Goal: Communication & Community: Answer question/provide support

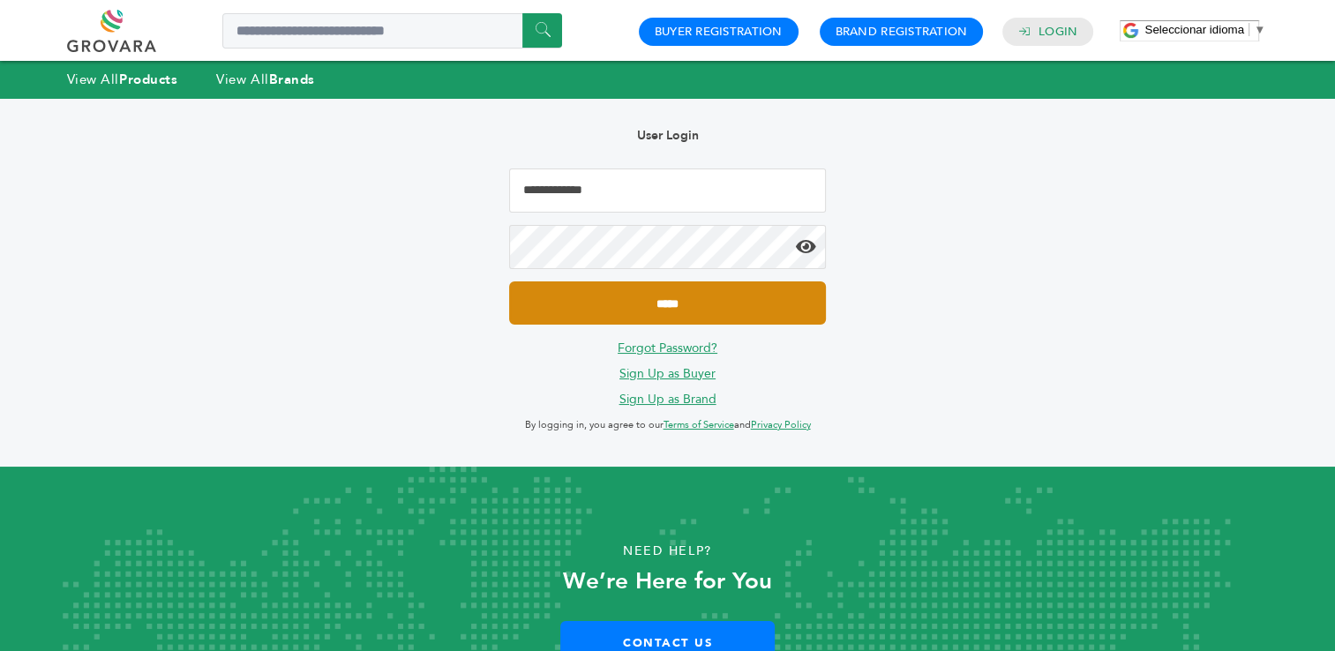
type input "**********"
click at [673, 309] on input "*****" at bounding box center [667, 303] width 316 height 43
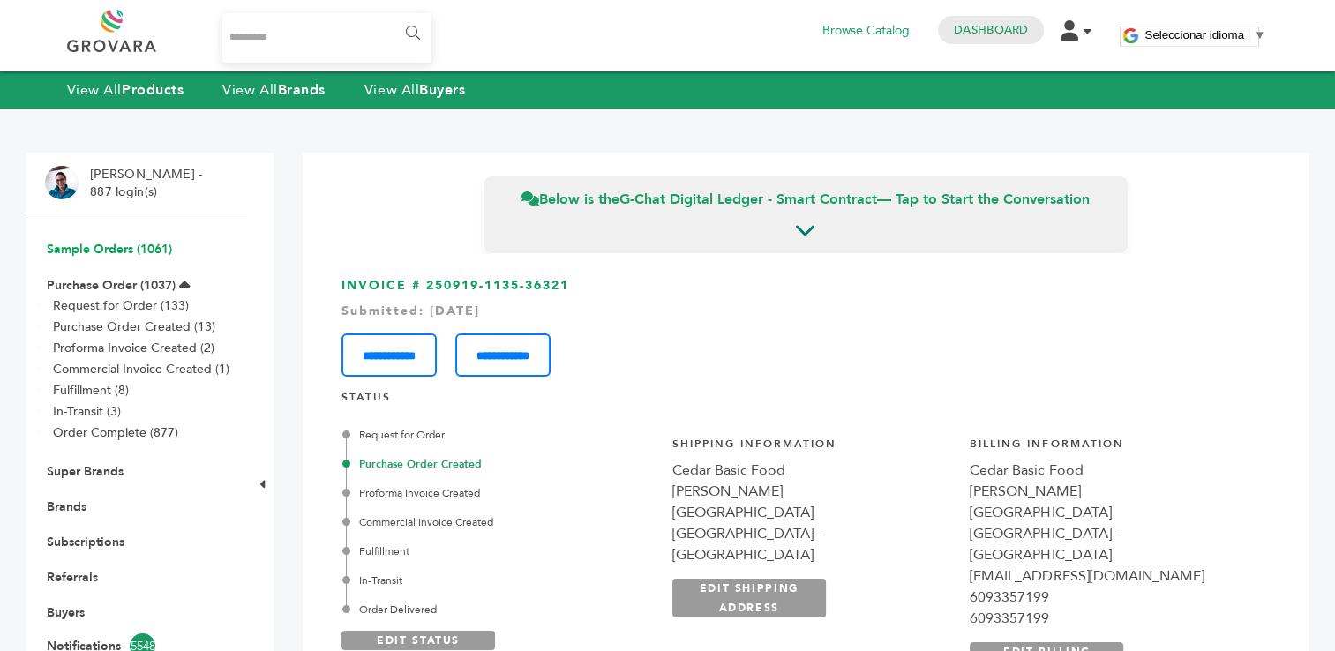
click at [117, 251] on link "Sample Orders (1061)" at bounding box center [109, 249] width 125 height 17
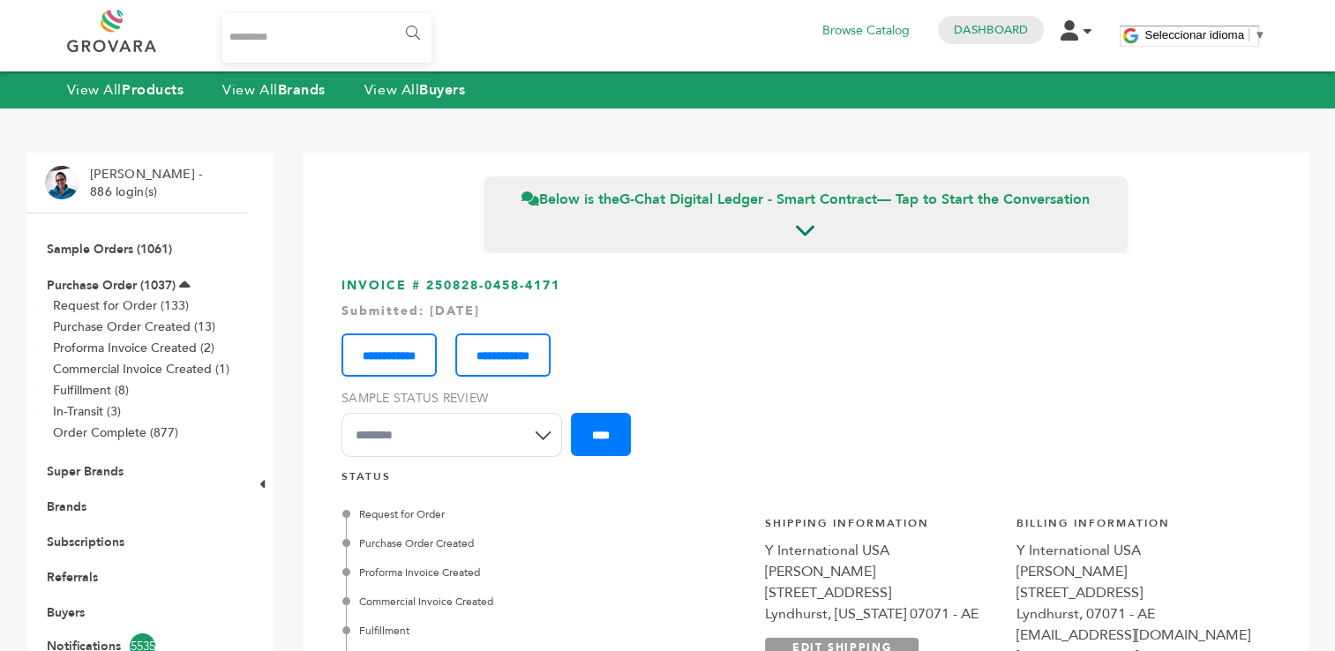
scroll to position [936, 0]
drag, startPoint x: 0, startPoint y: 0, endPoint x: 1001, endPoint y: 29, distance: 1001.4
click at [1001, 29] on link "Dashboard" at bounding box center [991, 30] width 74 height 16
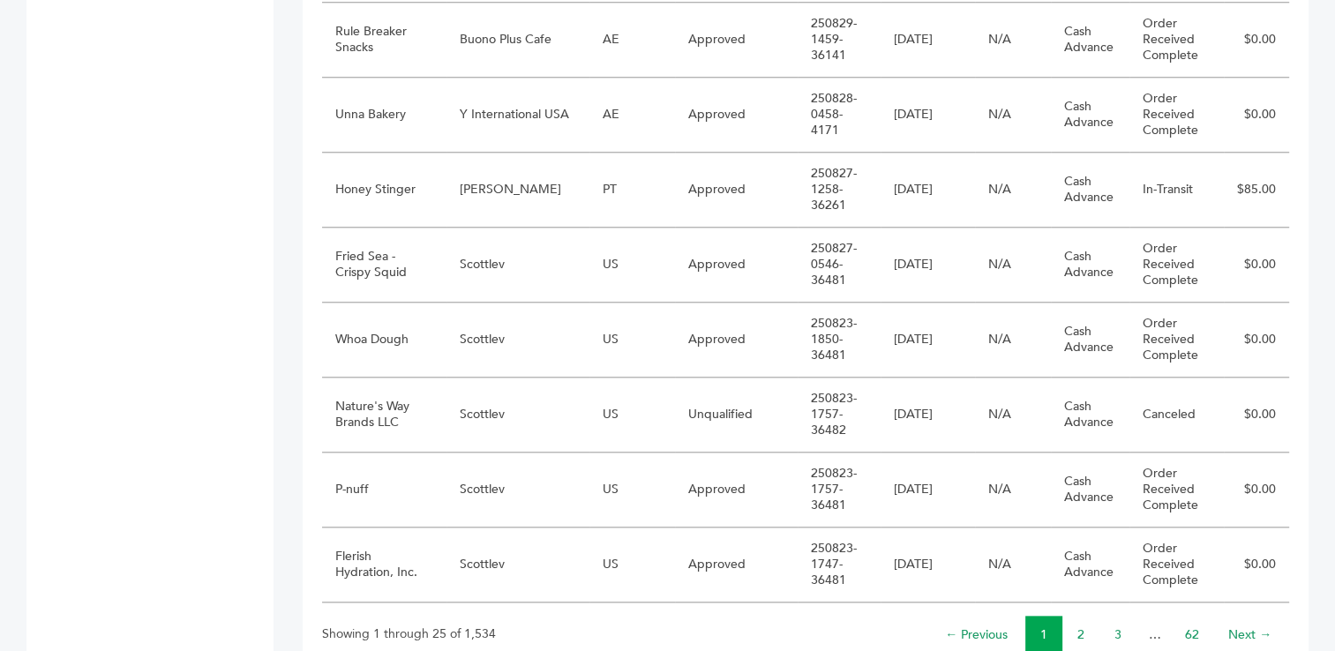
scroll to position [1790, 0]
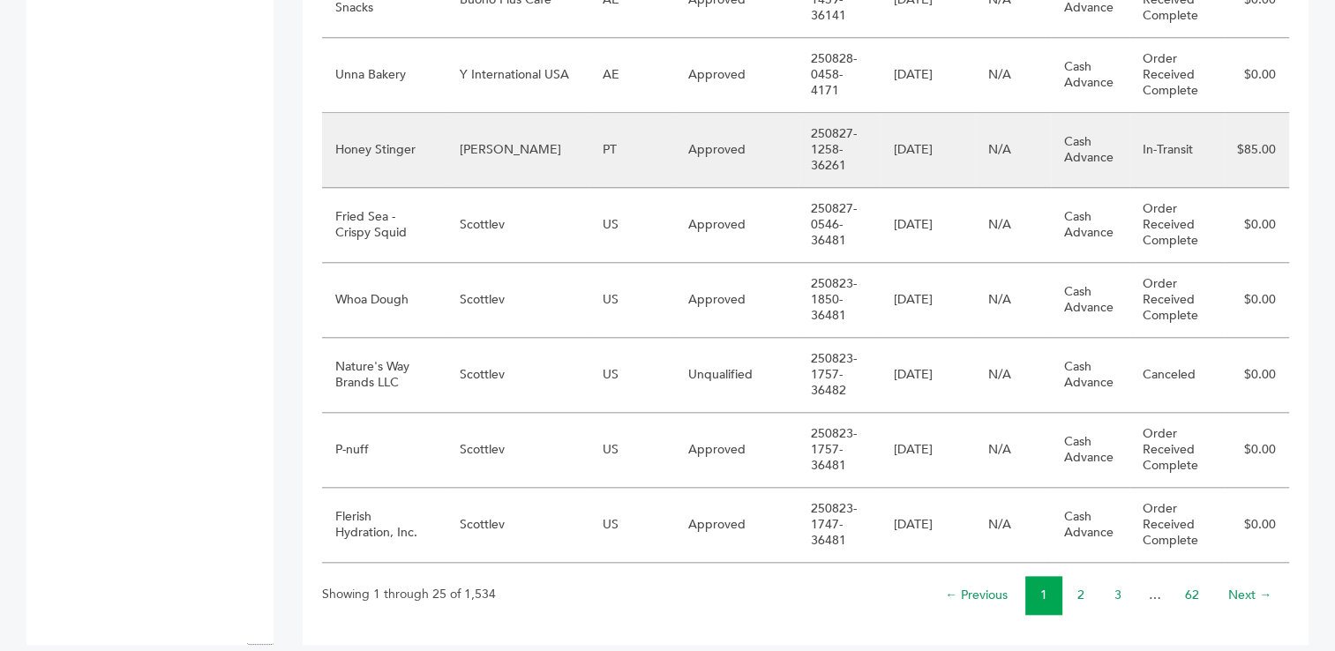
click at [498, 137] on td "Marcio Galeno de Sousa" at bounding box center [518, 150] width 143 height 75
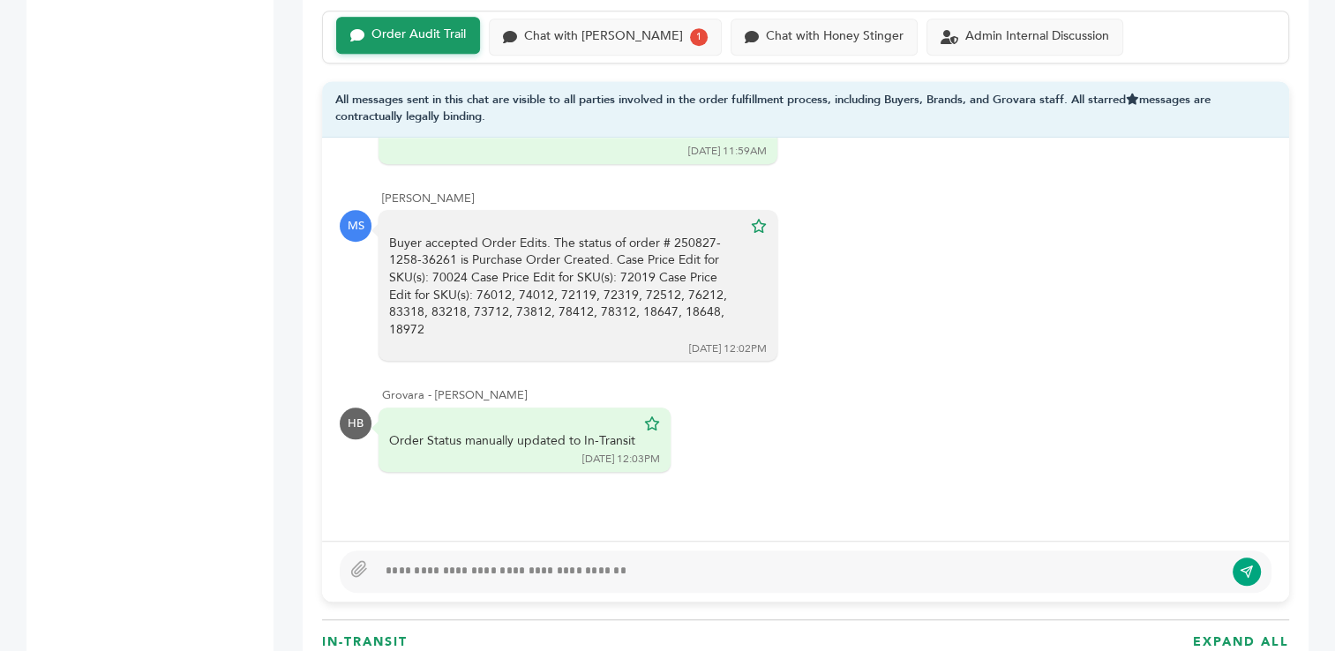
scroll to position [1282, 0]
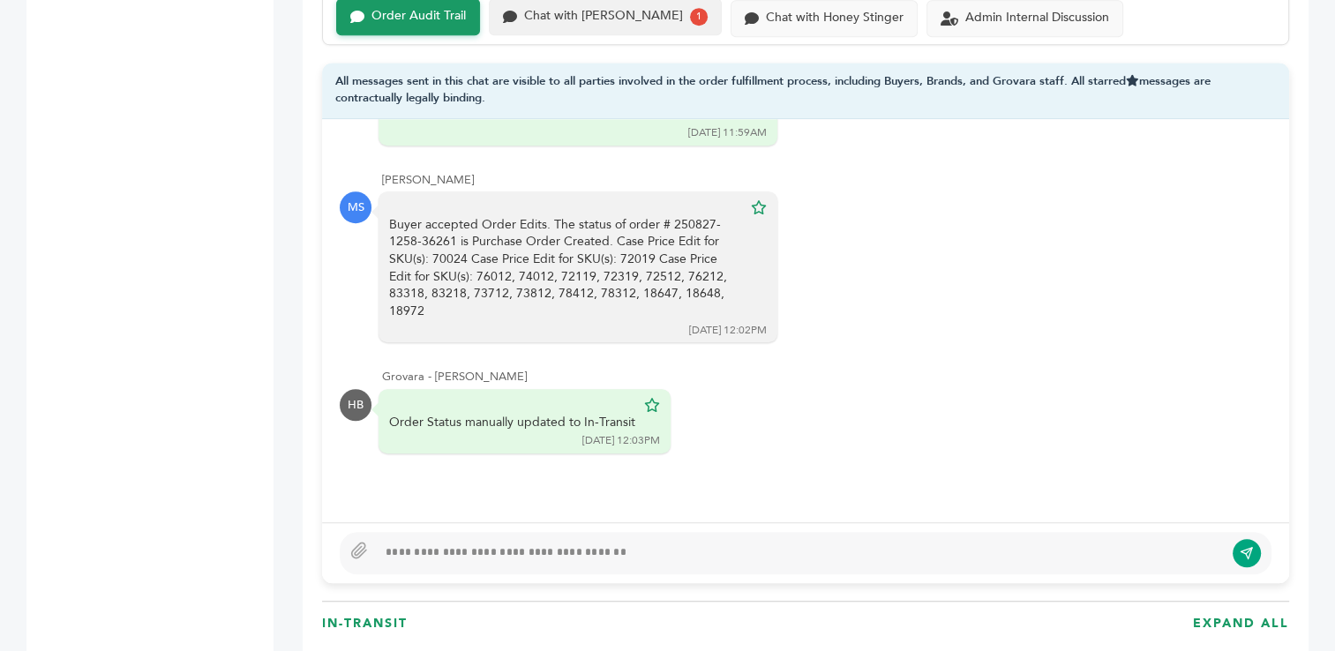
click at [643, 18] on div "Chat with Marcio Galeno de Sousa" at bounding box center [603, 16] width 159 height 15
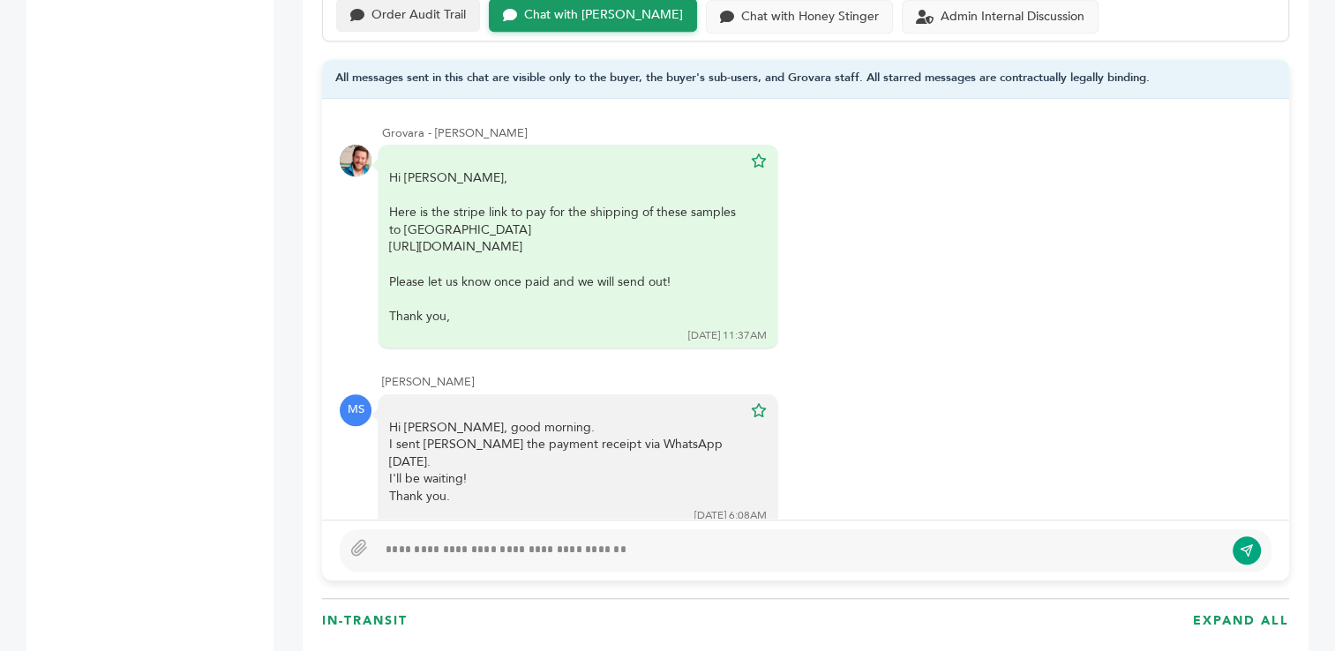
click at [428, 8] on div "Order Audit Trail" at bounding box center [419, 15] width 94 height 15
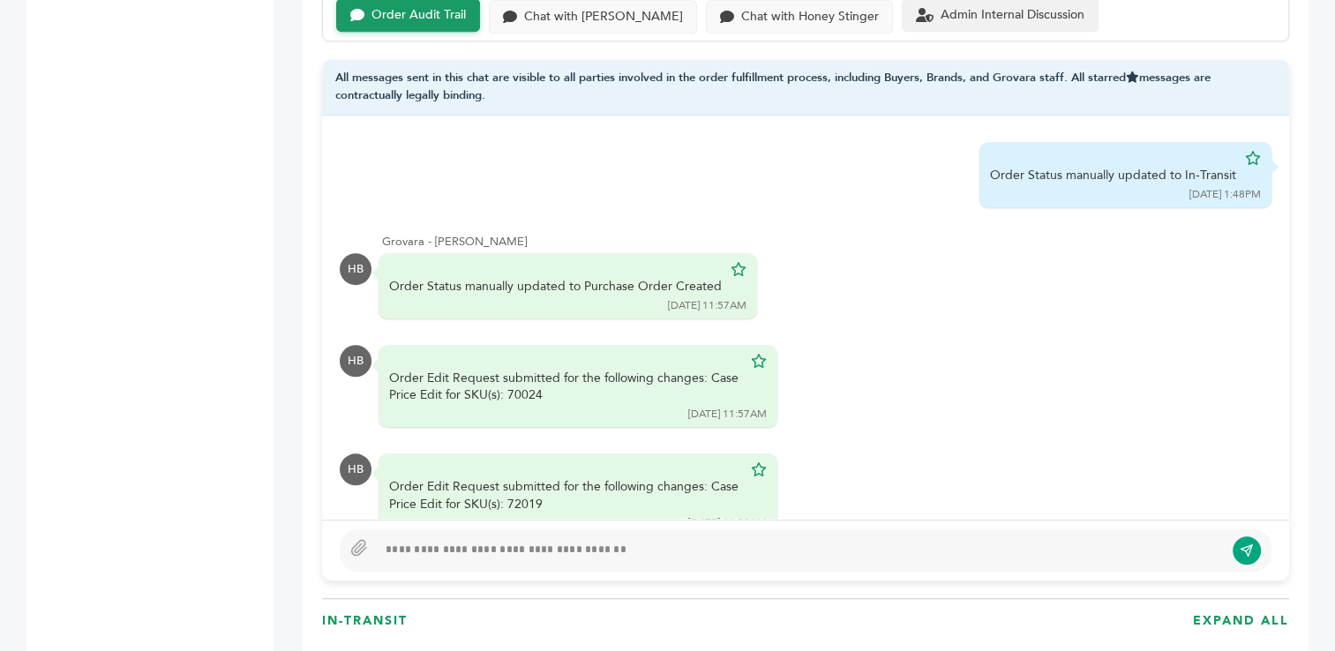
click at [994, 17] on div "Admin Internal Discussion" at bounding box center [1013, 15] width 144 height 15
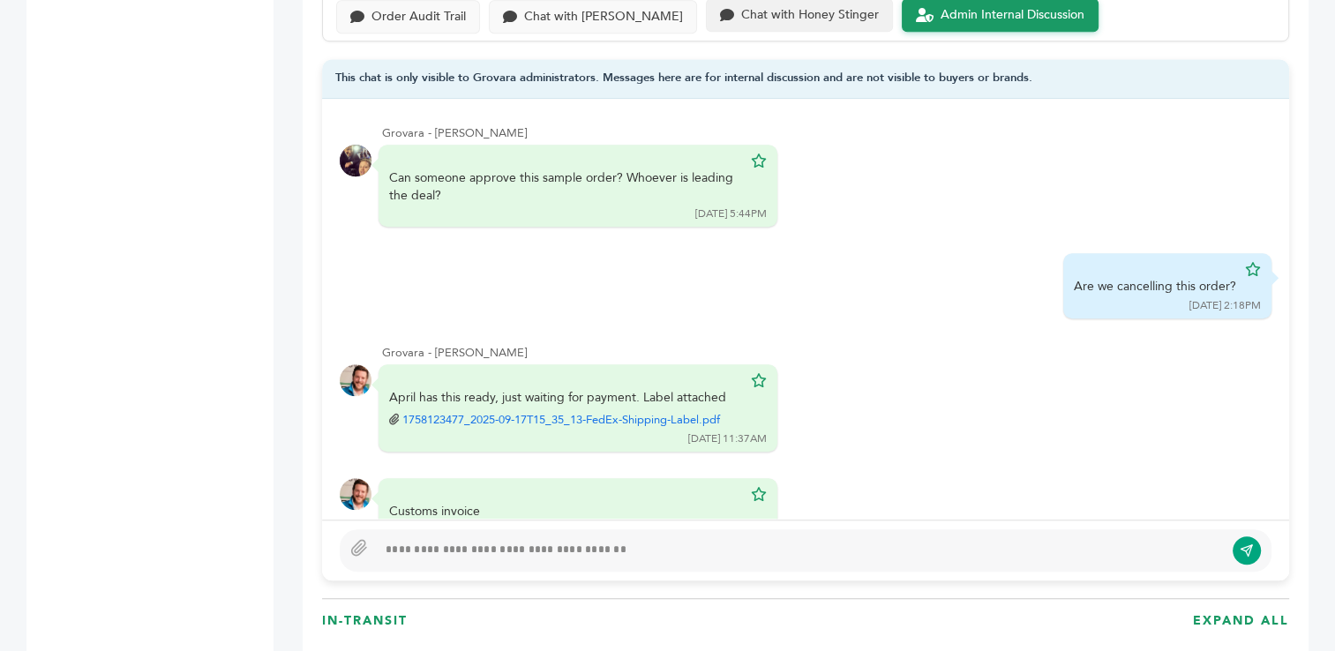
click at [848, 18] on div "Chat with Honey Stinger" at bounding box center [810, 15] width 138 height 15
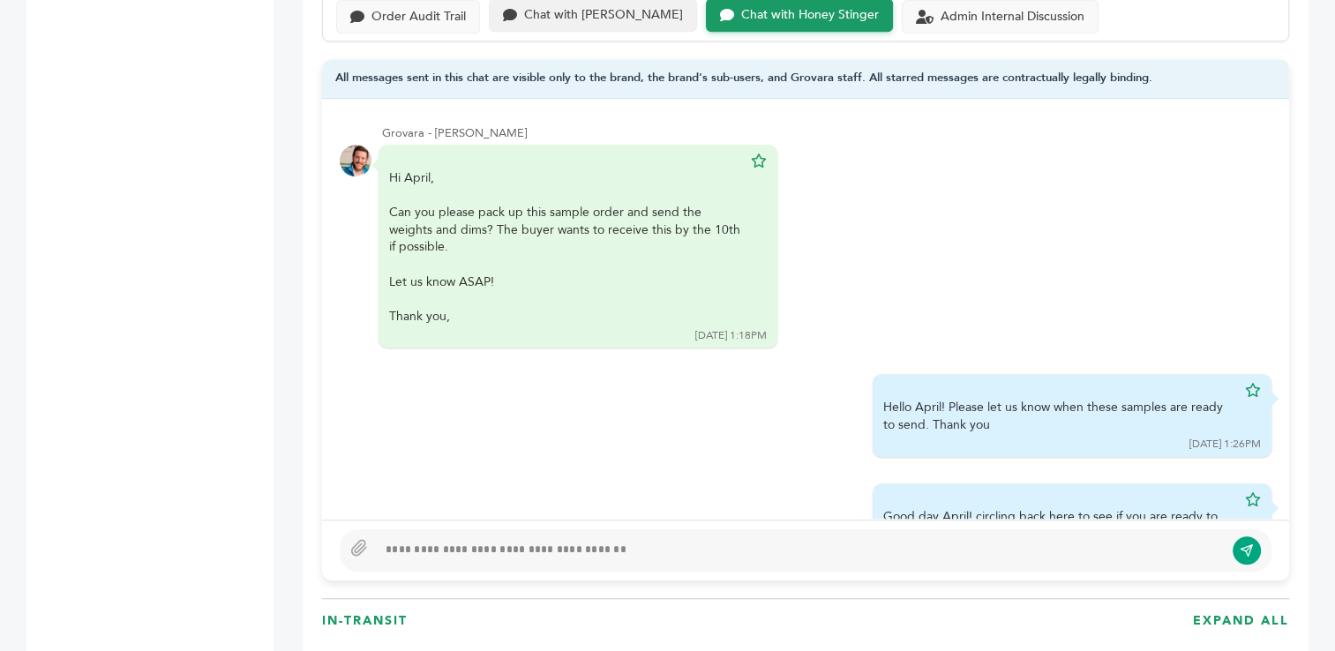
click at [652, 20] on div "Chat with Marcio Galeno de Sousa" at bounding box center [593, 15] width 208 height 34
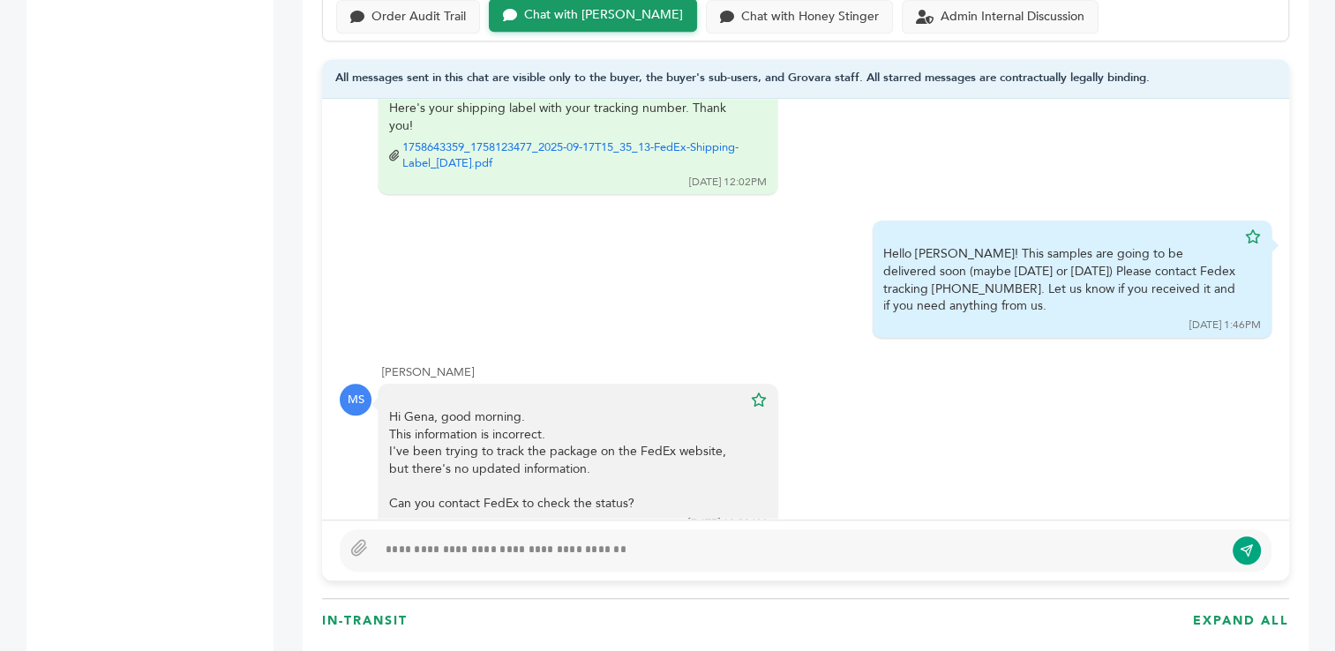
scroll to position [494, 0]
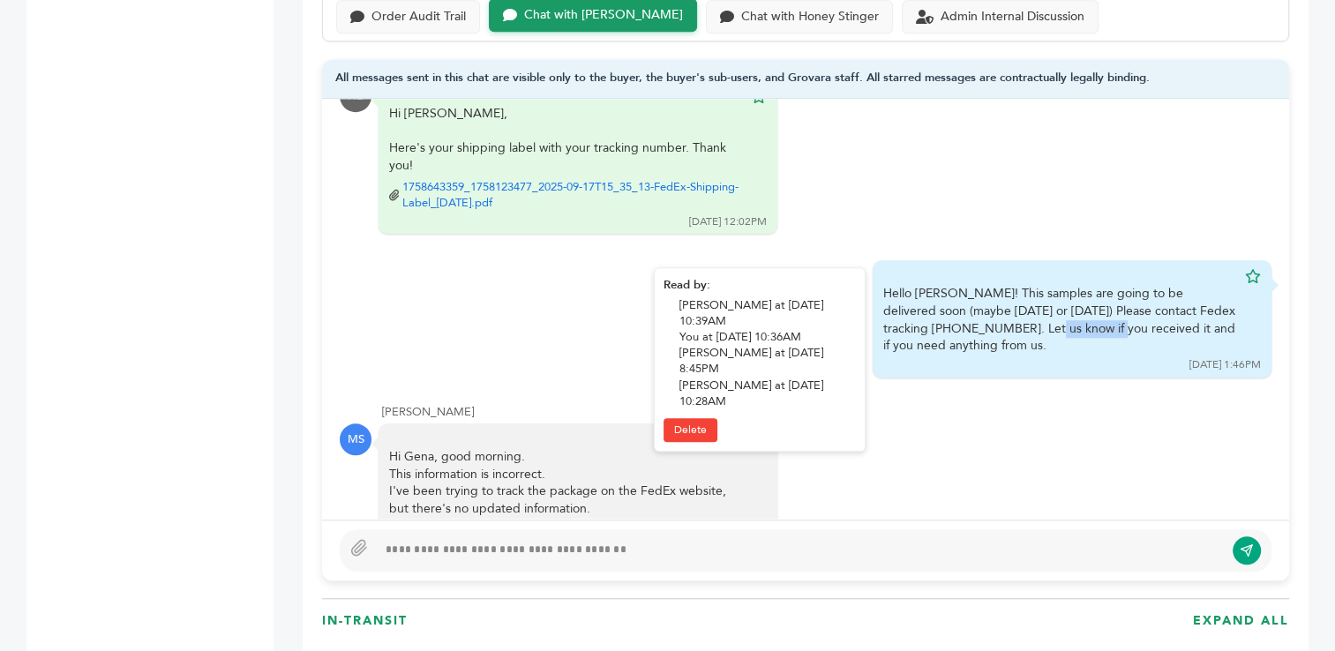
drag, startPoint x: 952, startPoint y: 299, endPoint x: 872, endPoint y: 308, distance: 80.8
click at [884, 308] on div "Hello Marcio! This samples are going to be delivered soon (maybe today or tomor…" at bounding box center [1060, 319] width 353 height 69
copy div "884449565637"
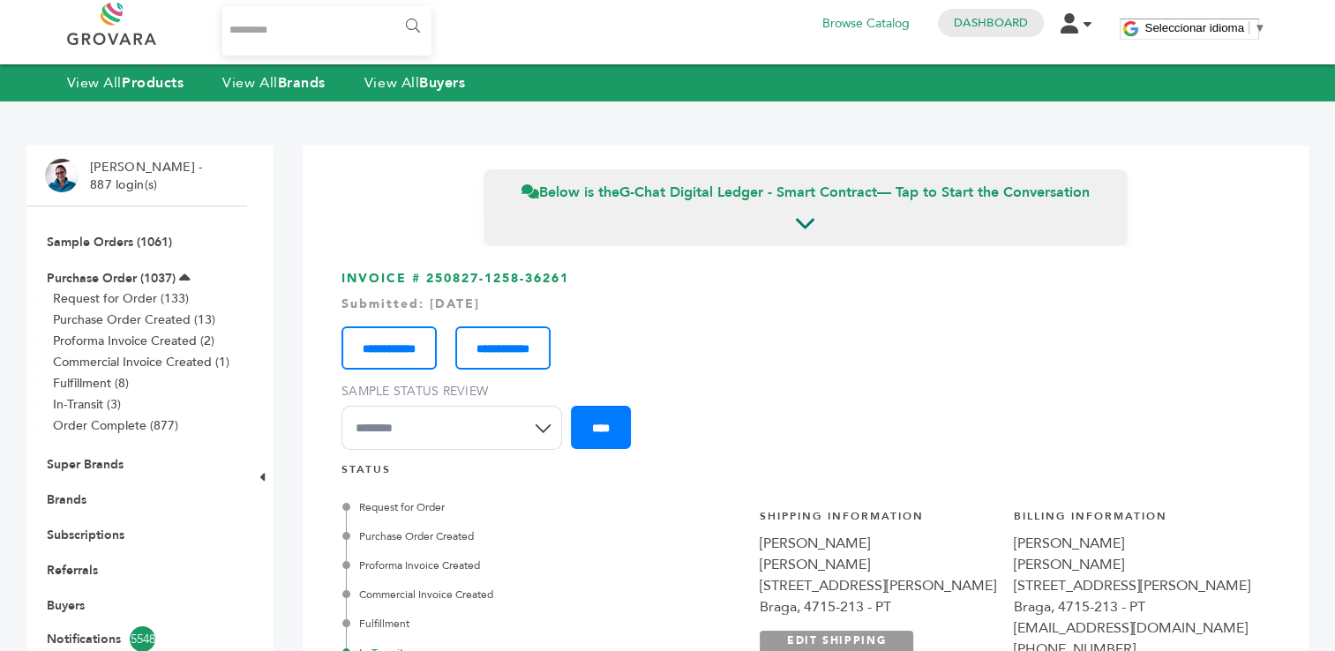
scroll to position [0, 0]
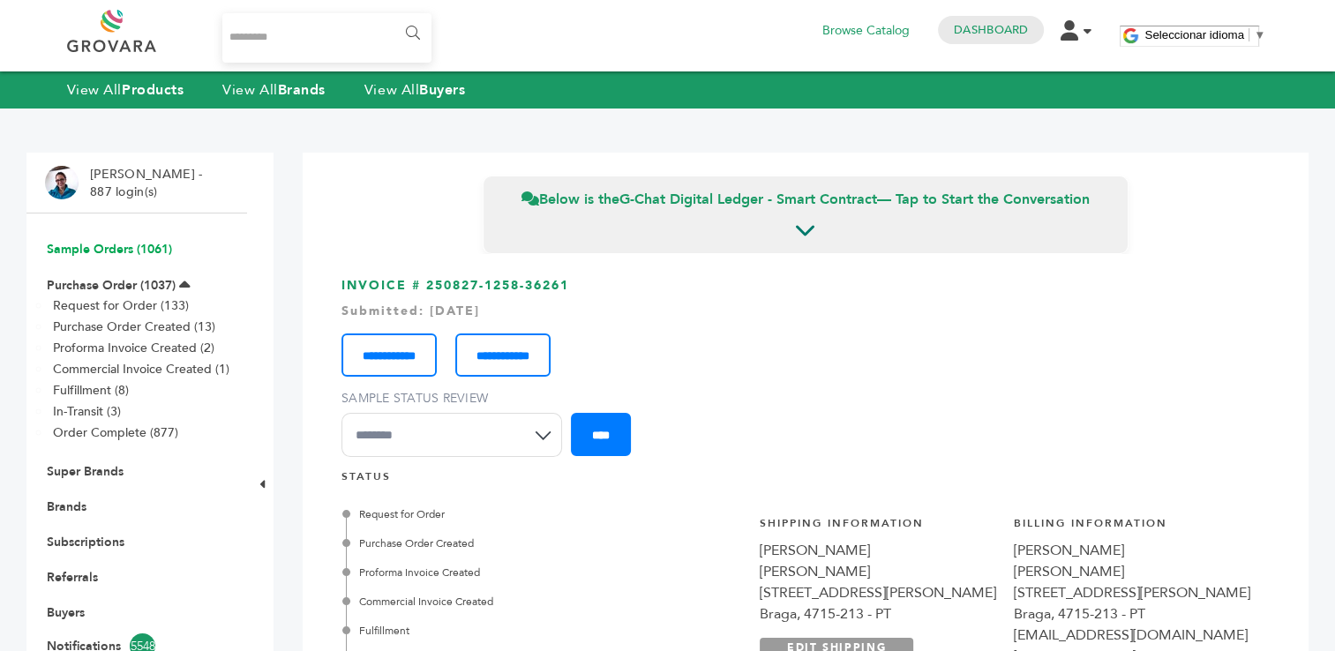
click at [85, 251] on link "Sample Orders (1061)" at bounding box center [109, 249] width 125 height 17
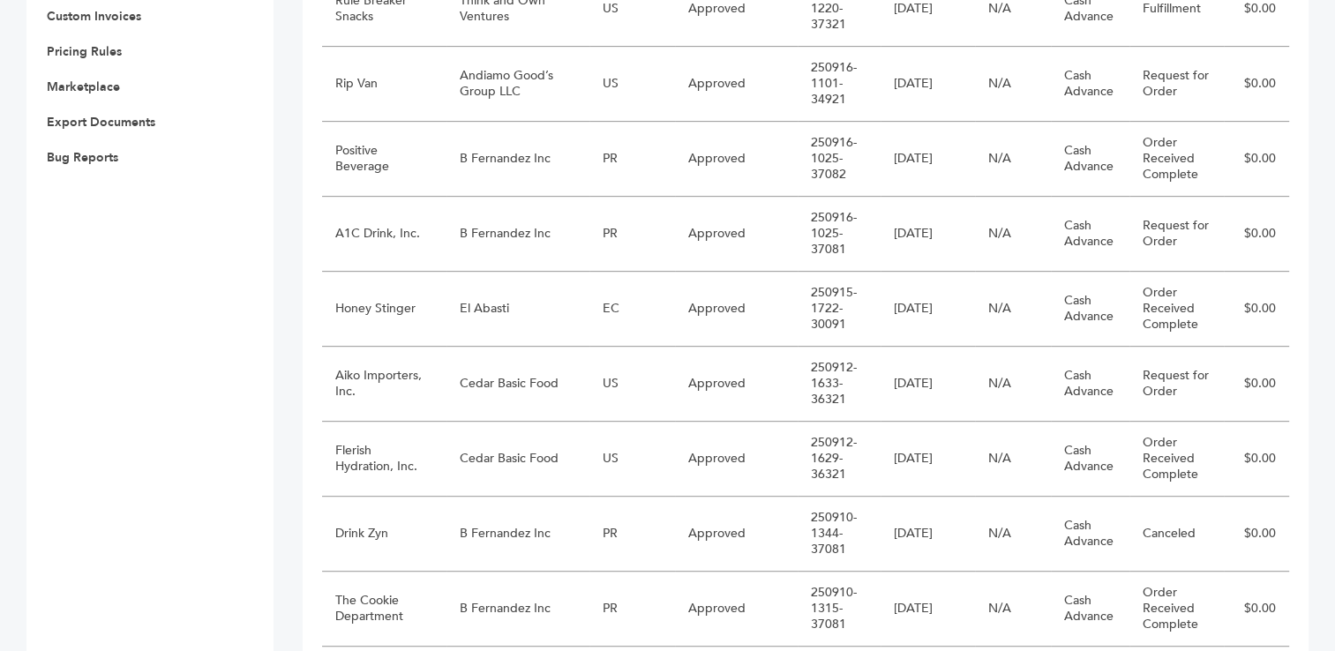
scroll to position [794, 0]
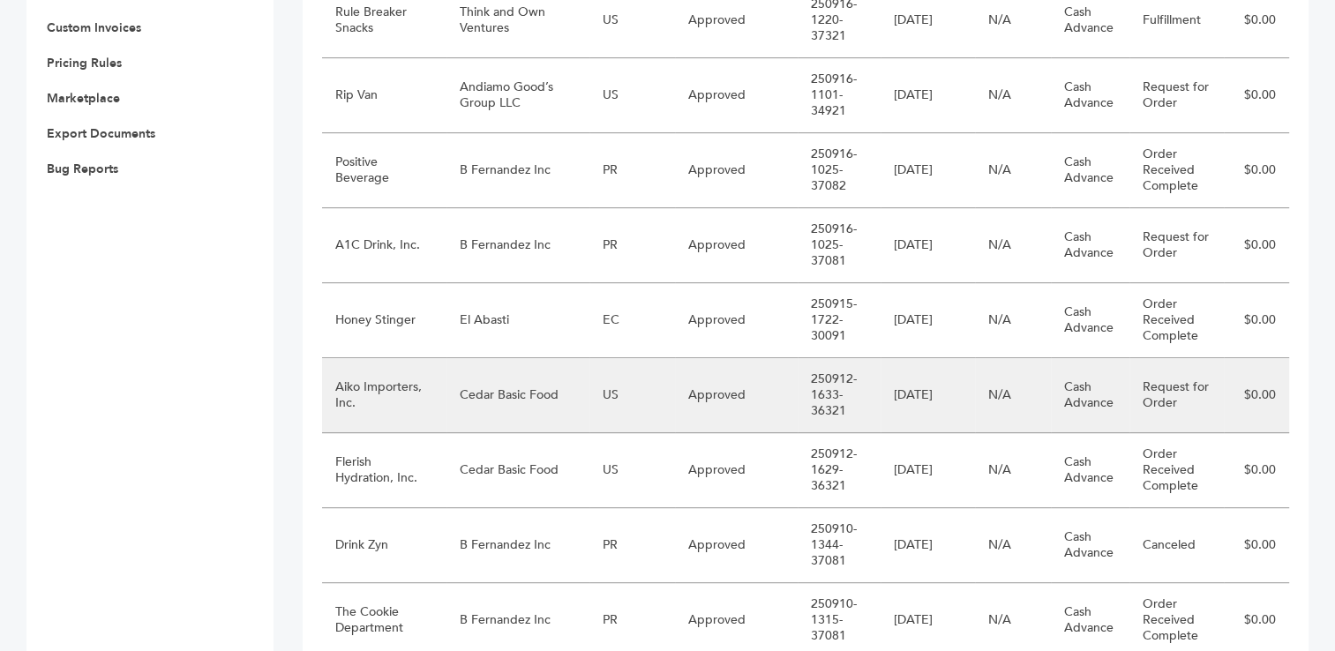
click at [515, 388] on td "Cedar Basic Food" at bounding box center [518, 395] width 143 height 75
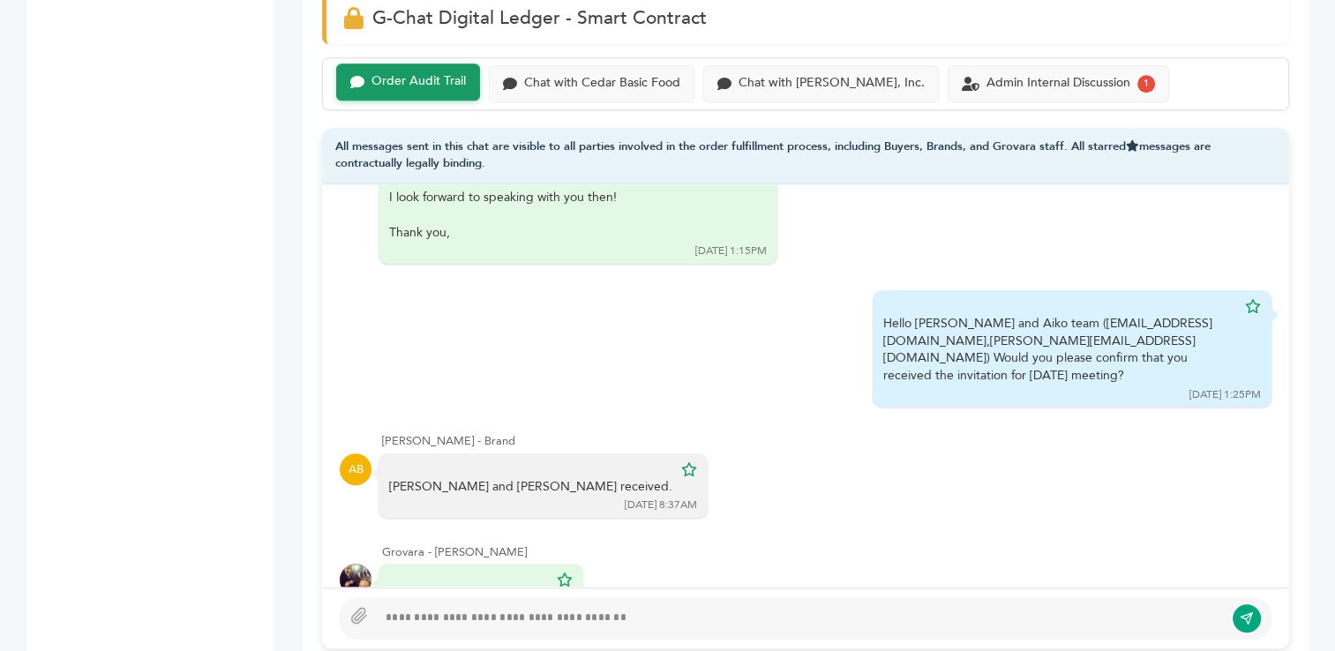
scroll to position [1252, 0]
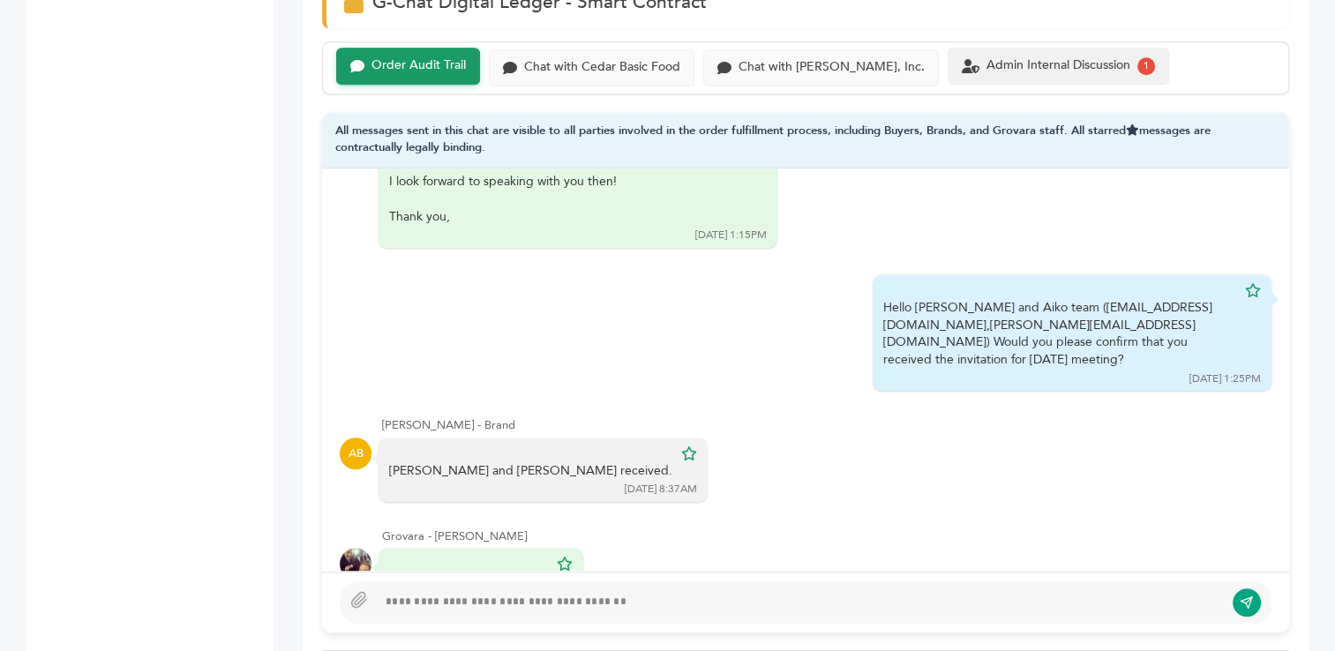
click at [1027, 61] on div "Admin Internal Discussion" at bounding box center [1059, 65] width 144 height 15
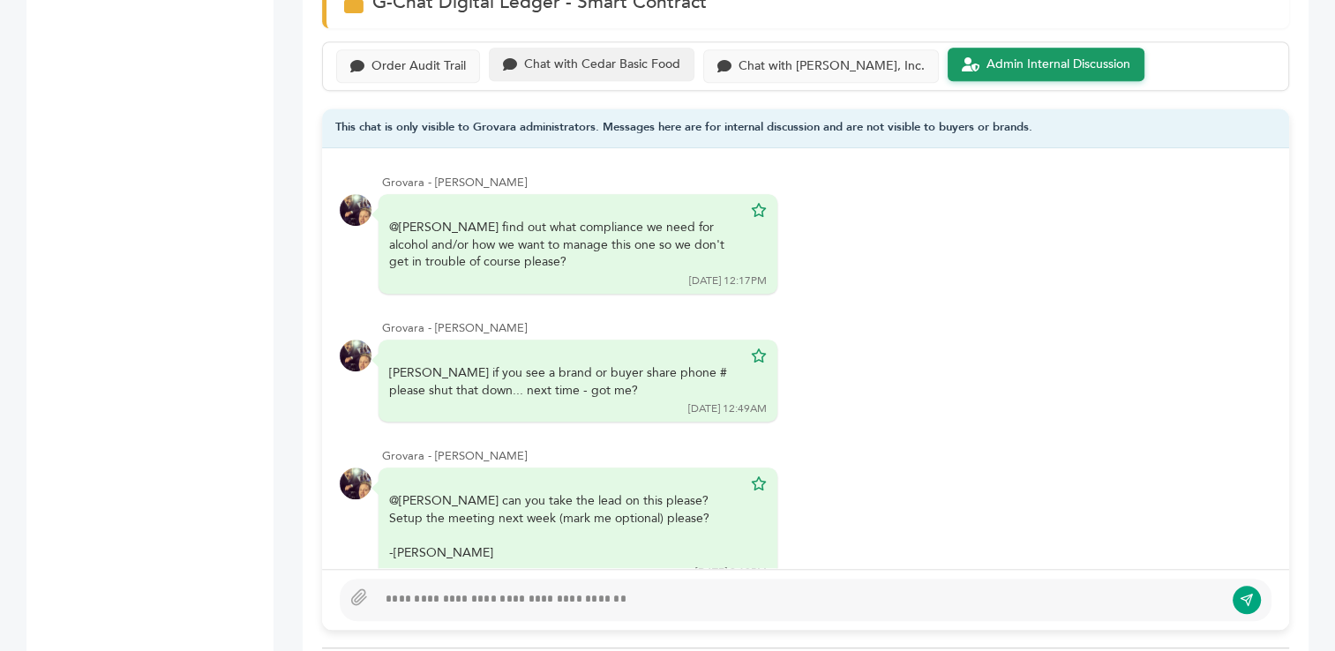
click at [600, 62] on div "Chat with Cedar Basic Food" at bounding box center [602, 64] width 156 height 15
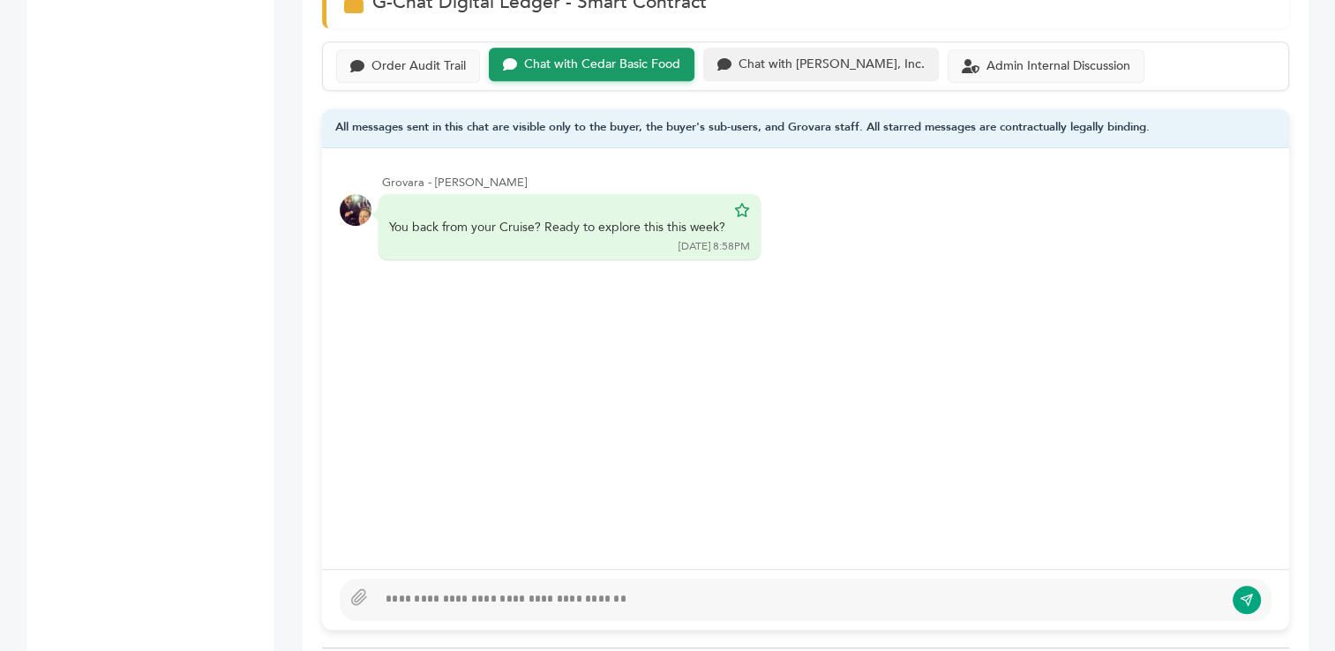
click at [798, 57] on div "Chat with Aiko Importers, Inc." at bounding box center [832, 64] width 186 height 15
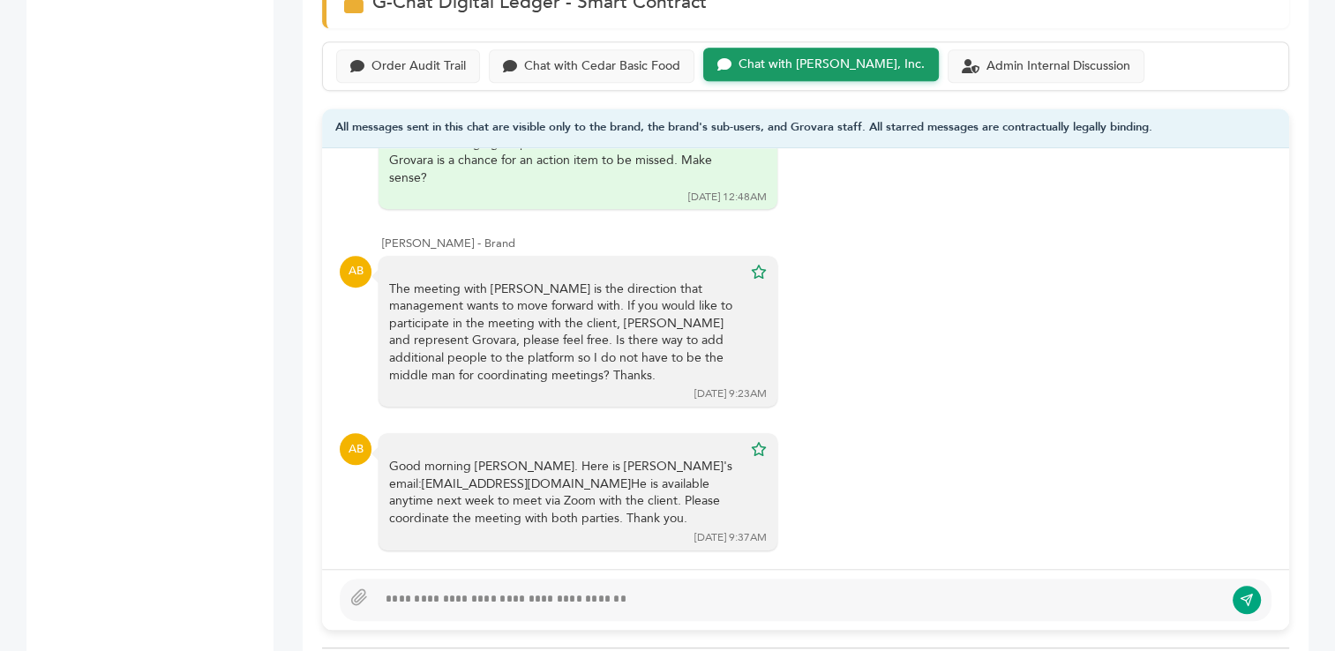
scroll to position [295, 0]
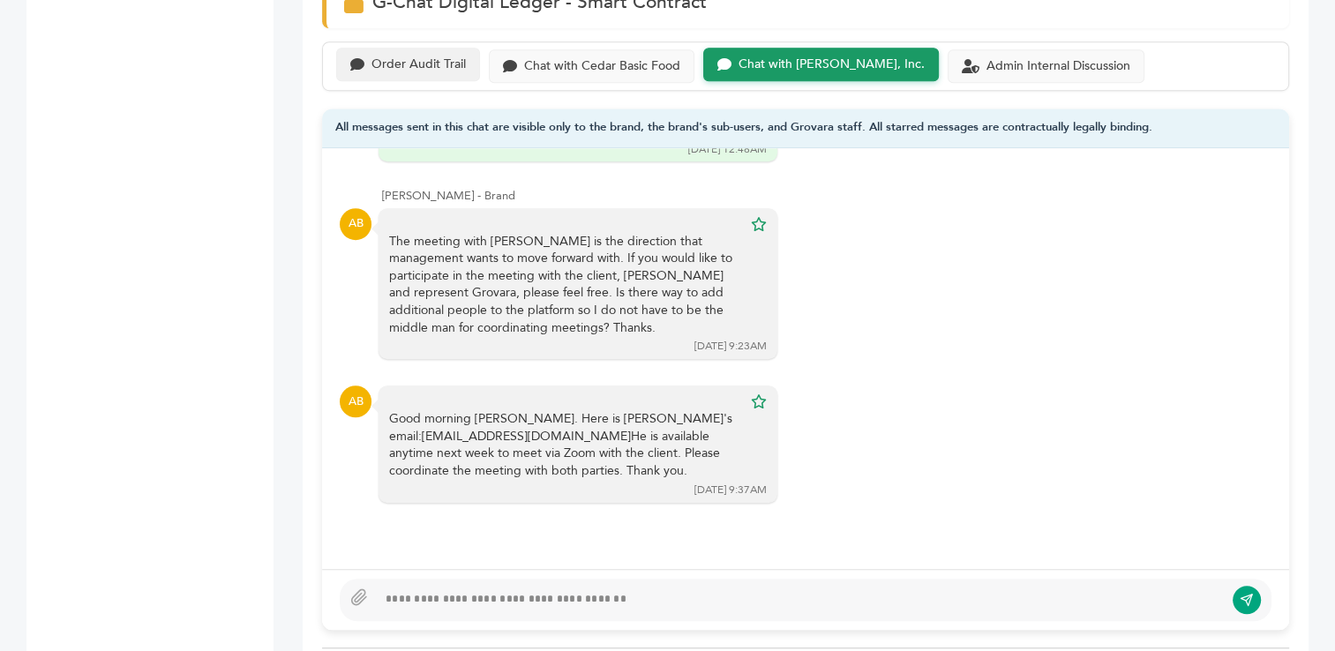
click at [413, 58] on div "Order Audit Trail" at bounding box center [419, 64] width 94 height 15
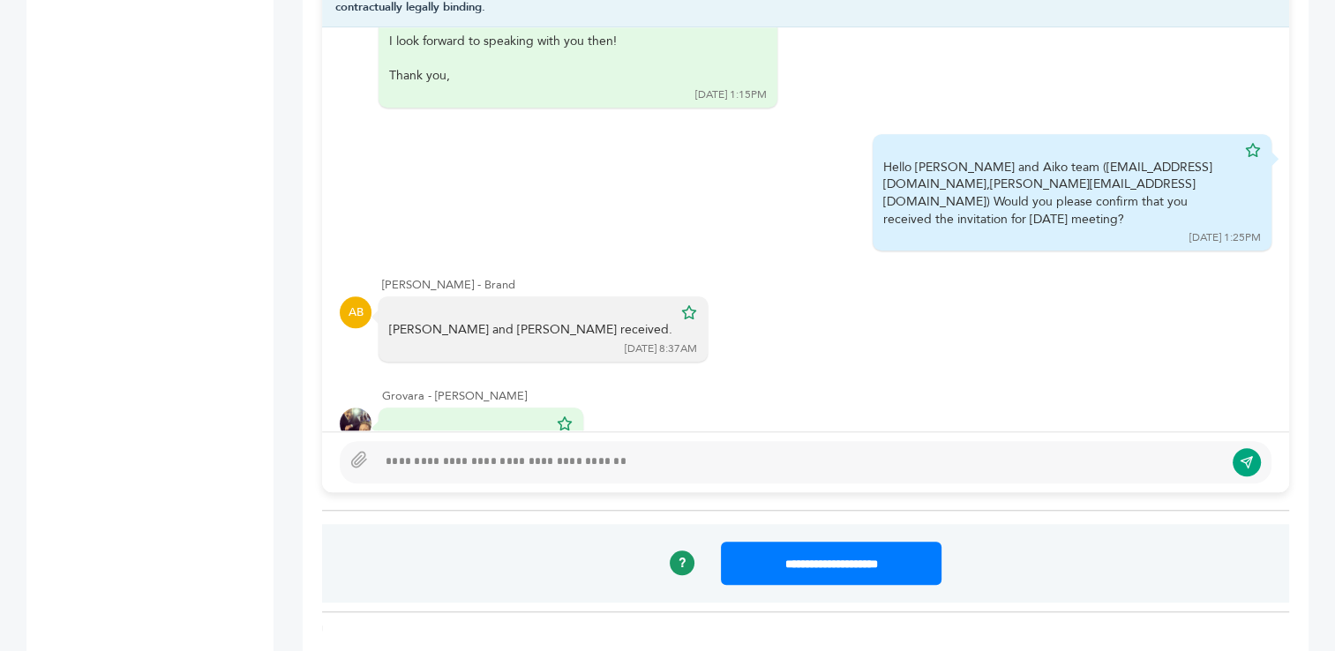
scroll to position [1400, 0]
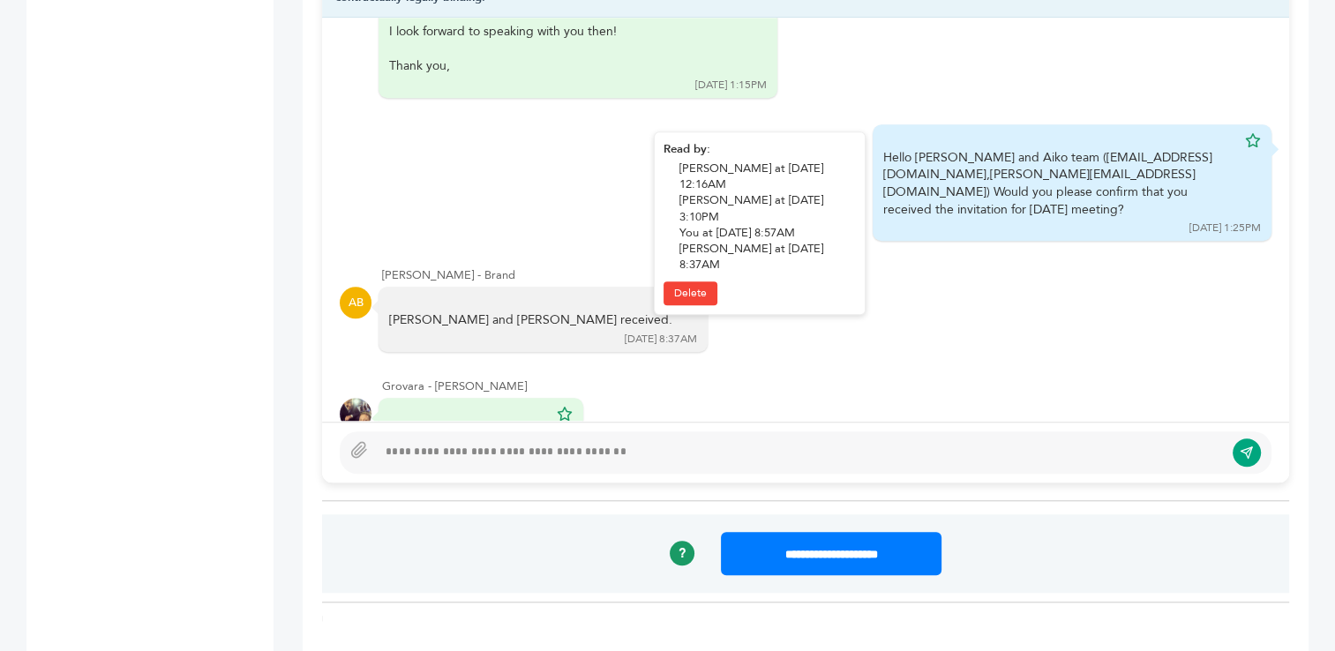
click at [873, 124] on div "Hello Issa and Aiko team ( ackbeverage@gmail.com , ragan@aikobrands.com ) Would…" at bounding box center [1072, 182] width 399 height 117
drag, startPoint x: 870, startPoint y: 98, endPoint x: 1147, endPoint y: 132, distance: 278.4
click at [1147, 149] on div "Hello Issa and Aiko team ( ackbeverage@gmail.com , ragan@aikobrands.com ) Would…" at bounding box center [1060, 183] width 353 height 69
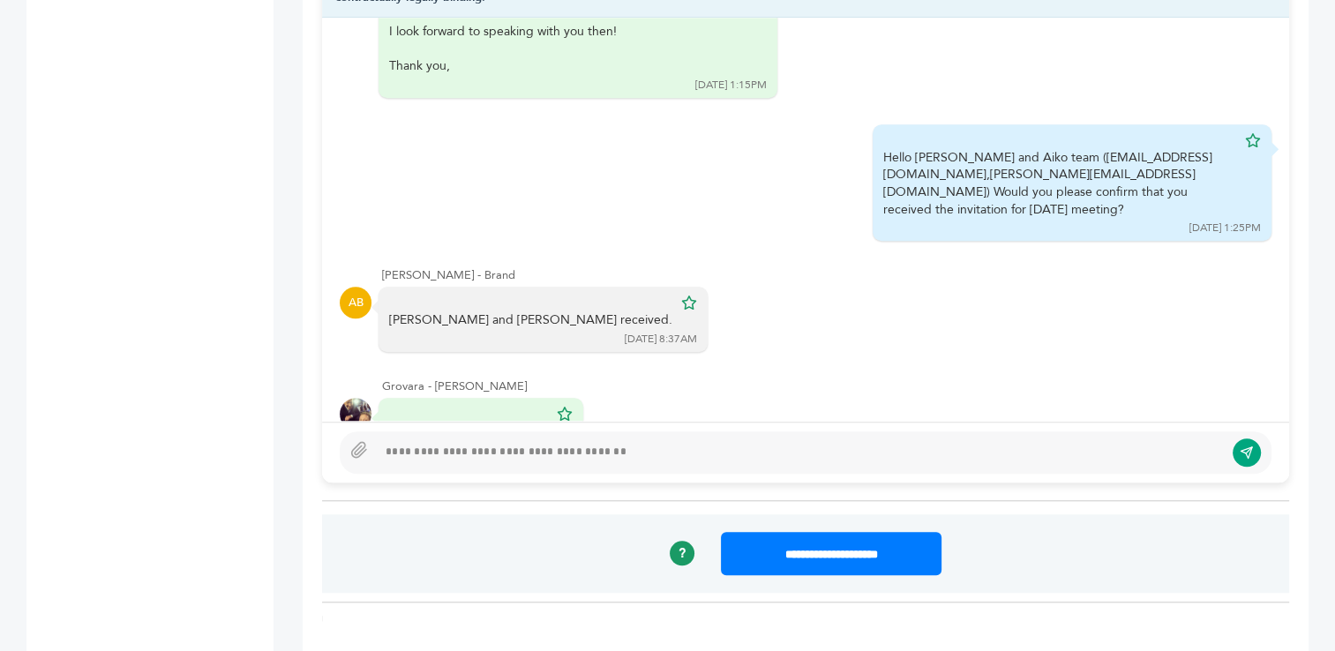
copy div "Hello Issa and Aiko team ( ackbeverage@gmail.com , ragan@aikobrands.com ) Would…"
click at [572, 445] on div at bounding box center [800, 452] width 847 height 21
paste div
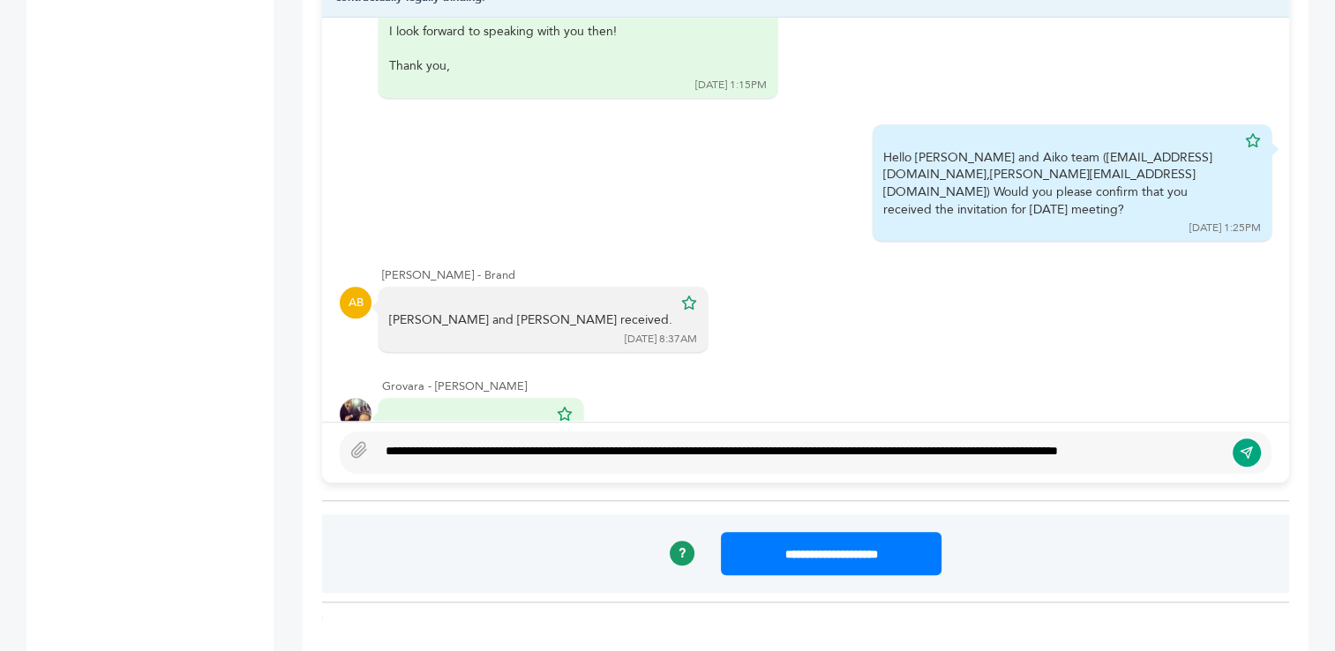
scroll to position [1388, 0]
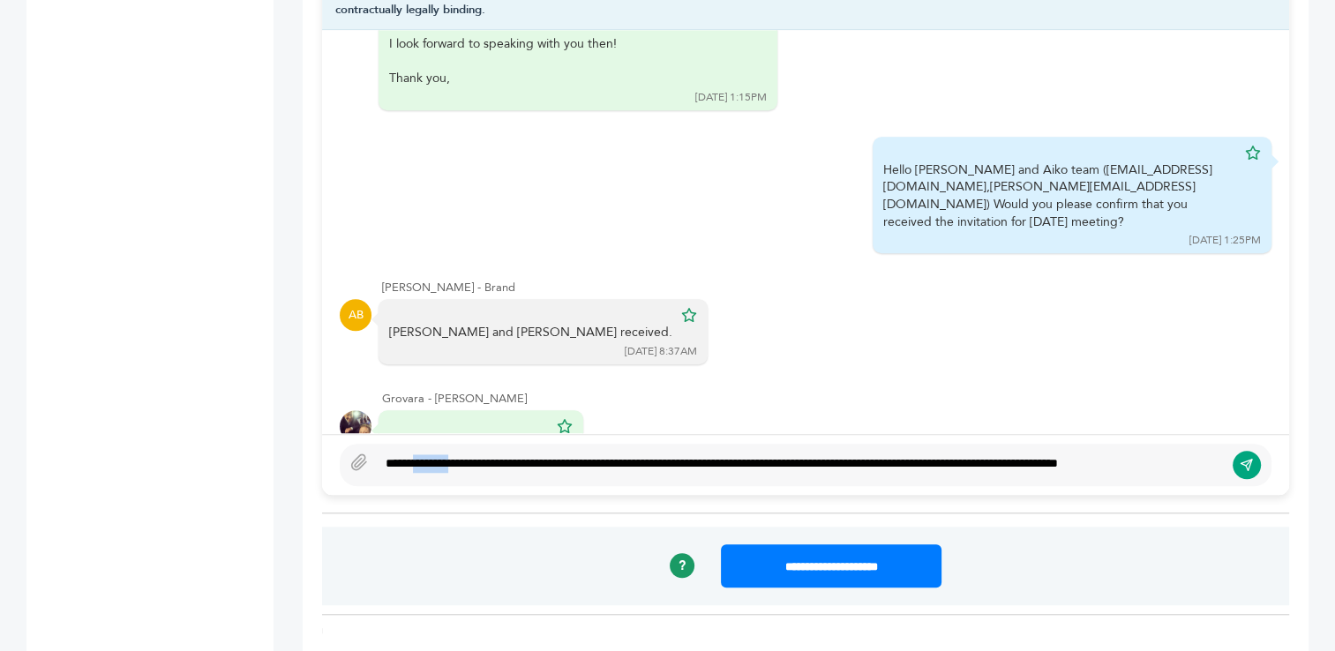
drag, startPoint x: 417, startPoint y: 450, endPoint x: 463, endPoint y: 441, distance: 46.7
click at [463, 455] on div "**********" at bounding box center [800, 465] width 847 height 21
click at [480, 455] on div "**********" at bounding box center [800, 465] width 847 height 21
drag, startPoint x: 419, startPoint y: 443, endPoint x: 448, endPoint y: 453, distance: 29.9
click at [448, 455] on div "**********" at bounding box center [800, 465] width 847 height 21
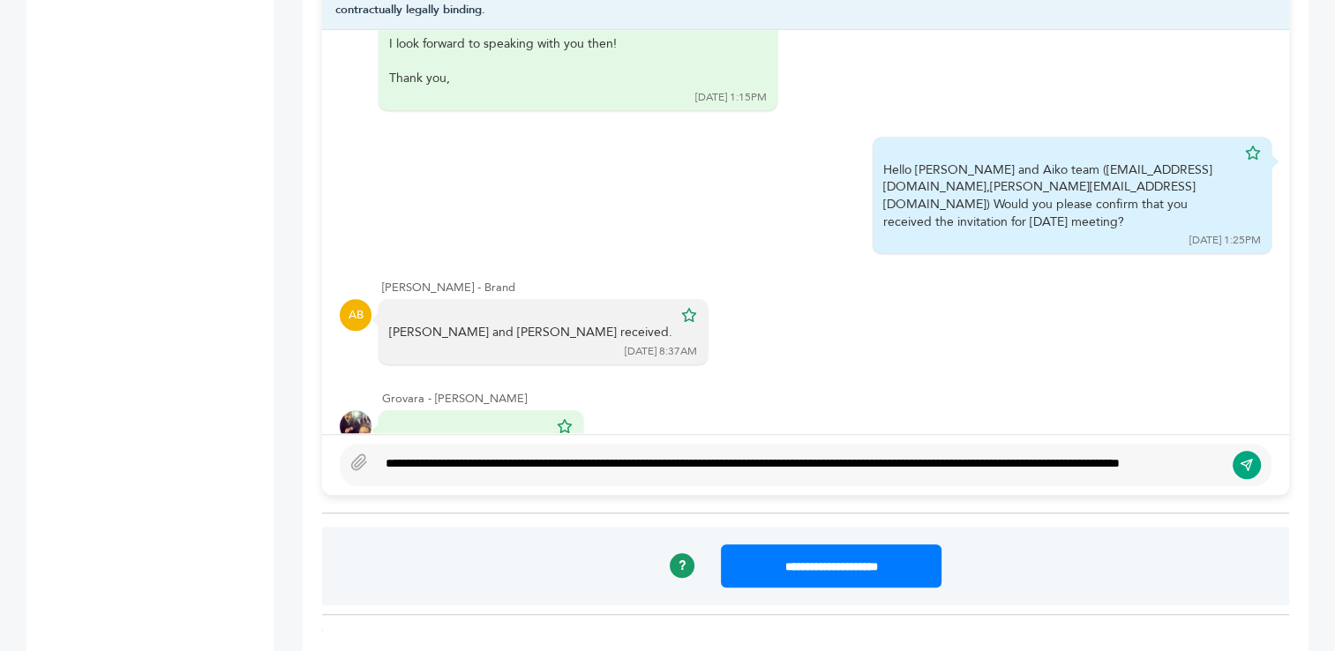
click at [1050, 455] on div "**********" at bounding box center [800, 465] width 847 height 21
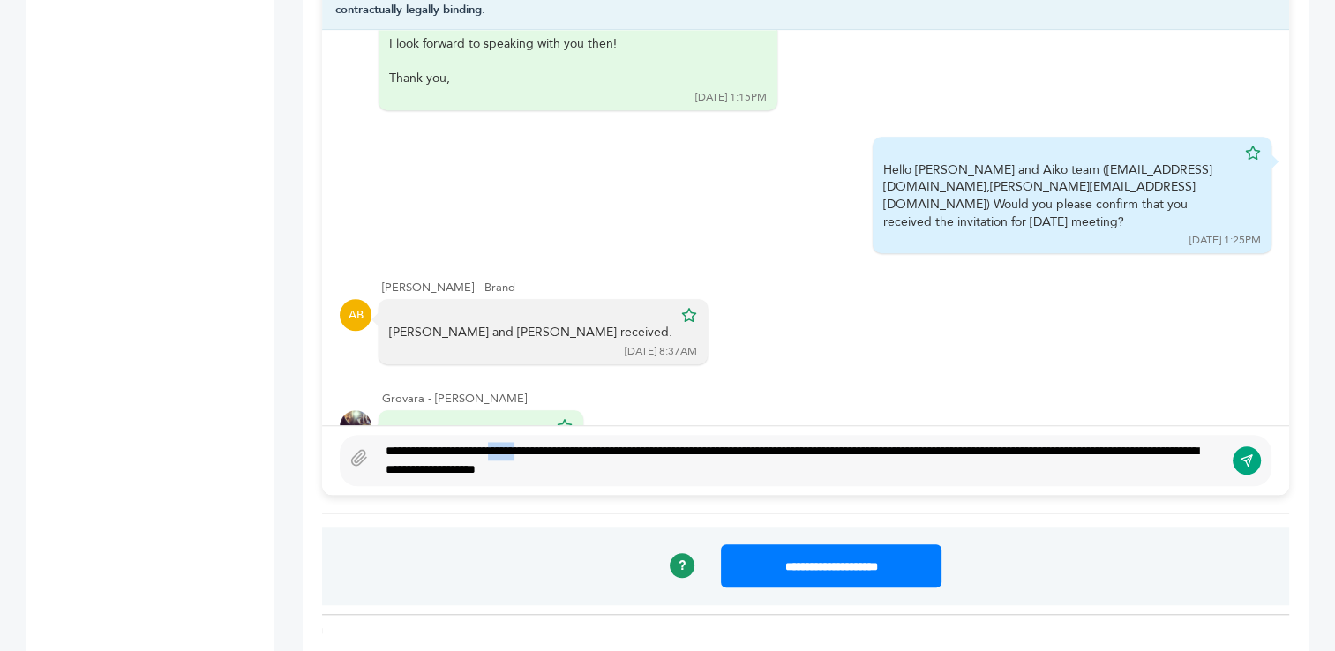
drag, startPoint x: 562, startPoint y: 446, endPoint x: 523, endPoint y: 444, distance: 39.8
click at [523, 444] on div "**********" at bounding box center [800, 460] width 847 height 37
click at [411, 470] on div "**********" at bounding box center [800, 460] width 847 height 37
drag, startPoint x: 748, startPoint y: 464, endPoint x: 417, endPoint y: 468, distance: 331.0
click at [417, 468] on div "**********" at bounding box center [800, 460] width 847 height 37
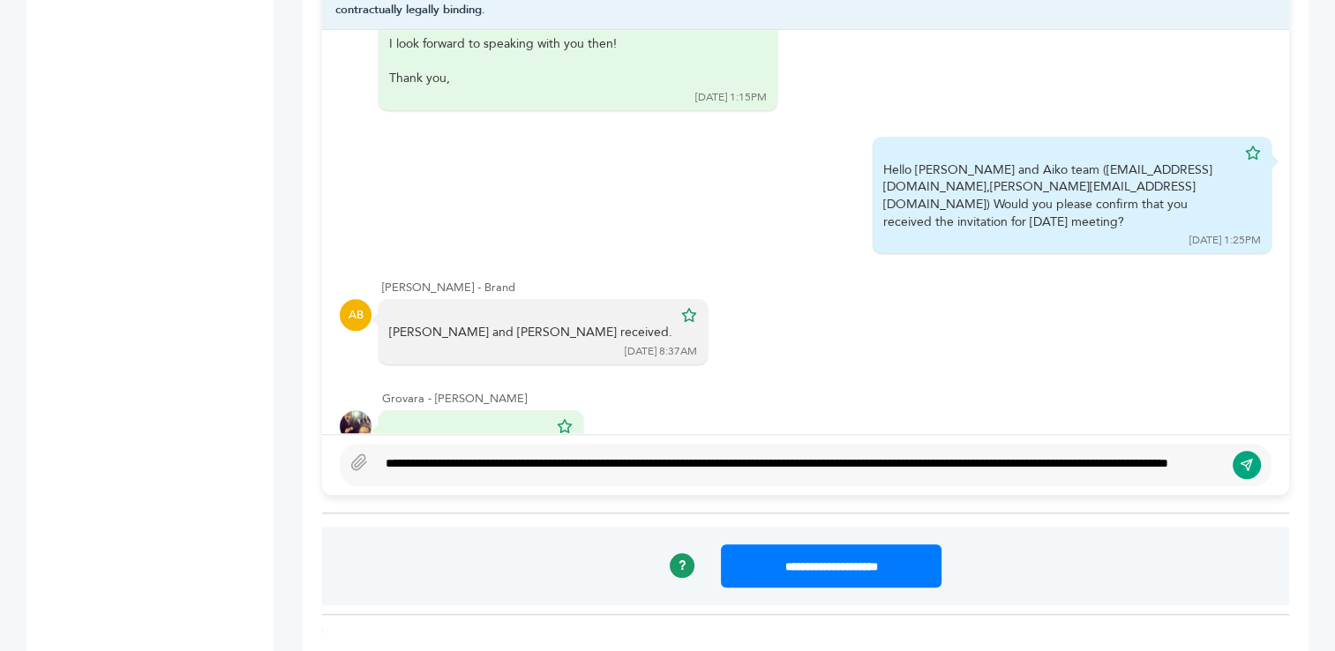
type textarea "**********"
click at [1247, 462] on icon "submit" at bounding box center [1247, 464] width 14 height 15
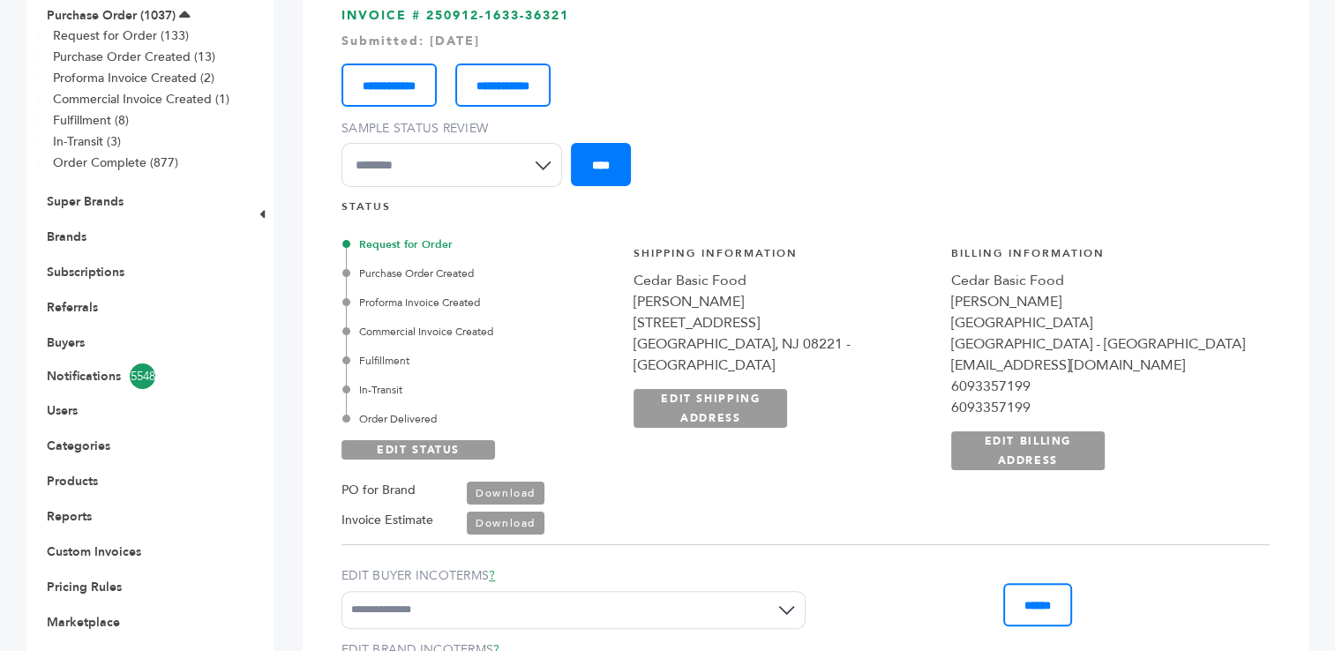
scroll to position [0, 0]
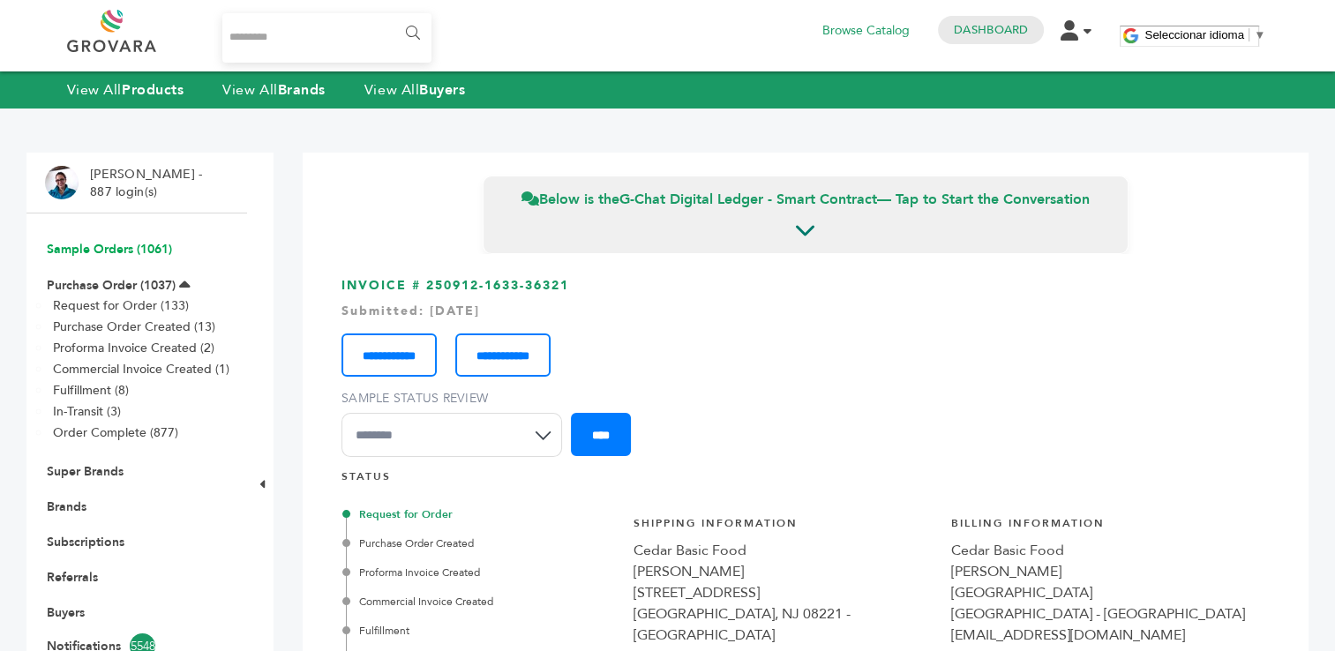
click at [105, 241] on link "Sample Orders (1061)" at bounding box center [109, 249] width 125 height 17
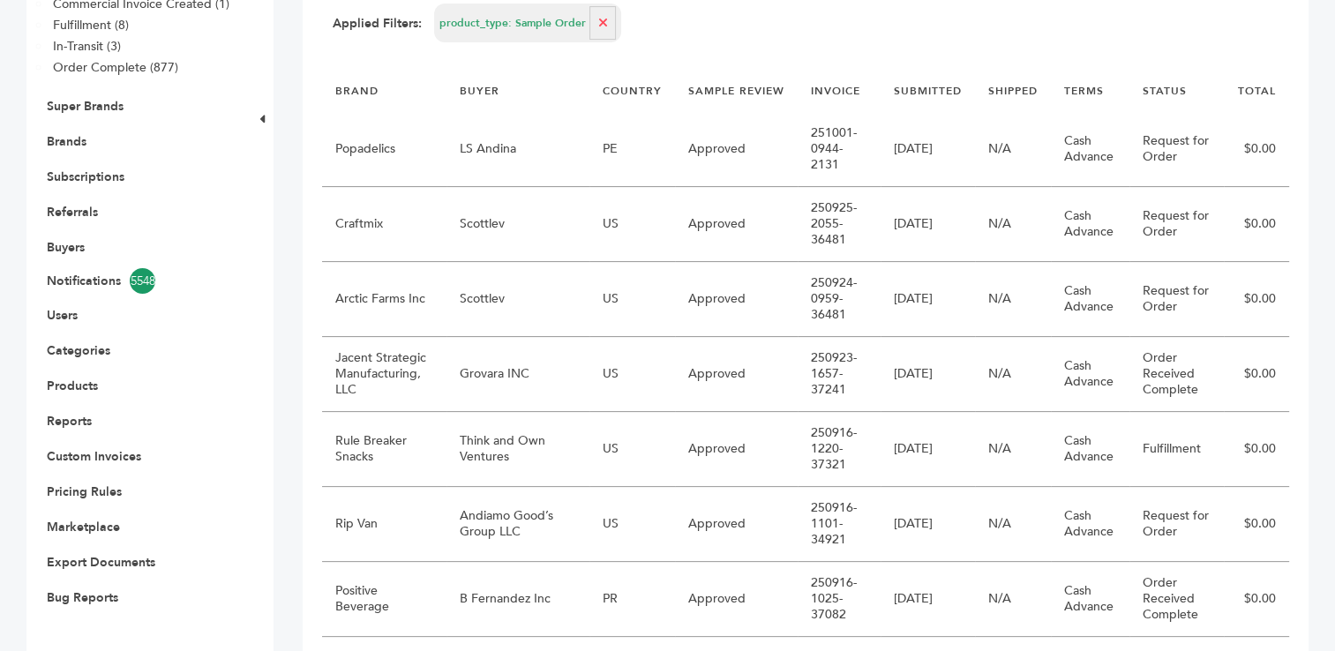
scroll to position [377, 0]
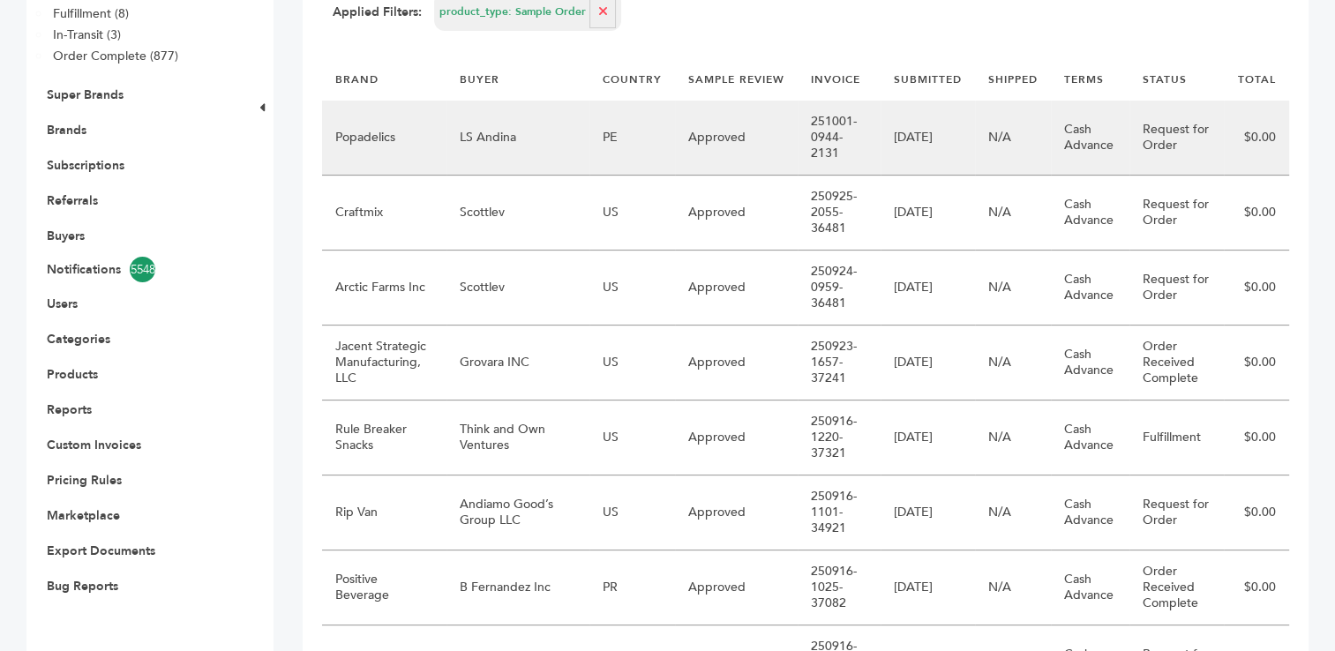
click at [444, 118] on td "Popadelics" at bounding box center [384, 138] width 124 height 75
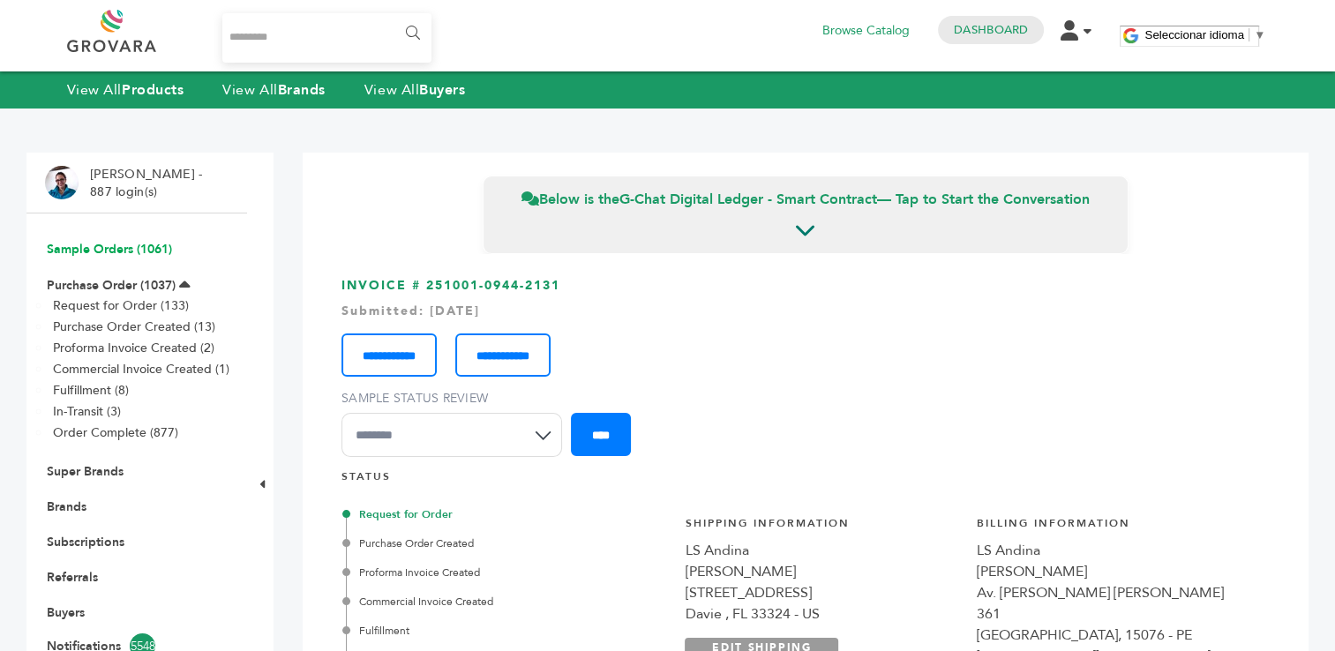
click at [95, 242] on link "Sample Orders (1061)" at bounding box center [109, 249] width 125 height 17
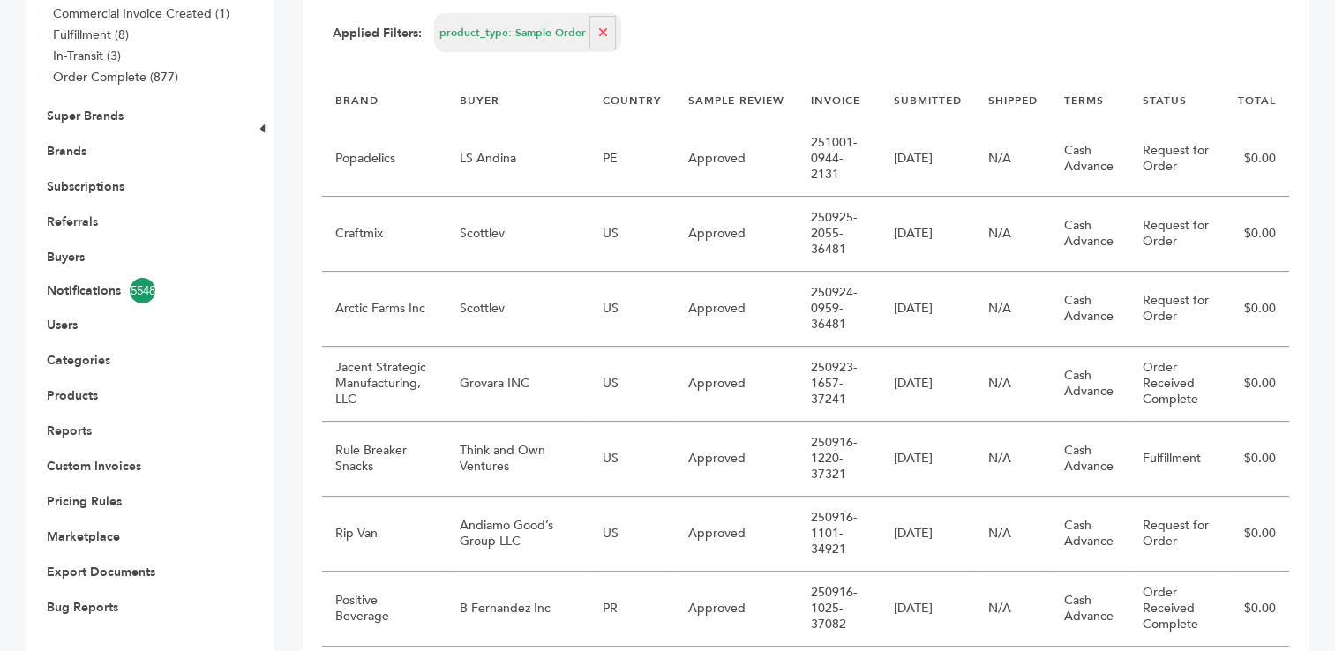
scroll to position [364, 0]
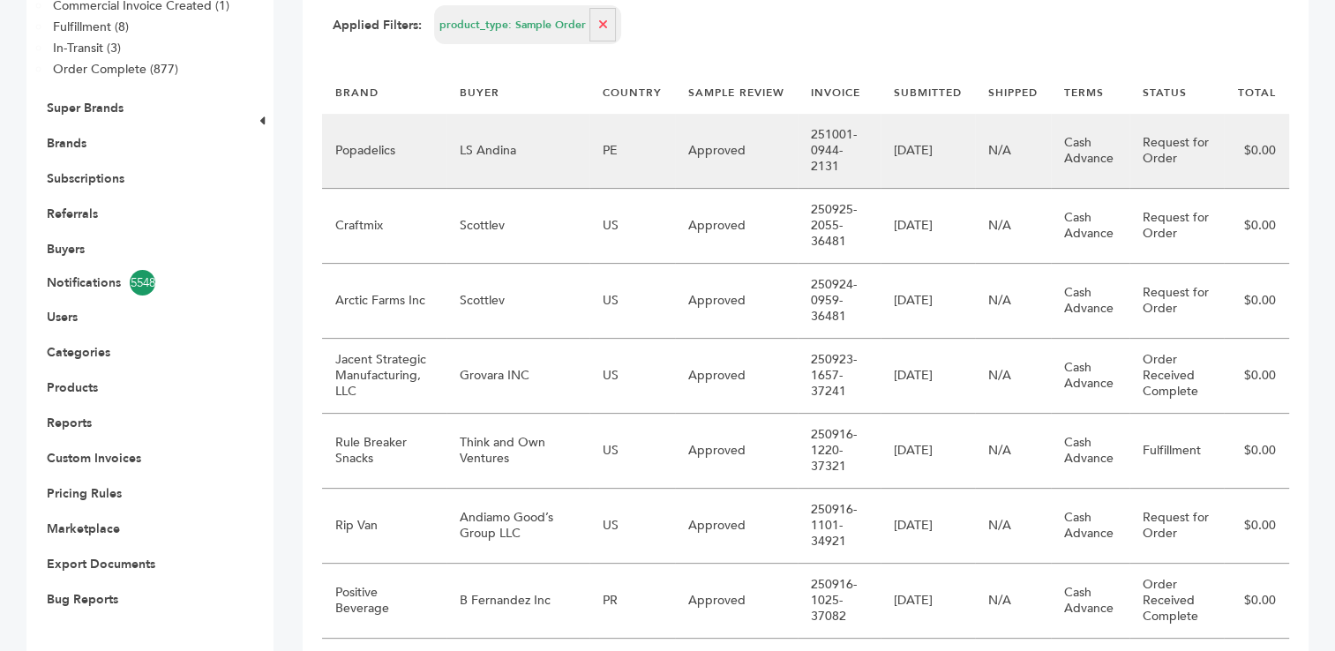
click at [433, 133] on td "Popadelics" at bounding box center [384, 151] width 124 height 75
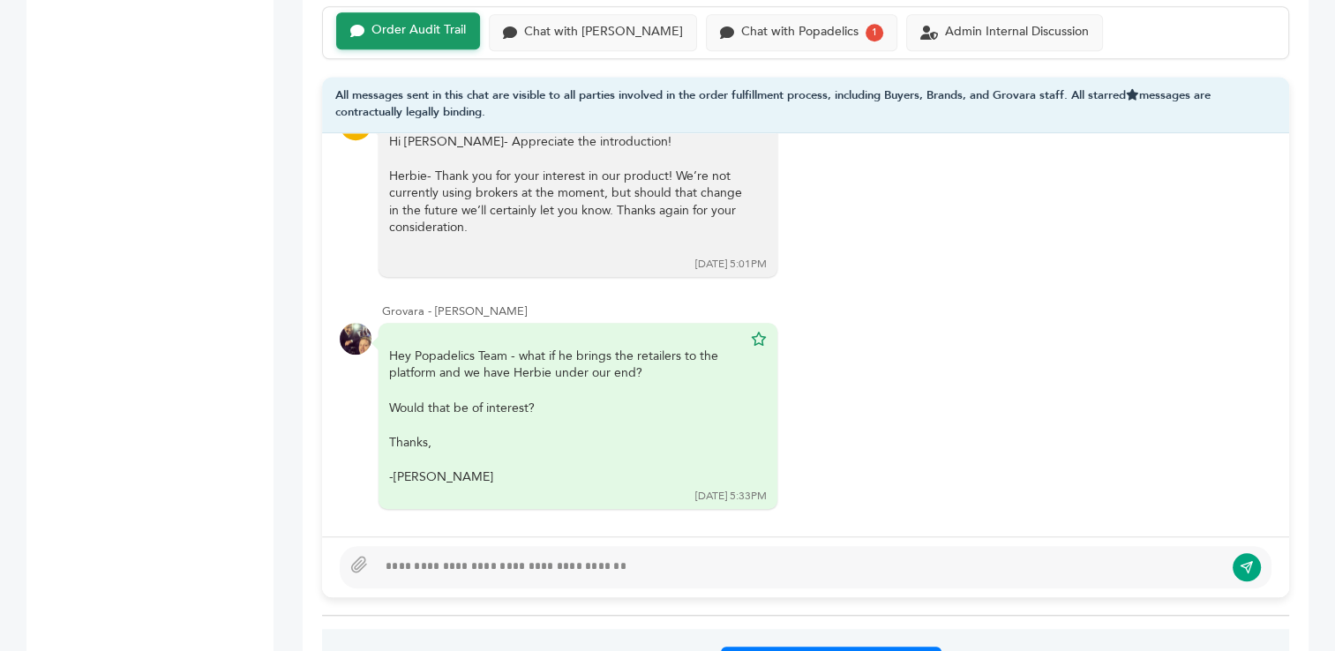
scroll to position [1297, 0]
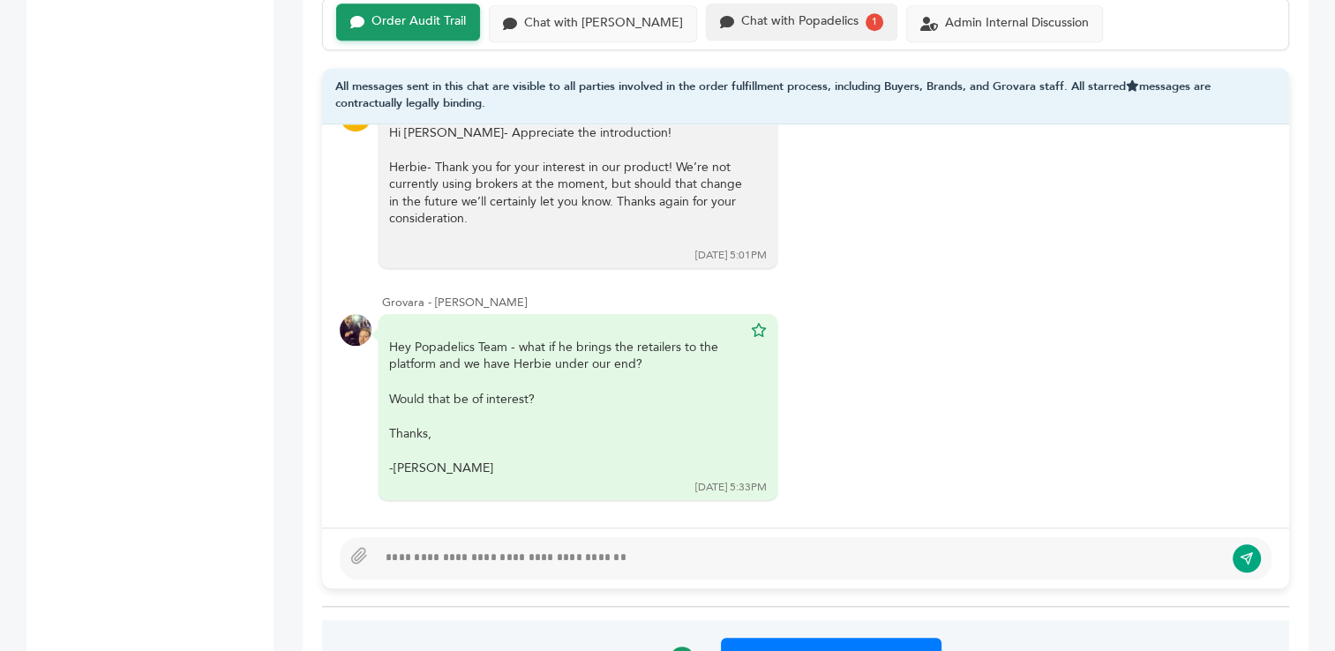
click at [780, 22] on div "Chat with Popadelics" at bounding box center [799, 21] width 117 height 15
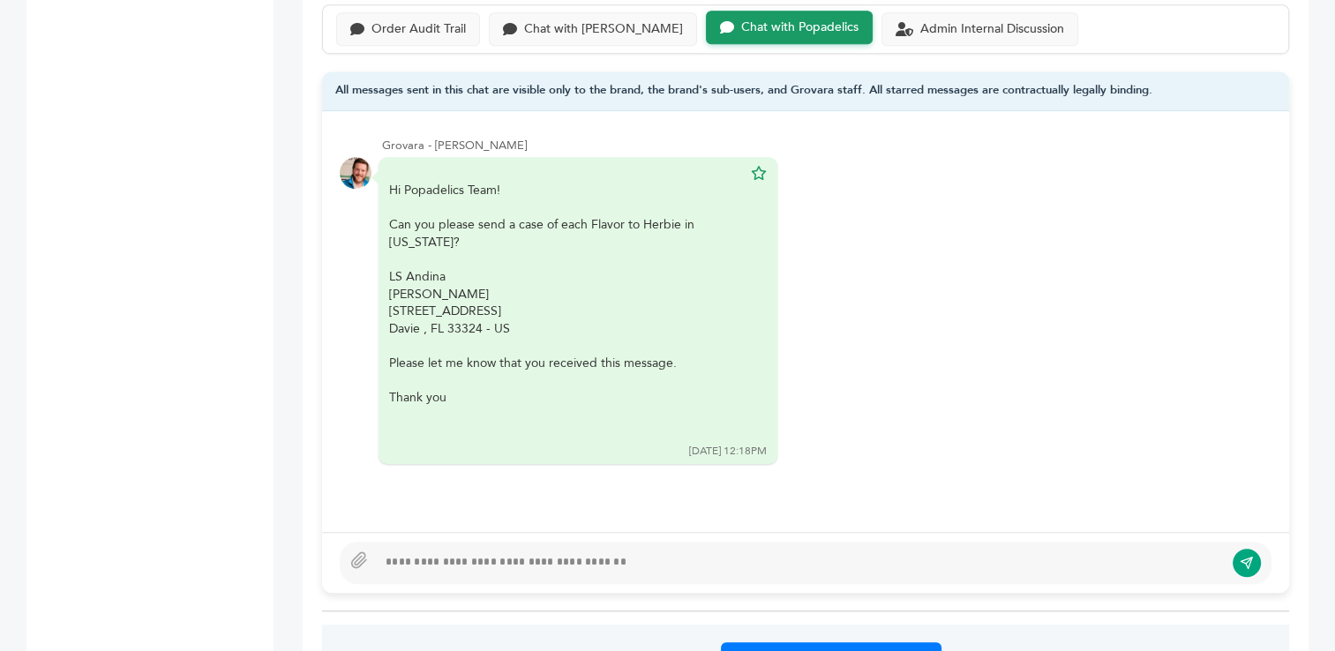
scroll to position [1309, 0]
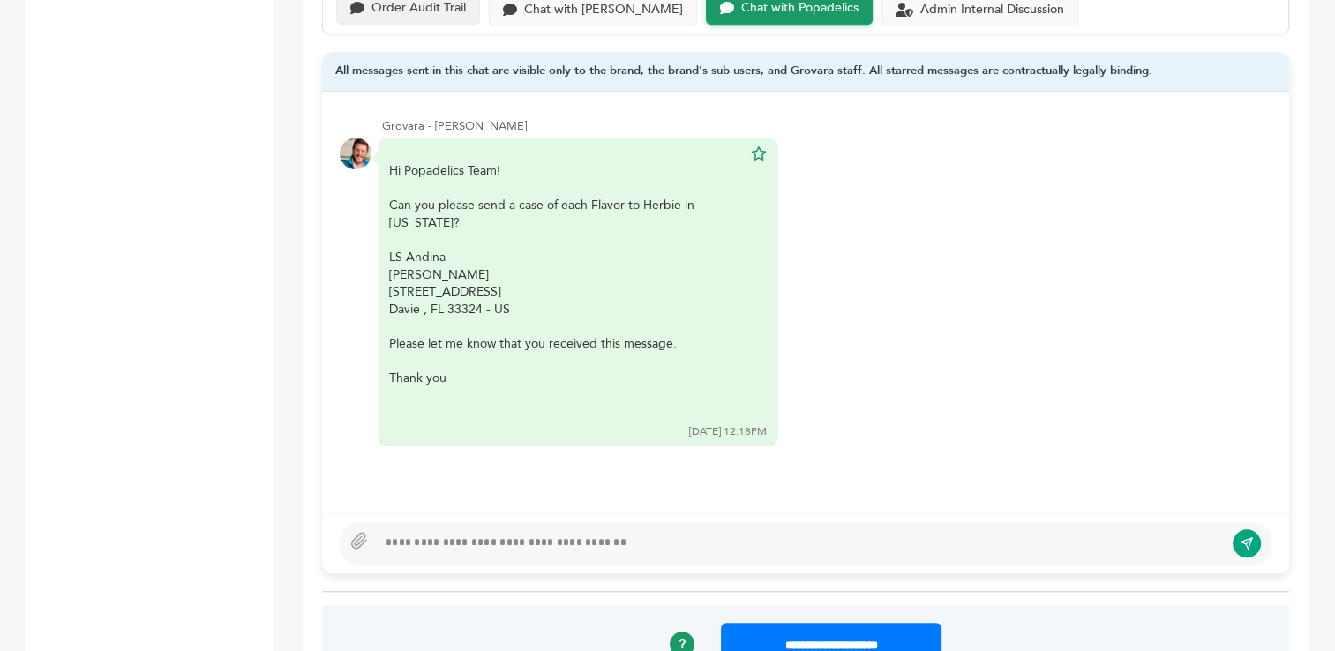
click at [437, 5] on div "Order Audit Trail" at bounding box center [419, 8] width 94 height 15
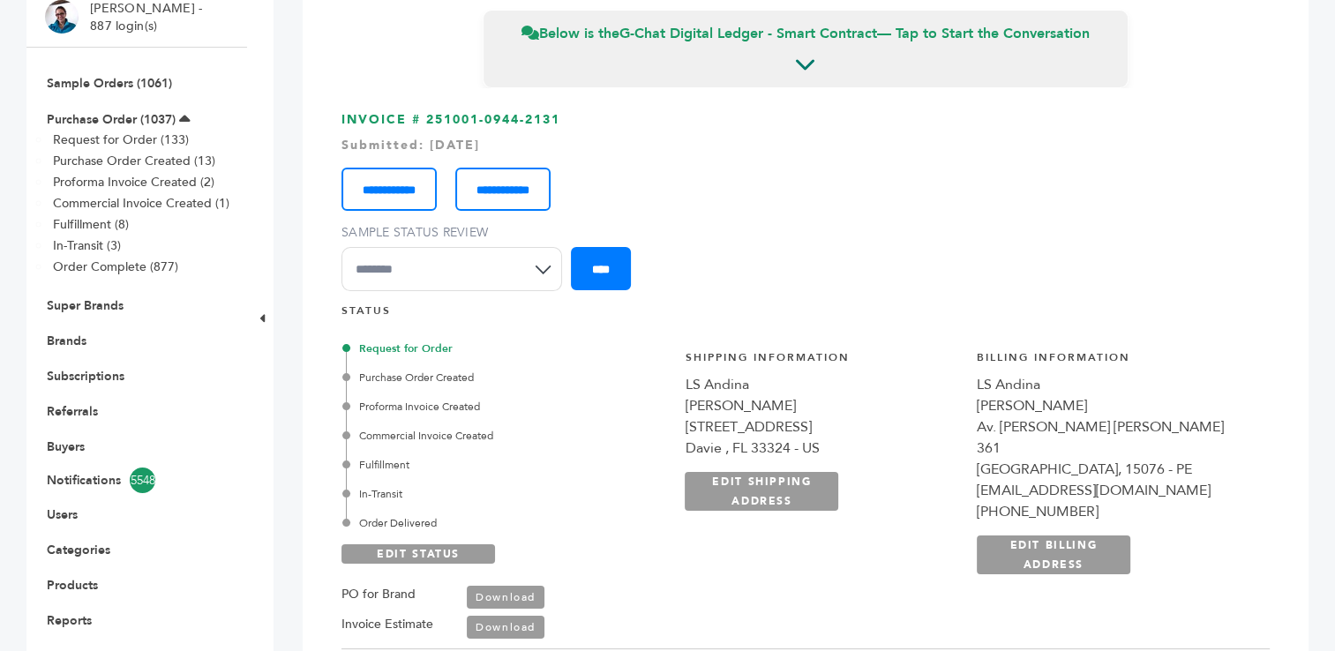
scroll to position [138, 0]
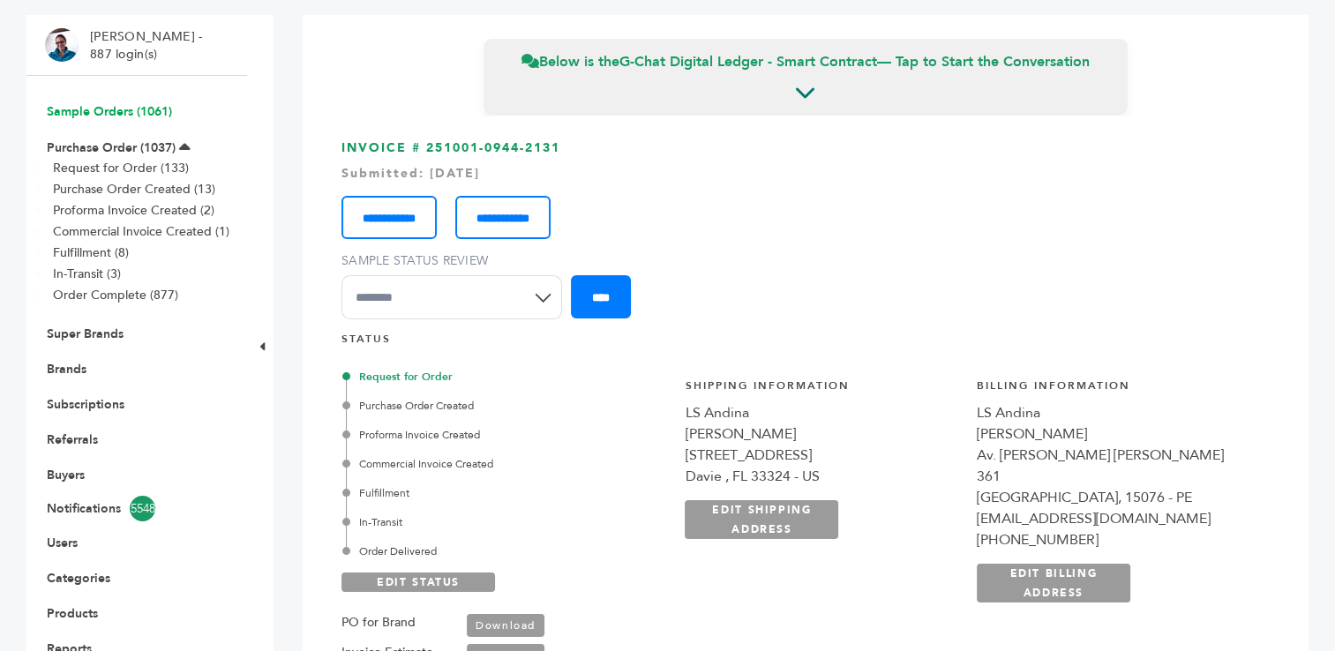
click at [102, 111] on link "Sample Orders (1061)" at bounding box center [109, 111] width 125 height 17
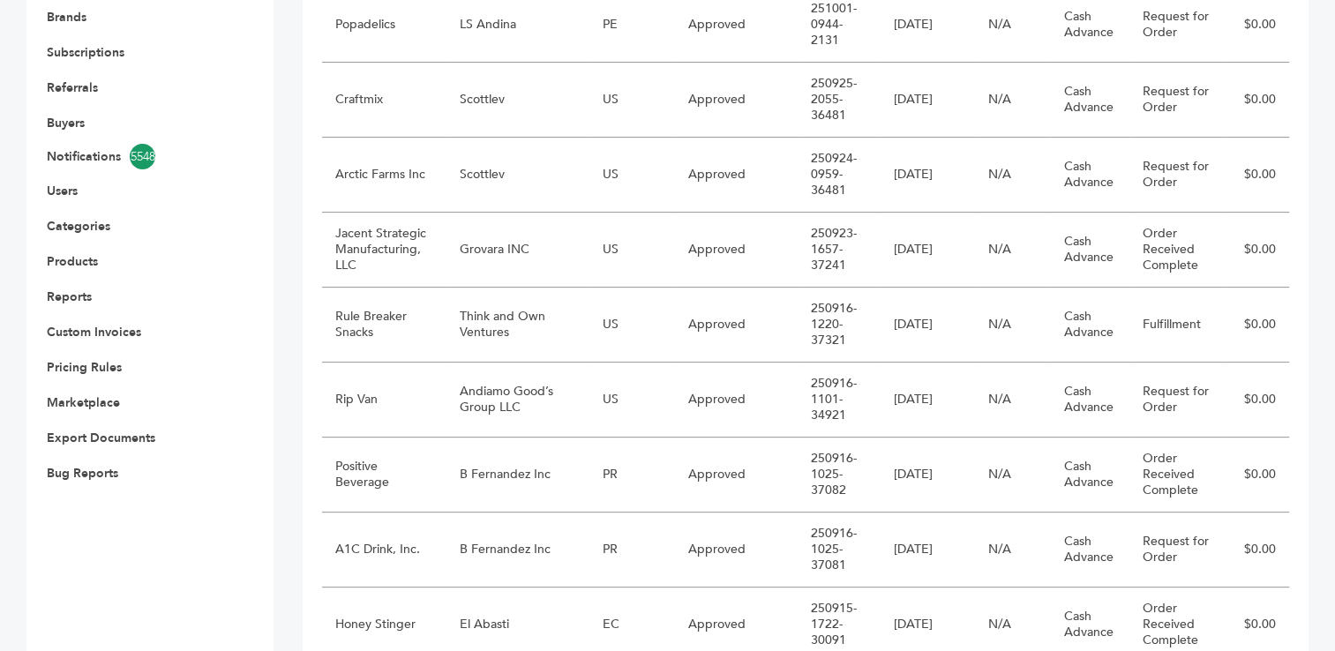
scroll to position [493, 0]
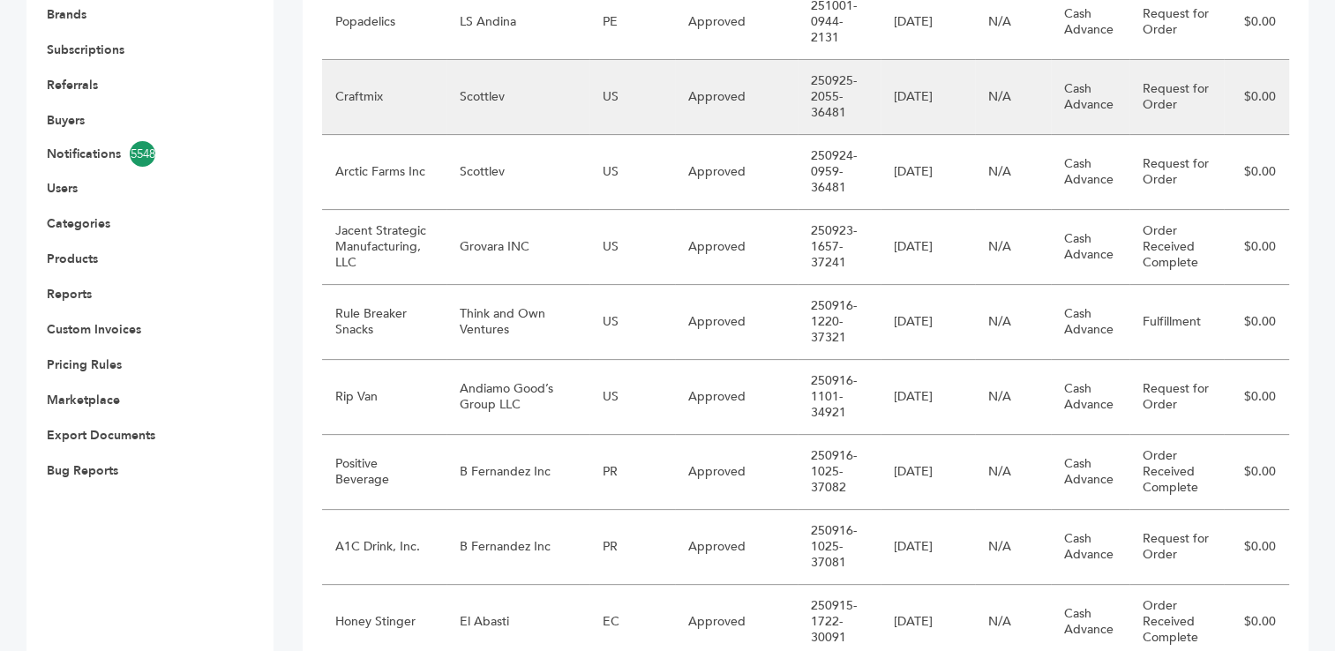
click at [505, 85] on td "Scottlev" at bounding box center [518, 97] width 143 height 75
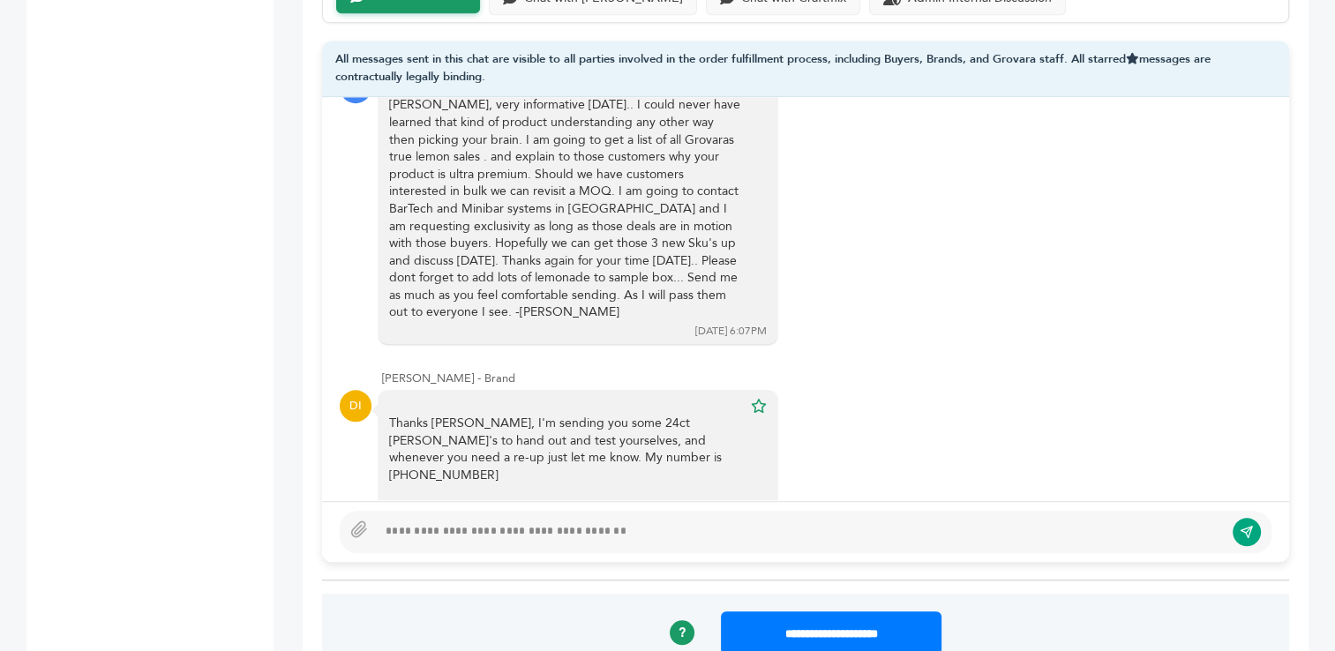
scroll to position [1325, 0]
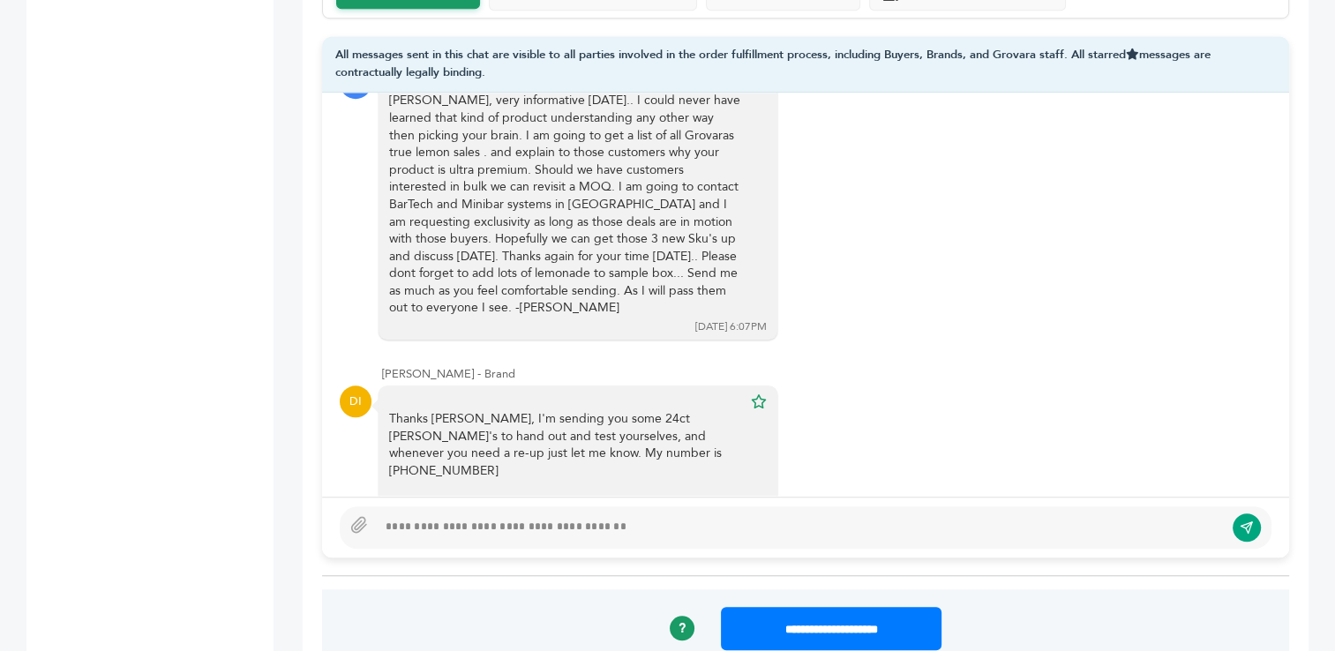
drag, startPoint x: 1340, startPoint y: 54, endPoint x: 1348, endPoint y: 226, distance: 172.3
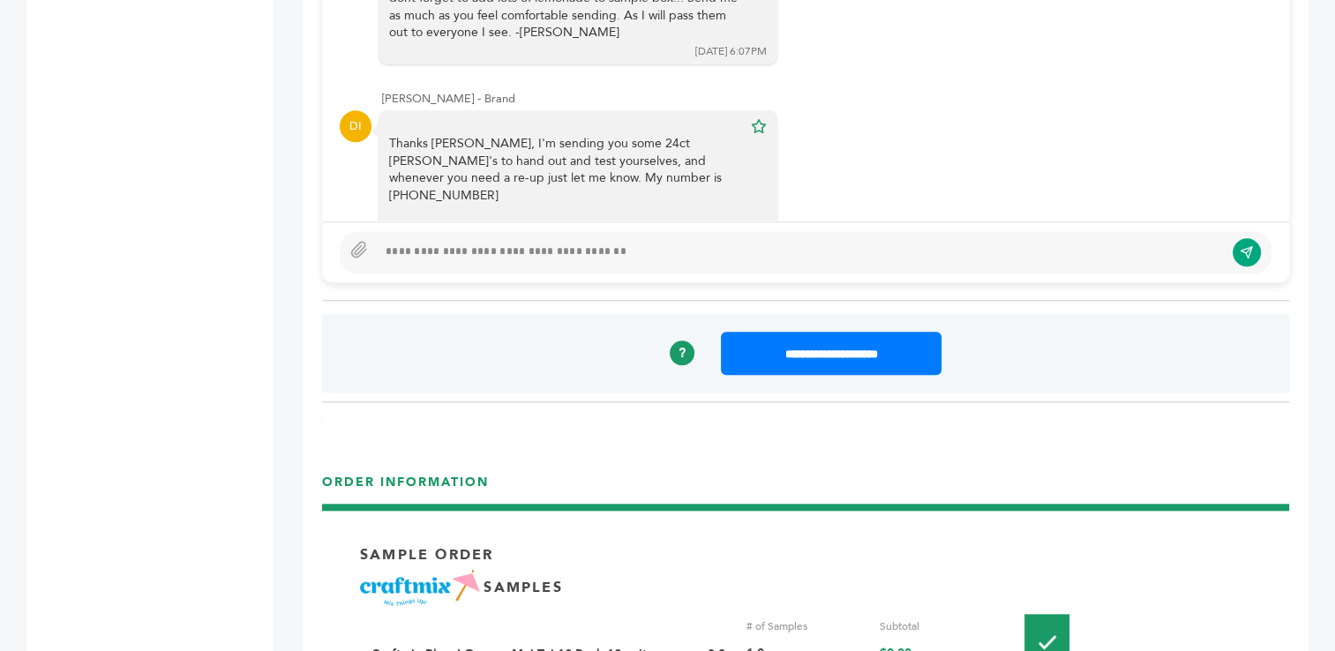
scroll to position [1617, 0]
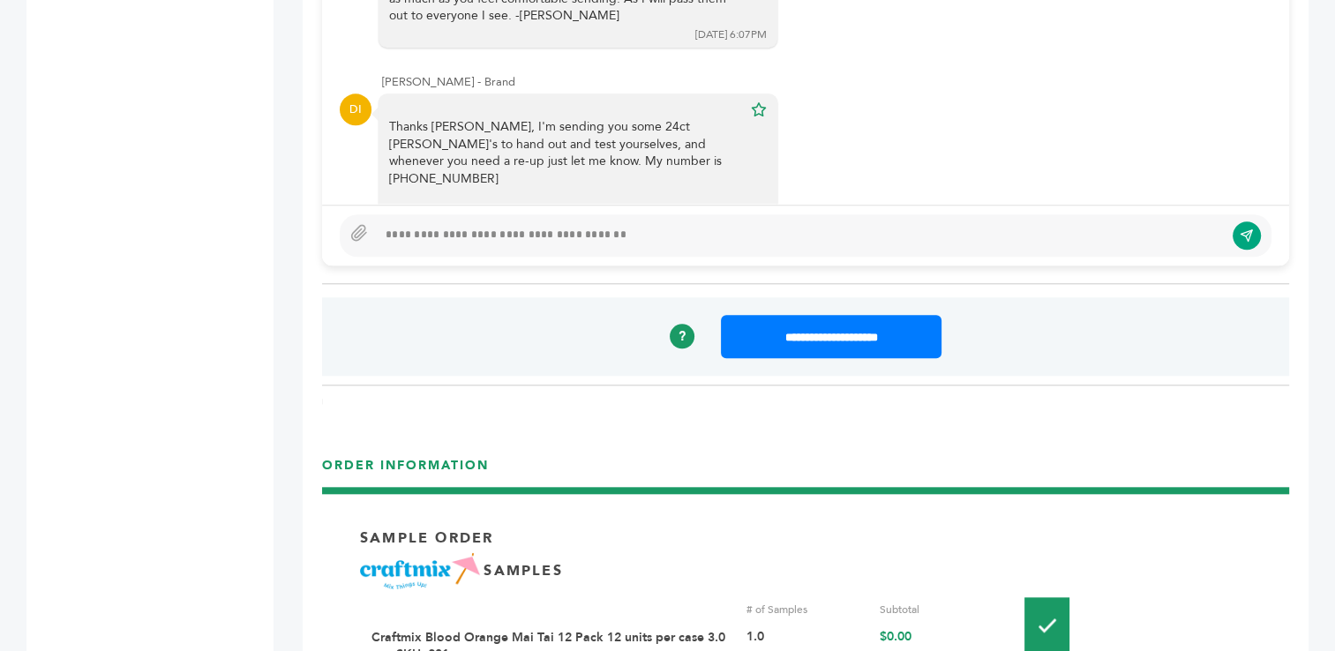
click at [638, 235] on div at bounding box center [800, 235] width 847 height 21
type textarea "**********"
click at [1246, 235] on icon "submit" at bounding box center [1247, 235] width 14 height 15
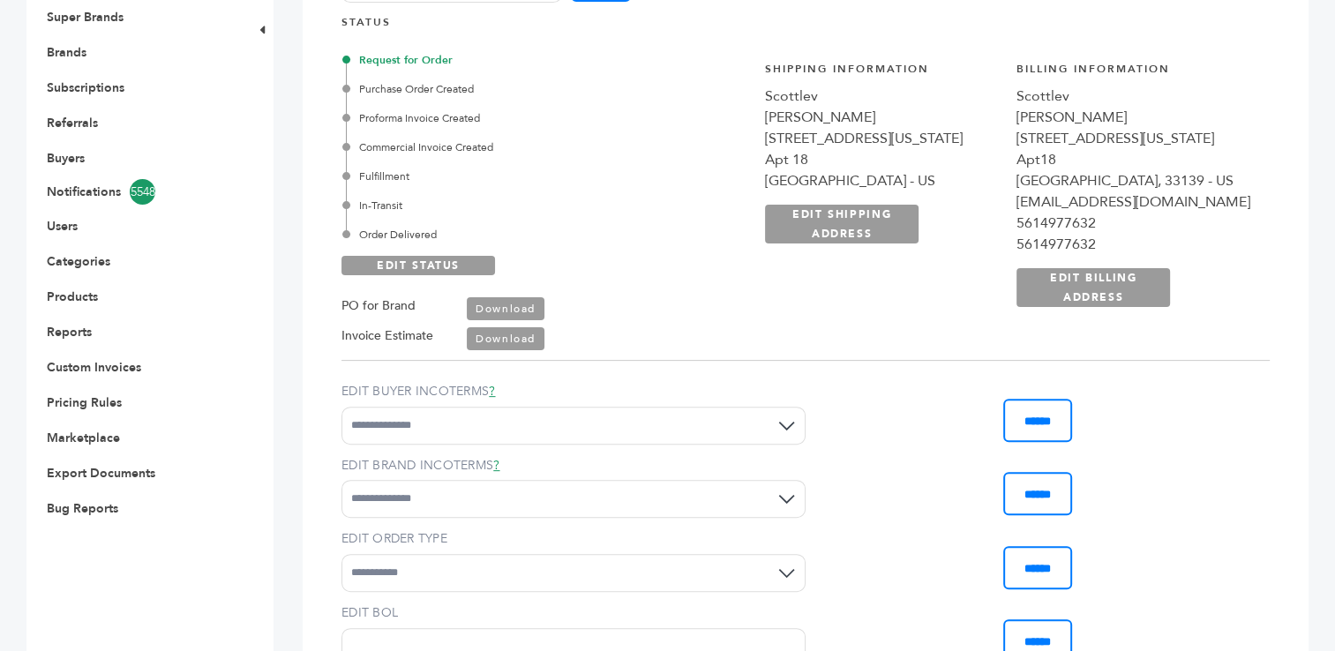
scroll to position [0, 0]
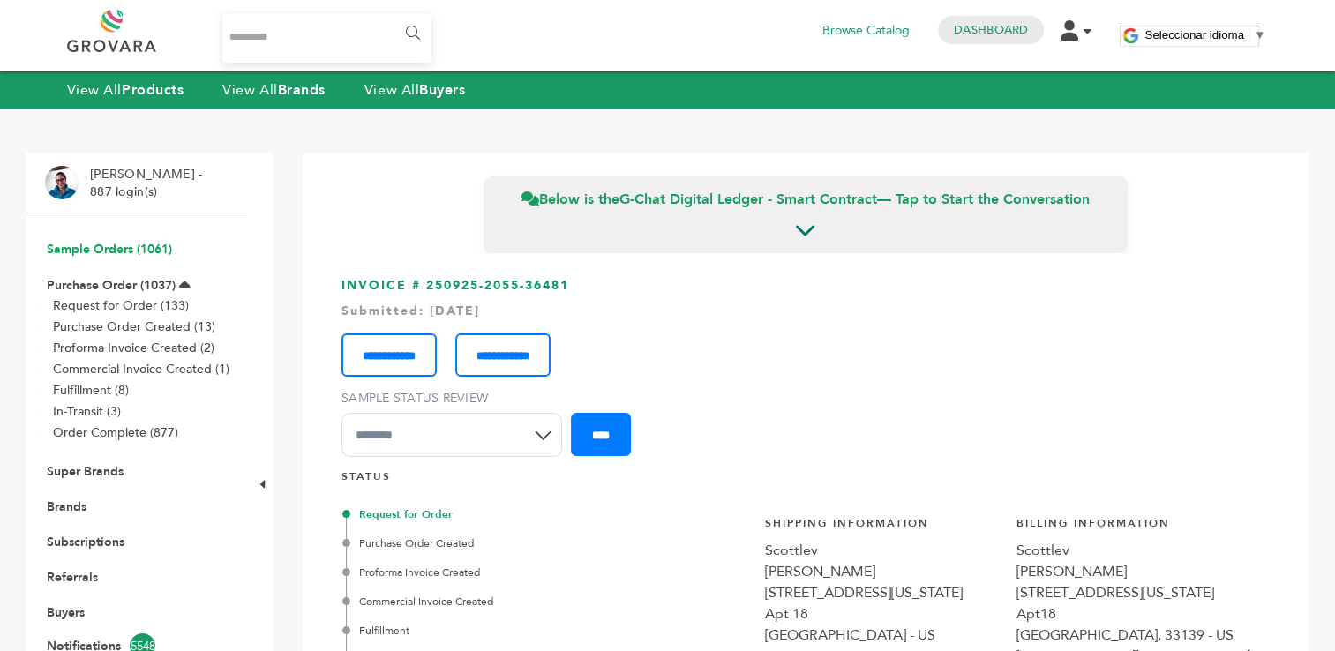
click at [83, 244] on link "Sample Orders (1061)" at bounding box center [109, 249] width 125 height 17
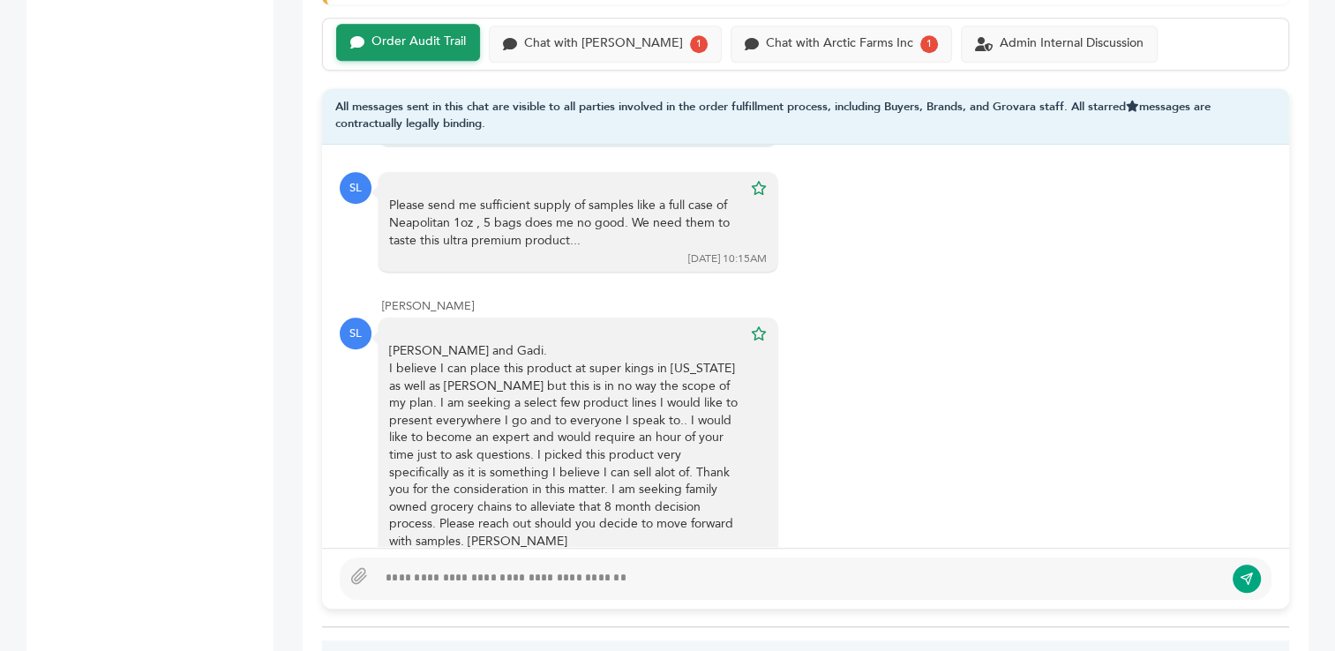
scroll to position [1292, 0]
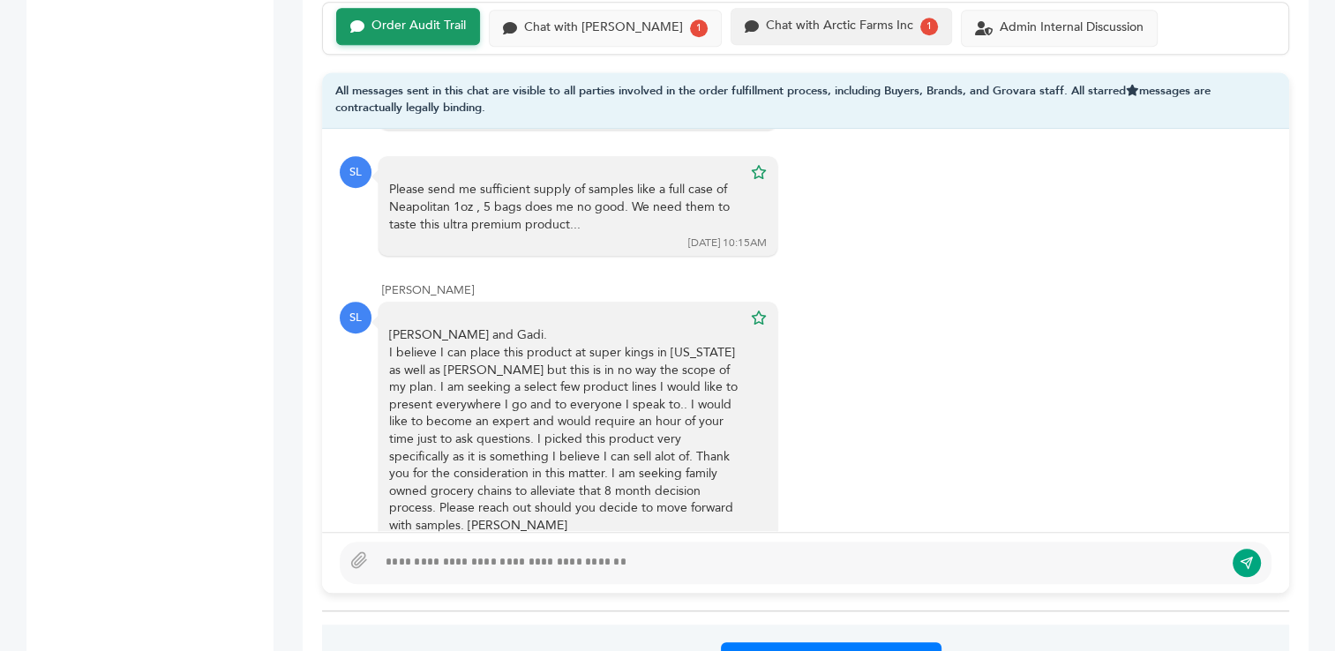
click at [766, 19] on div "Chat with Arctic Farms Inc" at bounding box center [839, 26] width 147 height 15
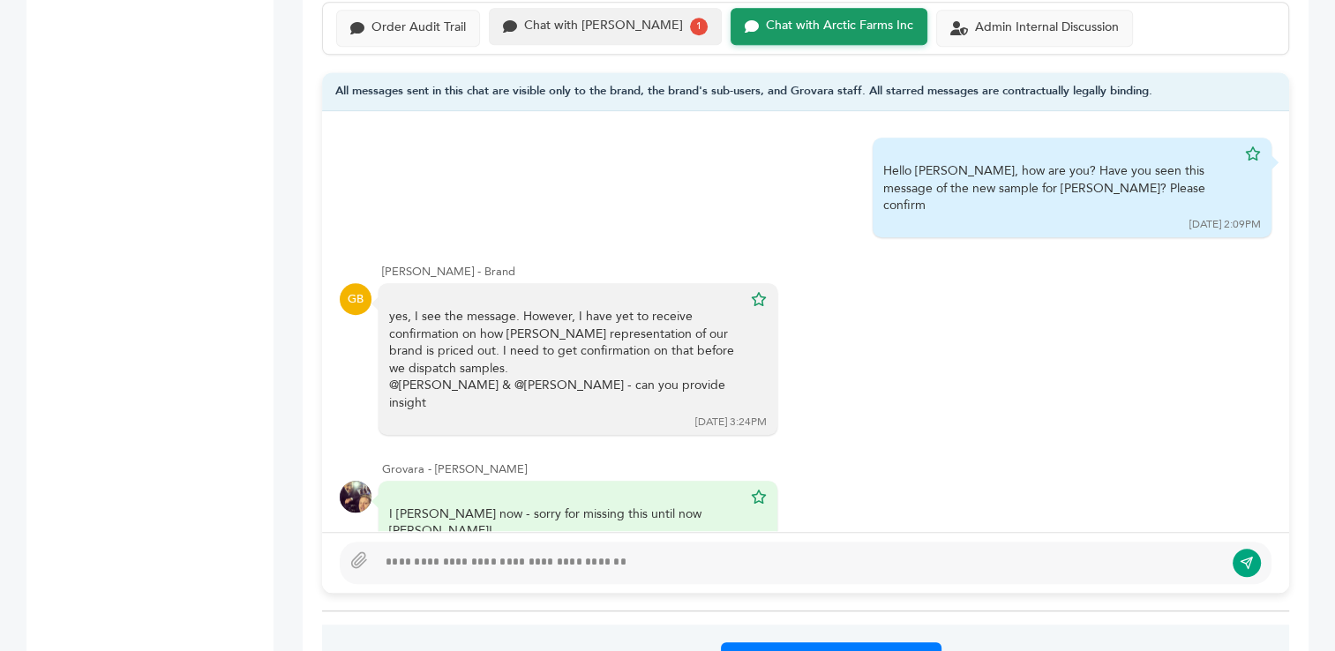
click at [566, 29] on div "Chat with [PERSON_NAME]" at bounding box center [603, 26] width 159 height 15
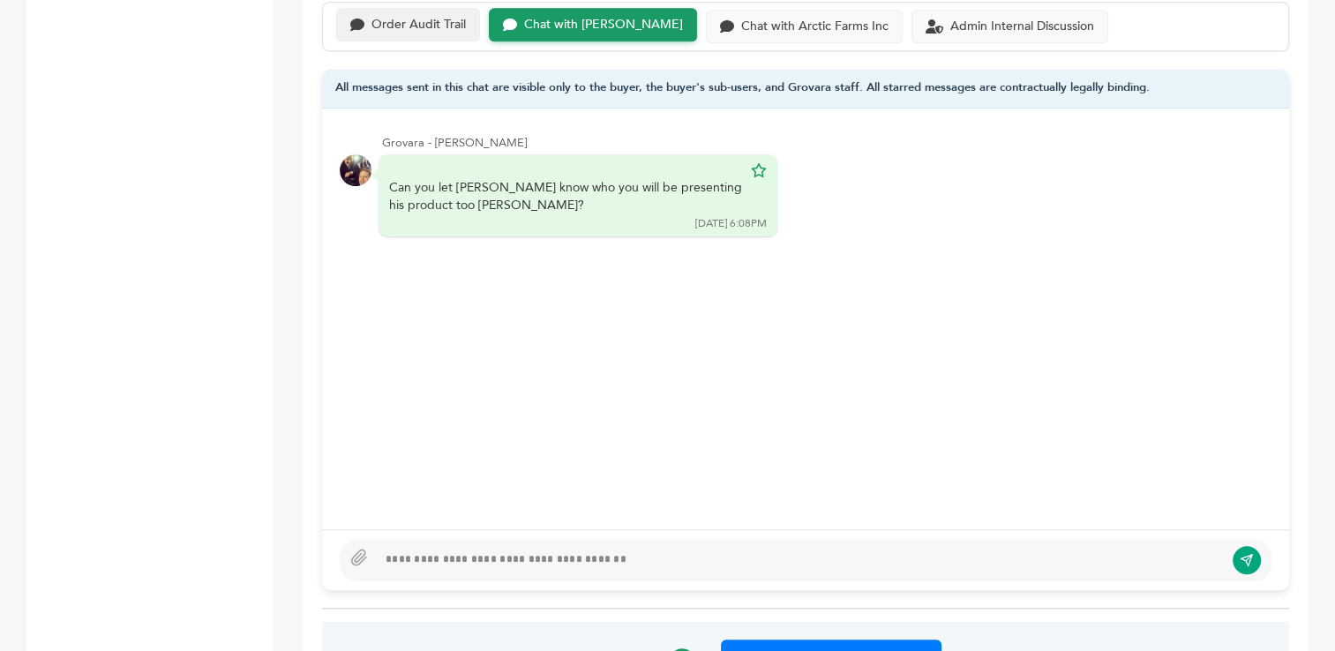
click at [402, 29] on div "Order Audit Trail" at bounding box center [419, 25] width 94 height 15
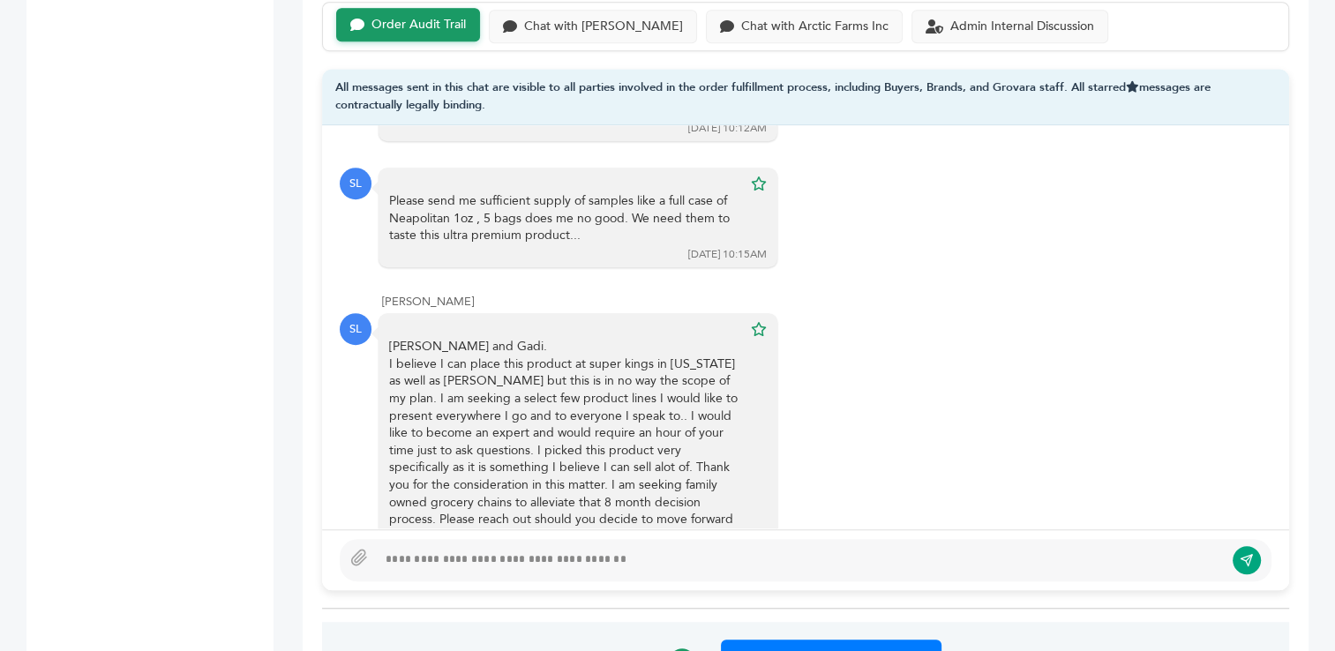
scroll to position [464, 0]
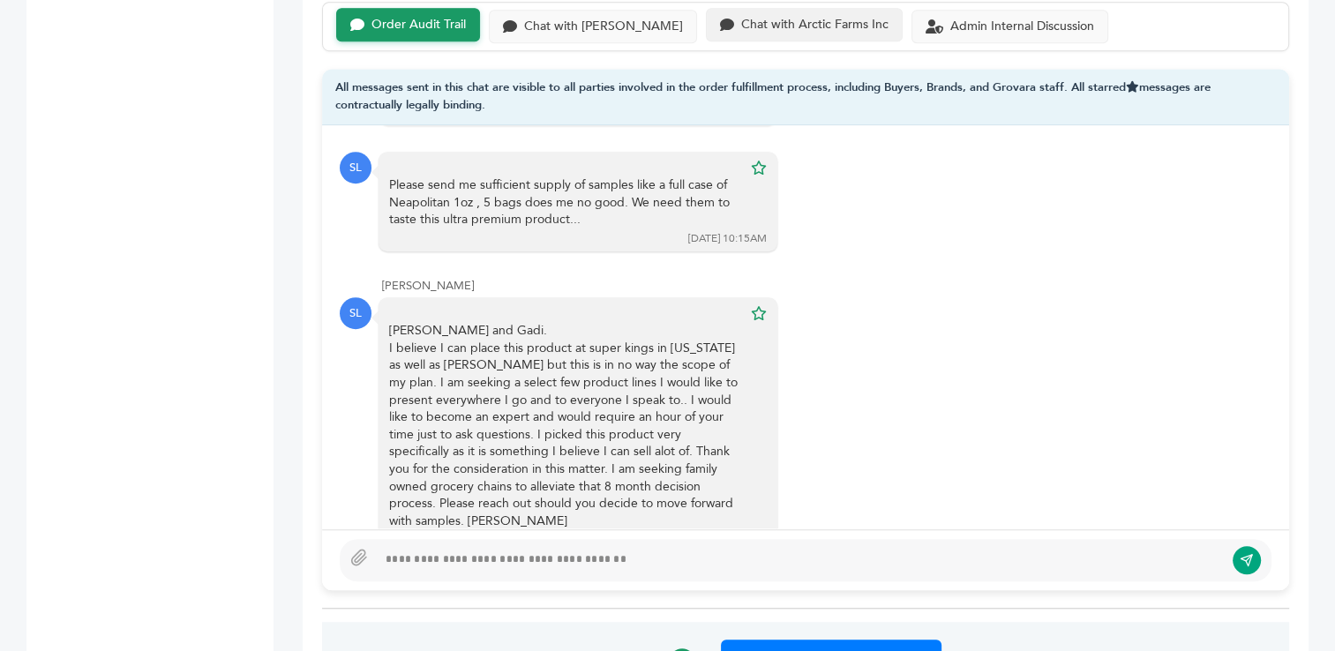
click at [780, 26] on div "Chat with Arctic Farms Inc" at bounding box center [814, 25] width 147 height 15
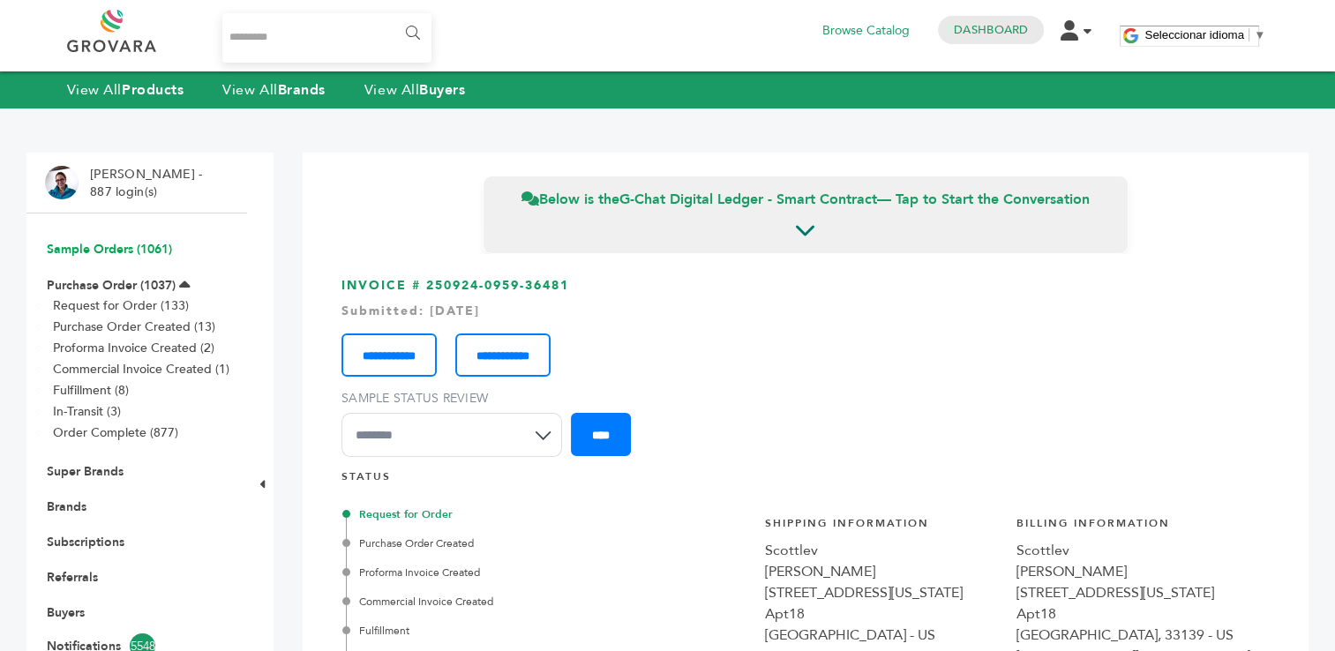
click at [85, 253] on link "Sample Orders (1061)" at bounding box center [109, 249] width 125 height 17
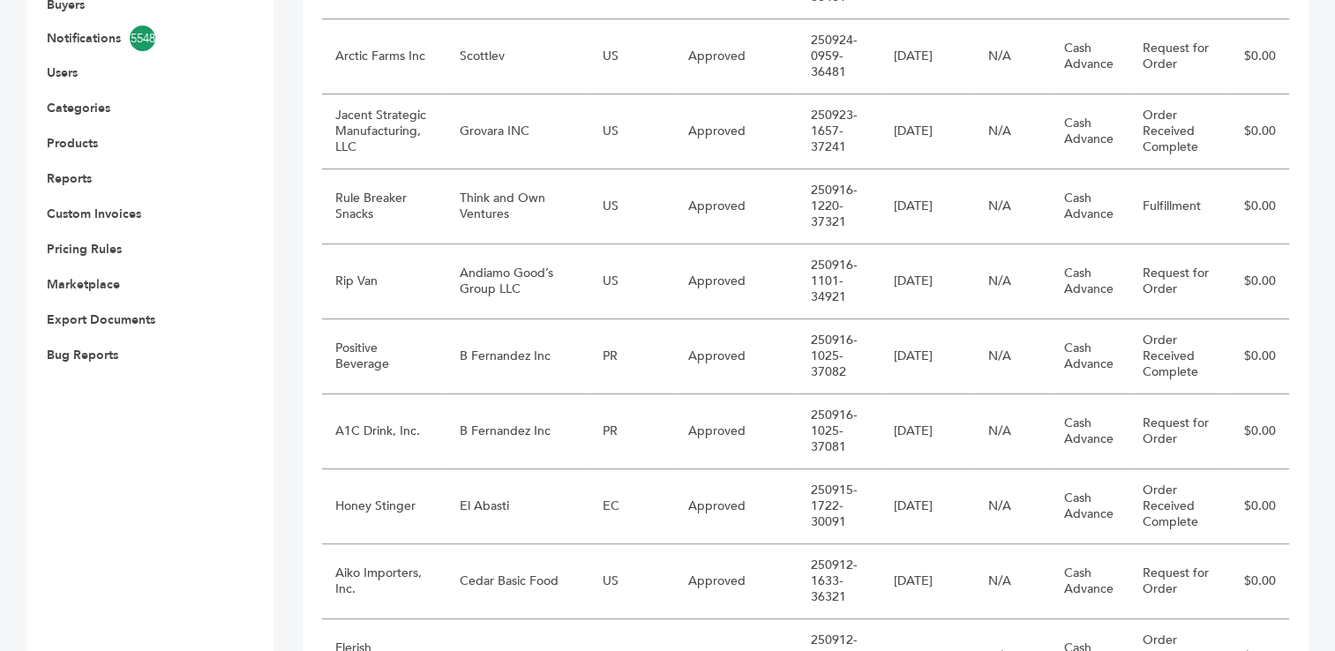
scroll to position [622, 0]
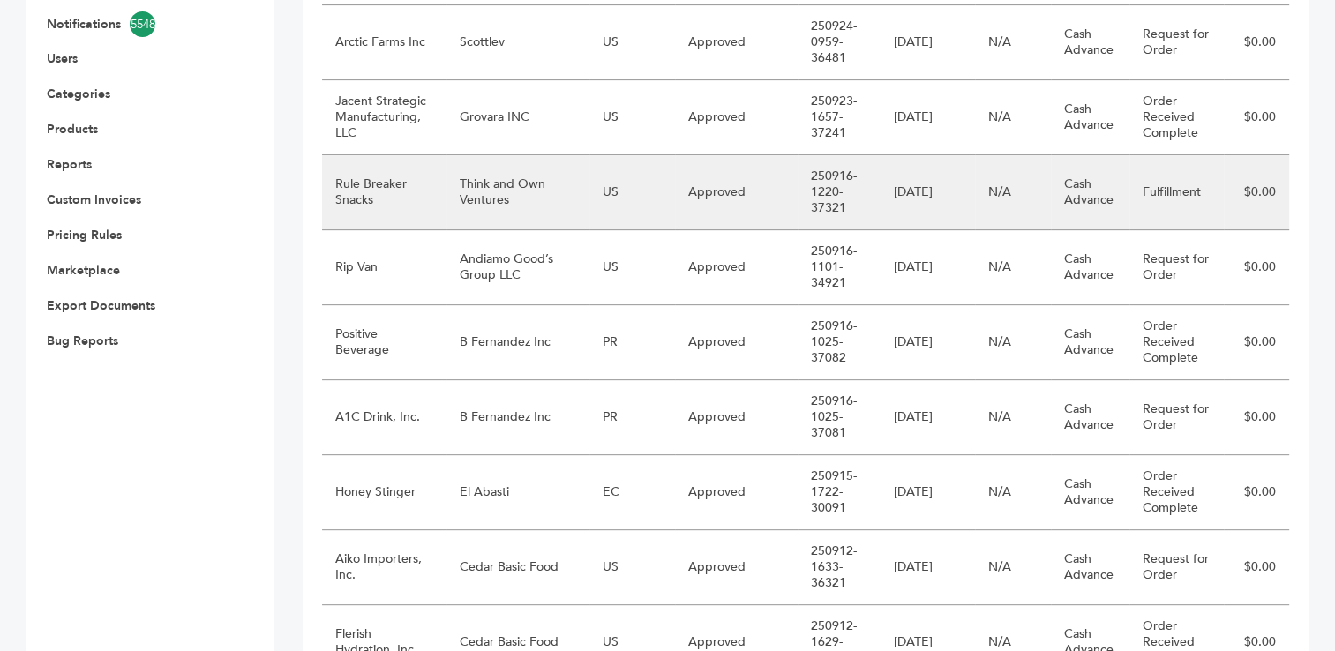
click at [536, 178] on td "Think and Own Ventures" at bounding box center [518, 192] width 143 height 75
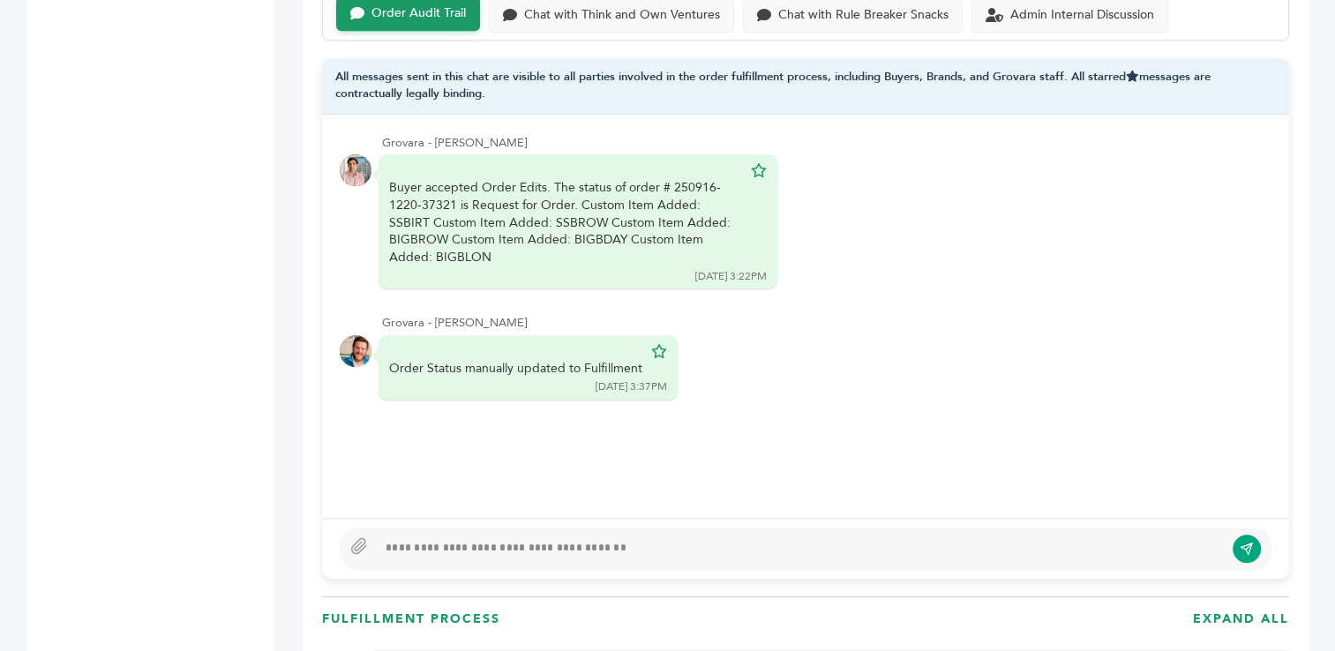
scroll to position [1237, 0]
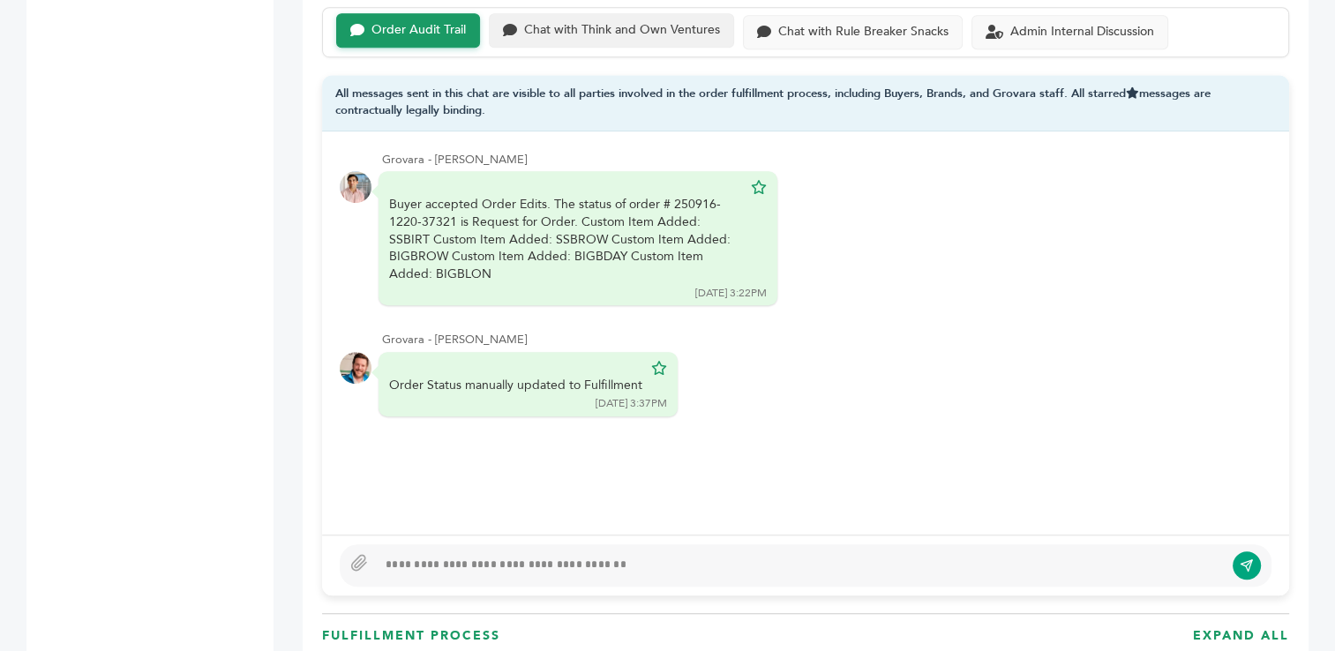
click at [627, 26] on div "Chat with Think and Own Ventures" at bounding box center [622, 30] width 196 height 15
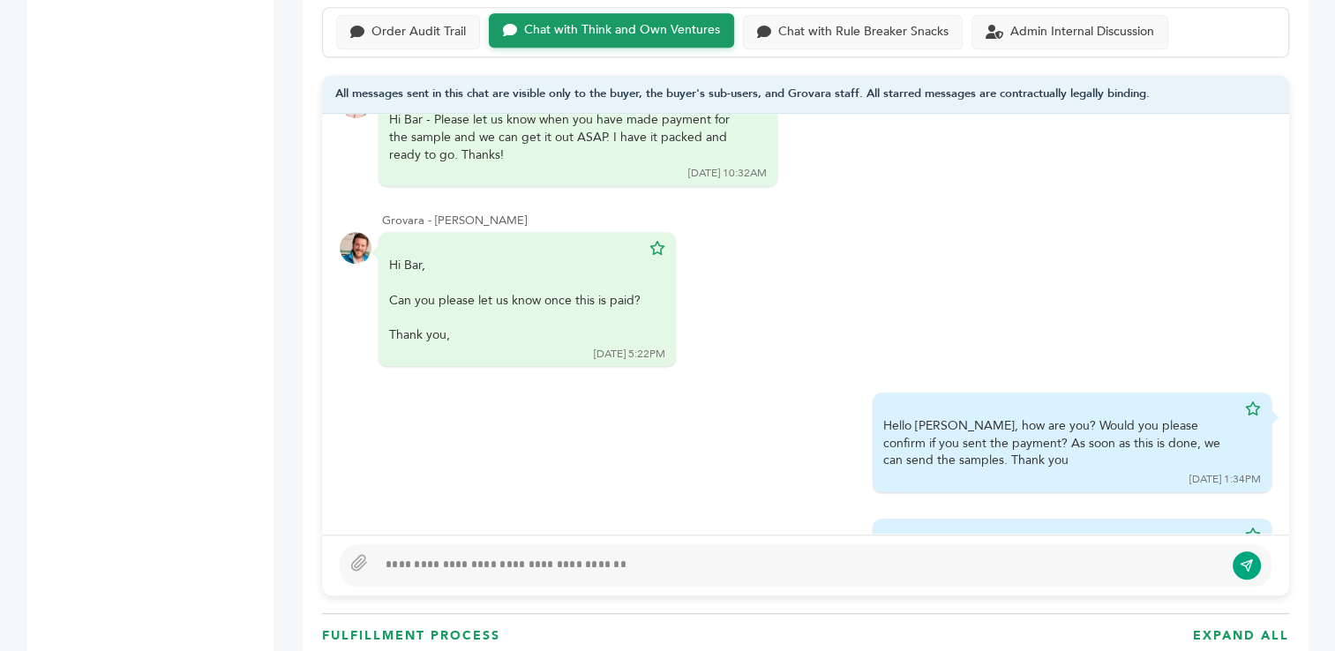
scroll to position [580, 0]
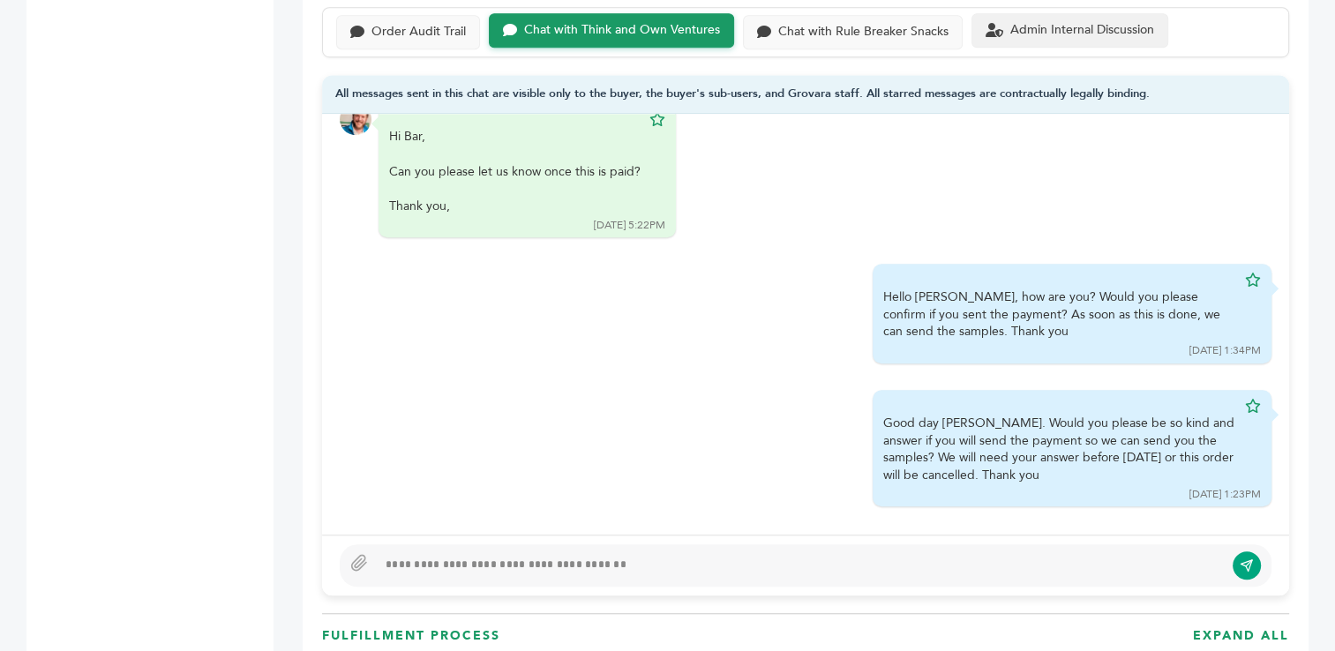
click at [1027, 23] on div "Admin Internal Discussion" at bounding box center [1083, 30] width 144 height 15
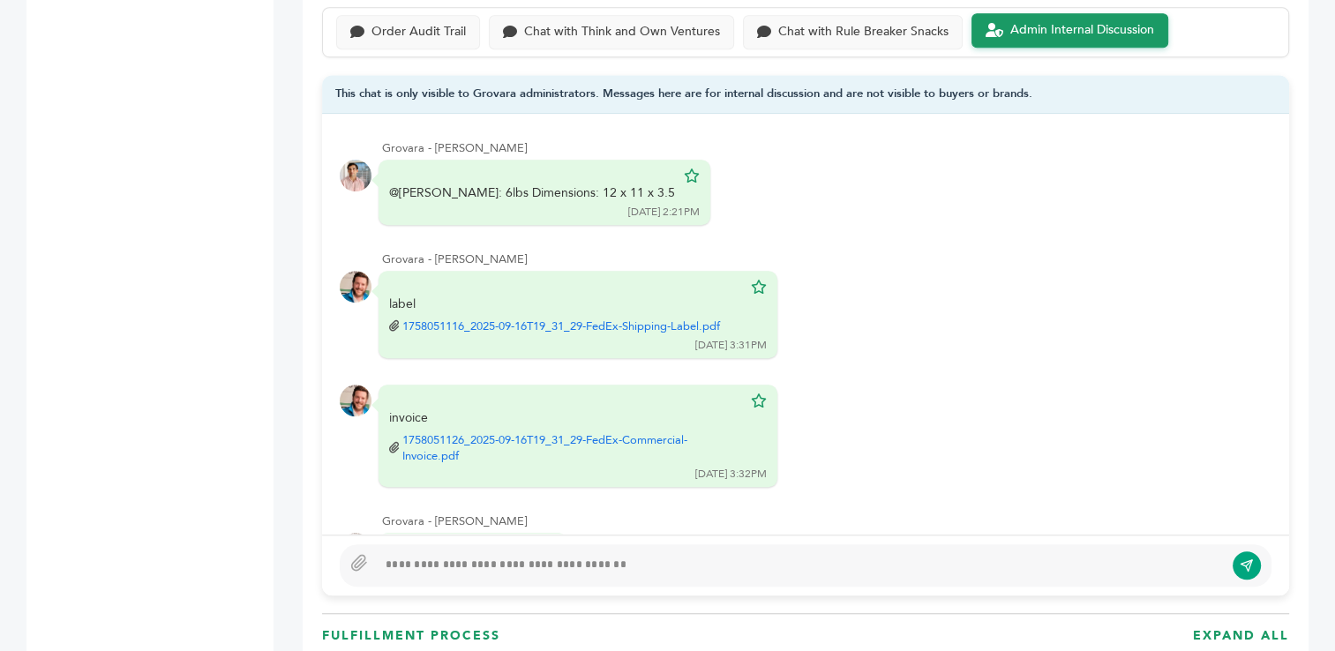
click at [501, 556] on div at bounding box center [800, 565] width 847 height 21
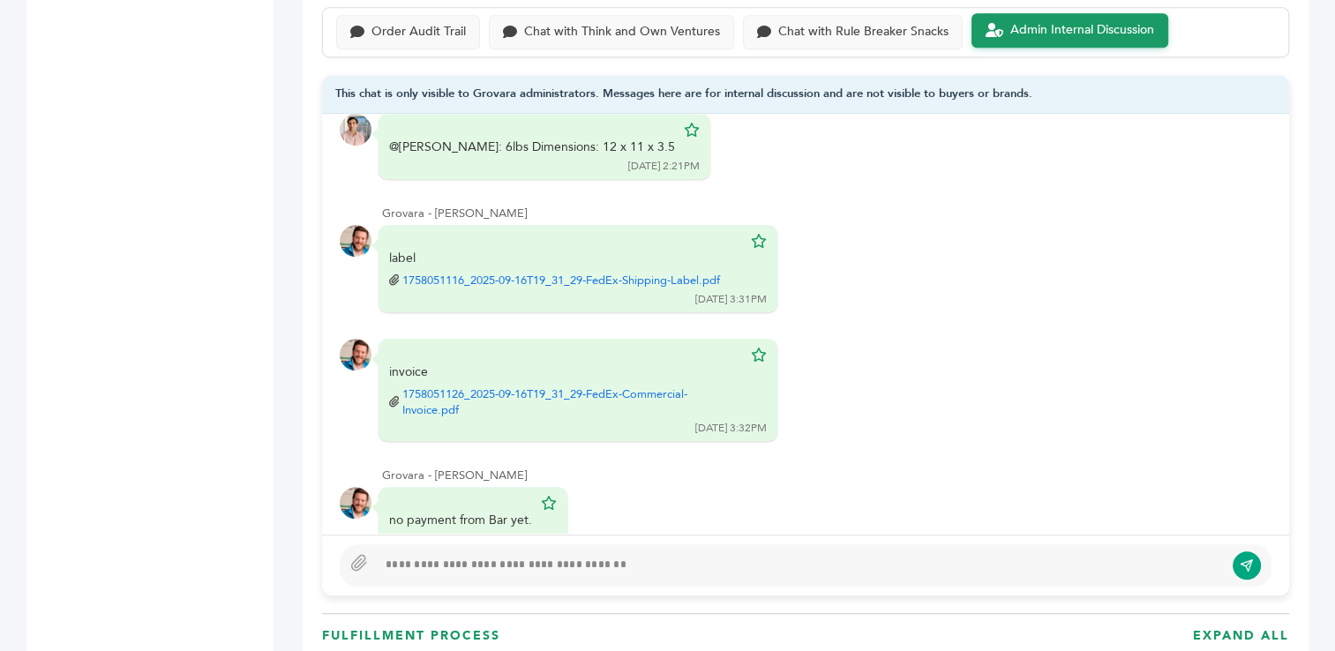
scroll to position [117, 0]
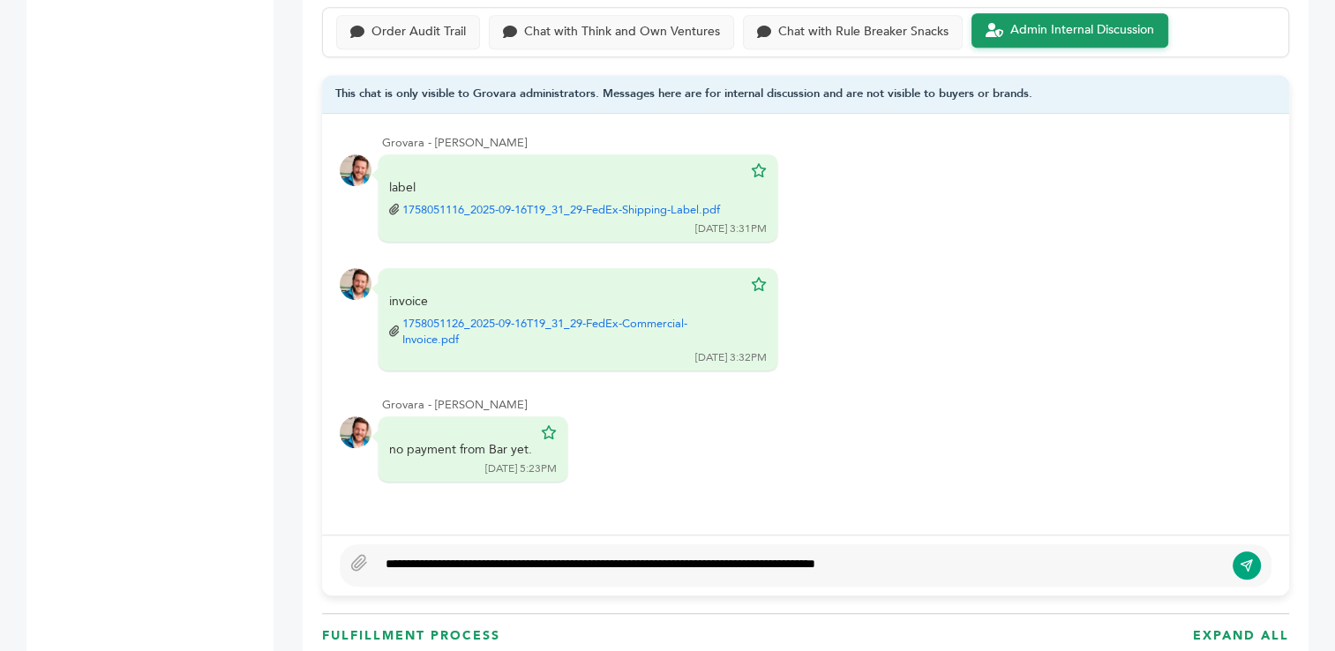
type textarea "**********"
click at [1248, 561] on icon "submit" at bounding box center [1247, 566] width 14 height 15
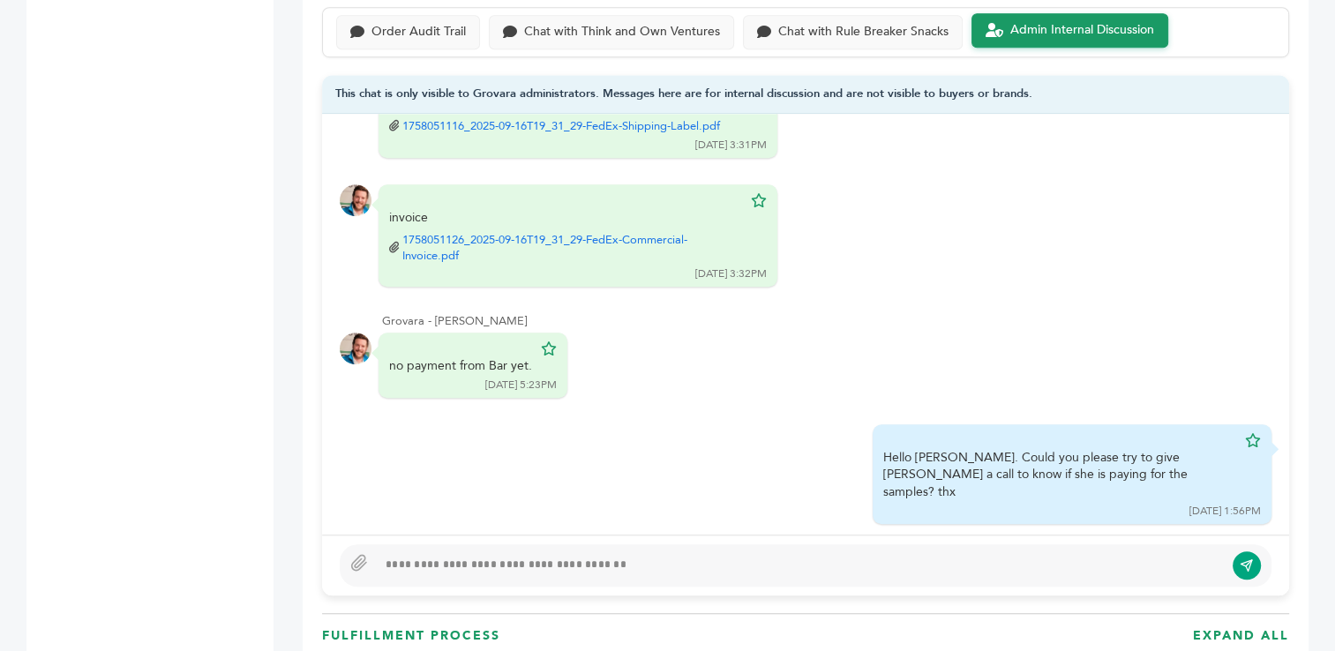
scroll to position [52, 0]
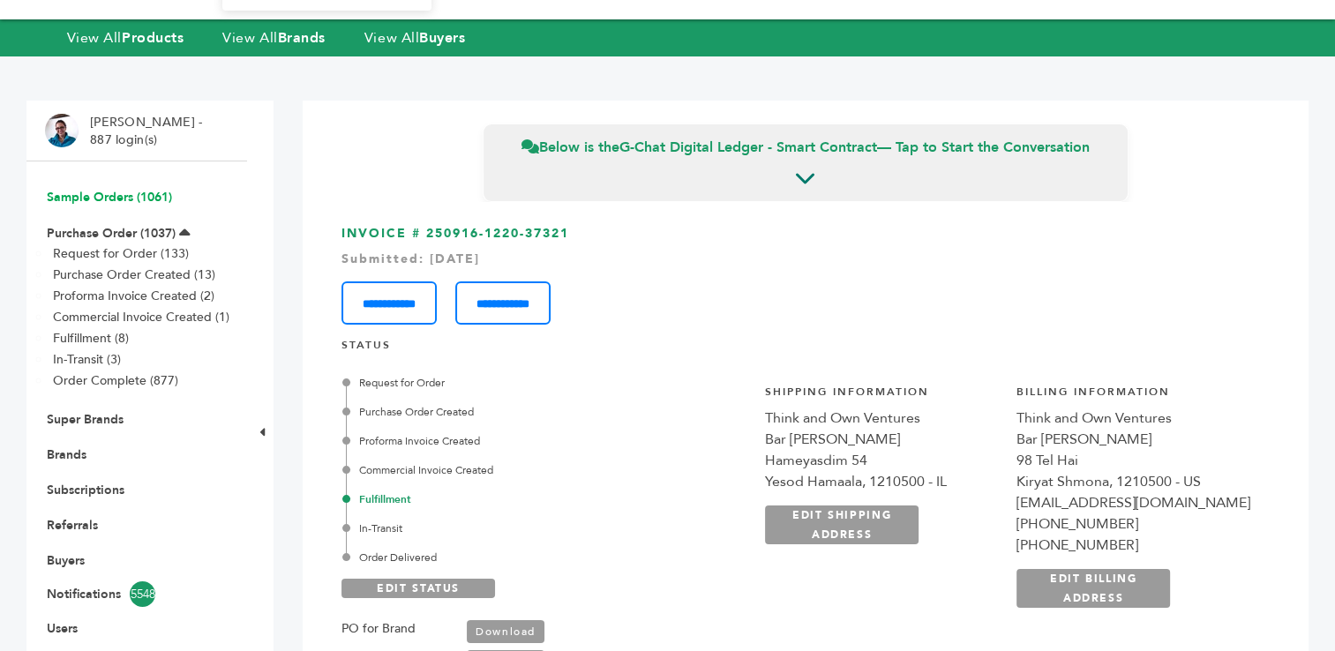
click at [85, 196] on link "Sample Orders (1061)" at bounding box center [109, 197] width 125 height 17
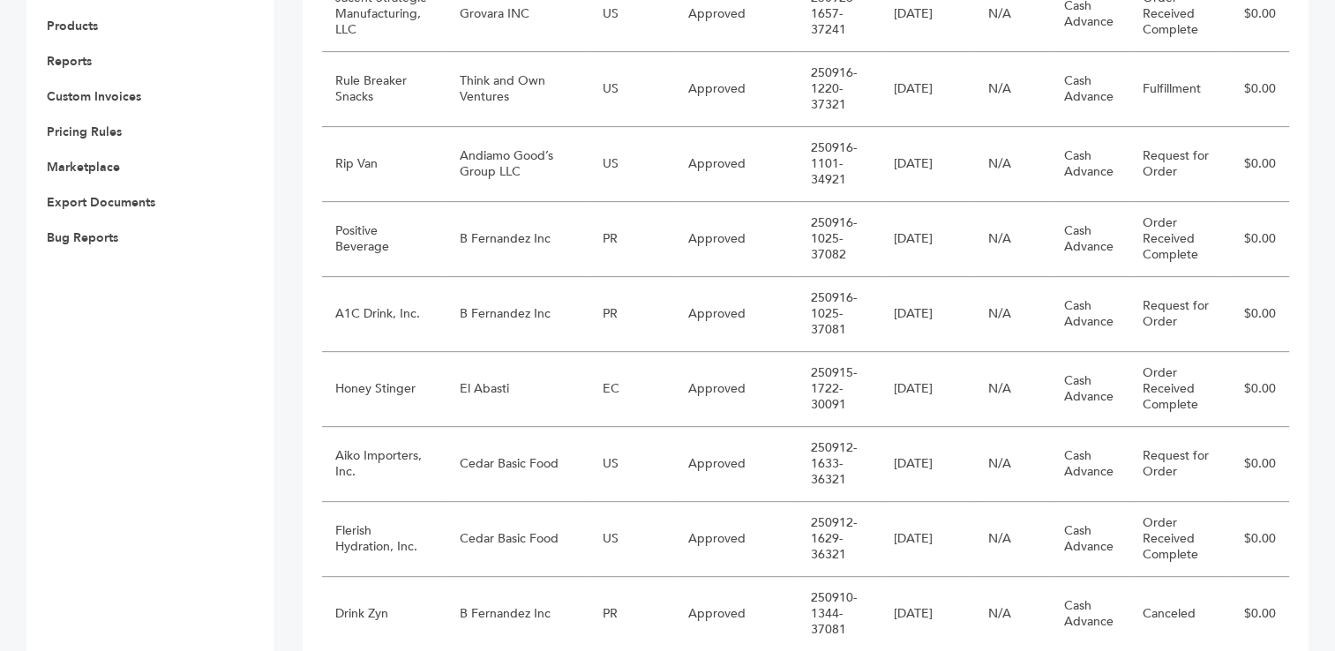
scroll to position [728, 0]
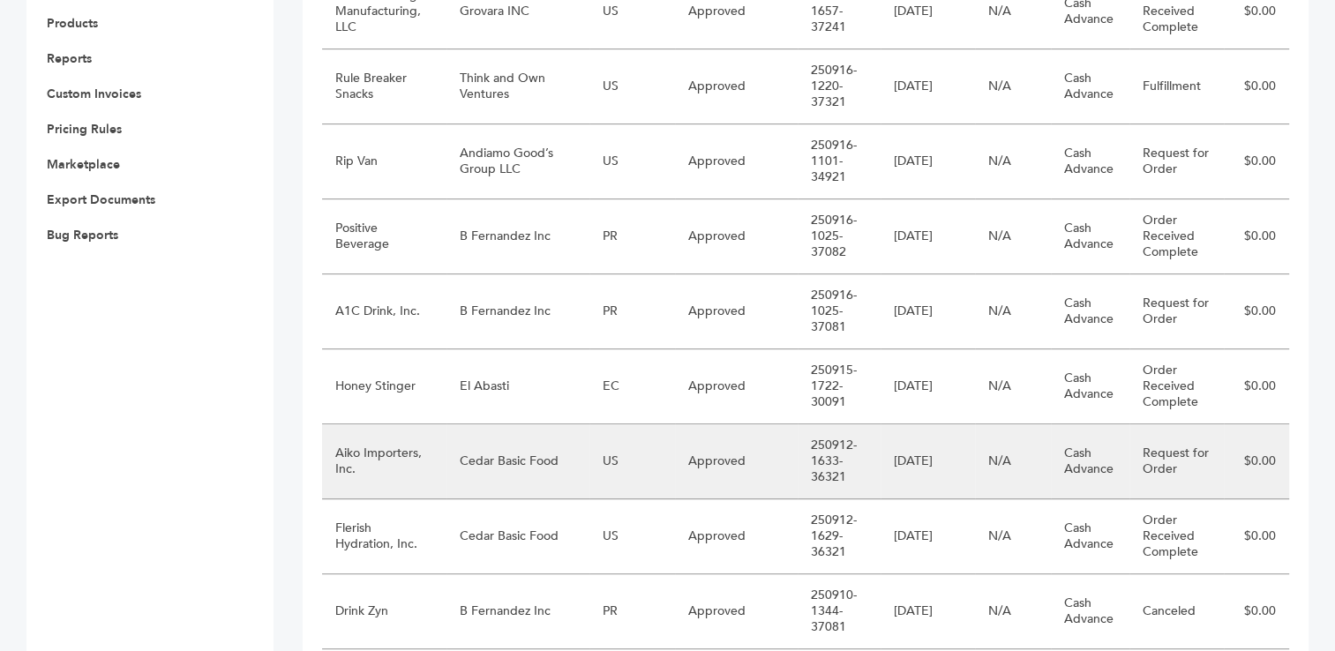
click at [547, 456] on td "Cedar Basic Food" at bounding box center [518, 462] width 143 height 75
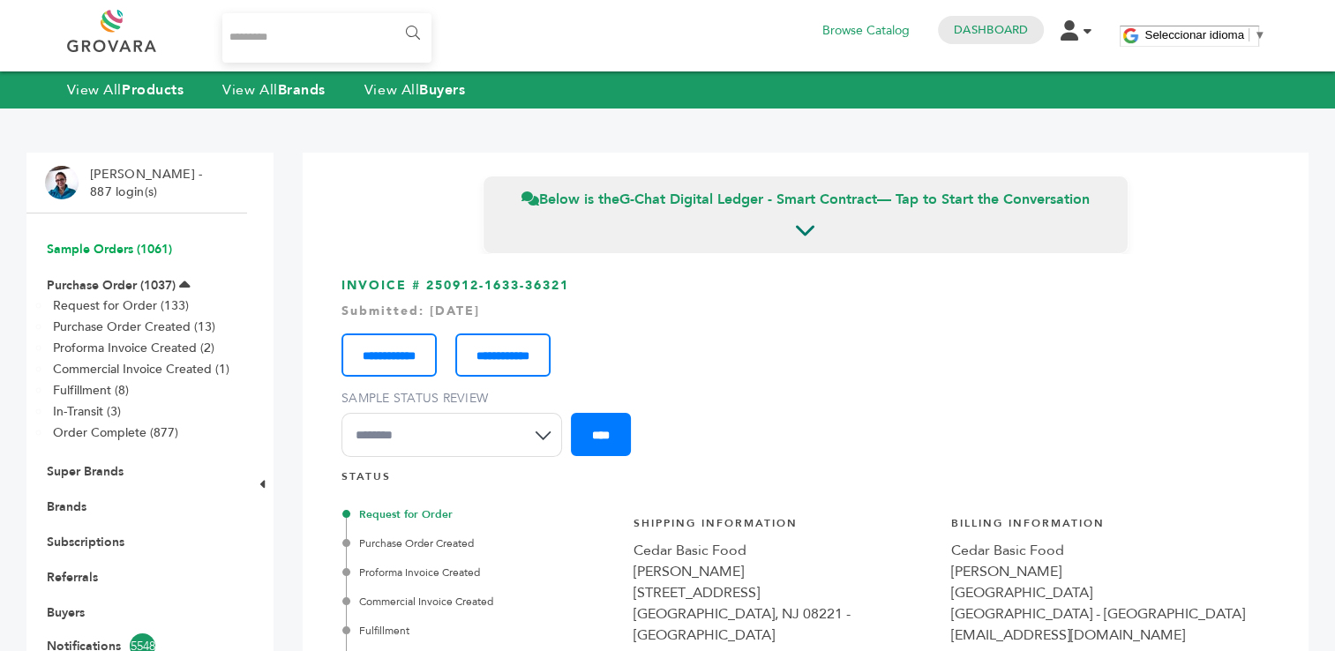
click at [76, 252] on link "Sample Orders (1061)" at bounding box center [109, 249] width 125 height 17
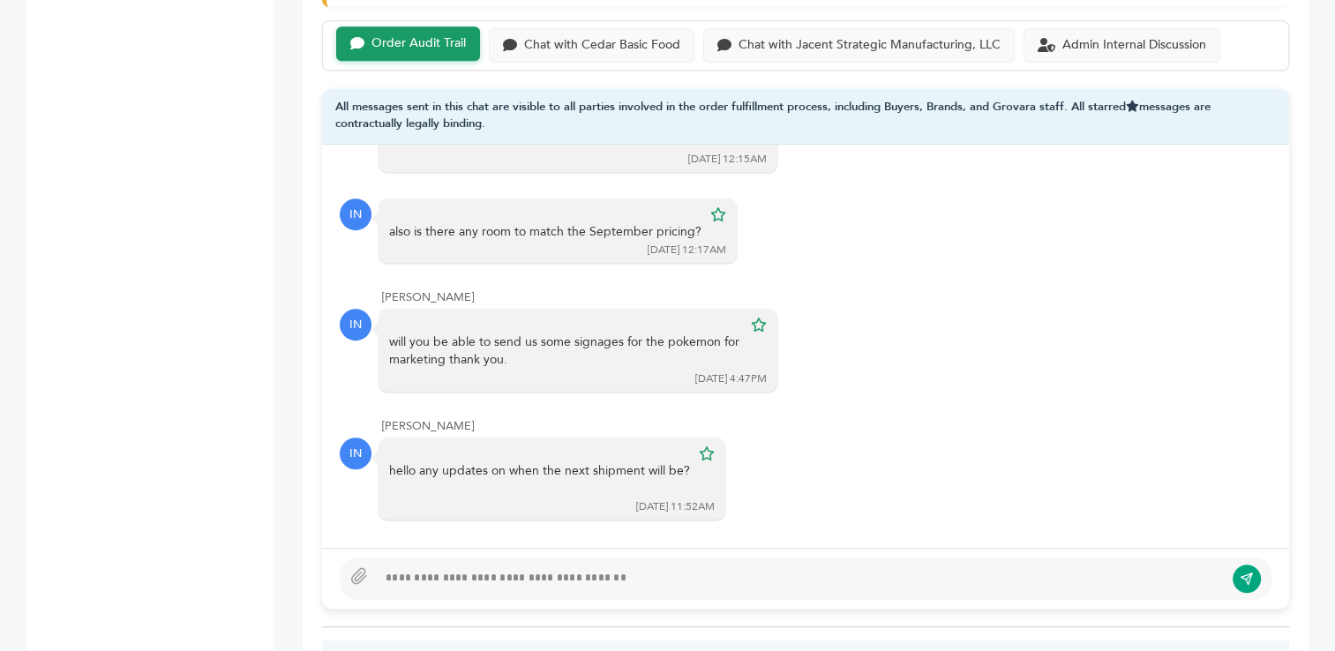
scroll to position [1202, 0]
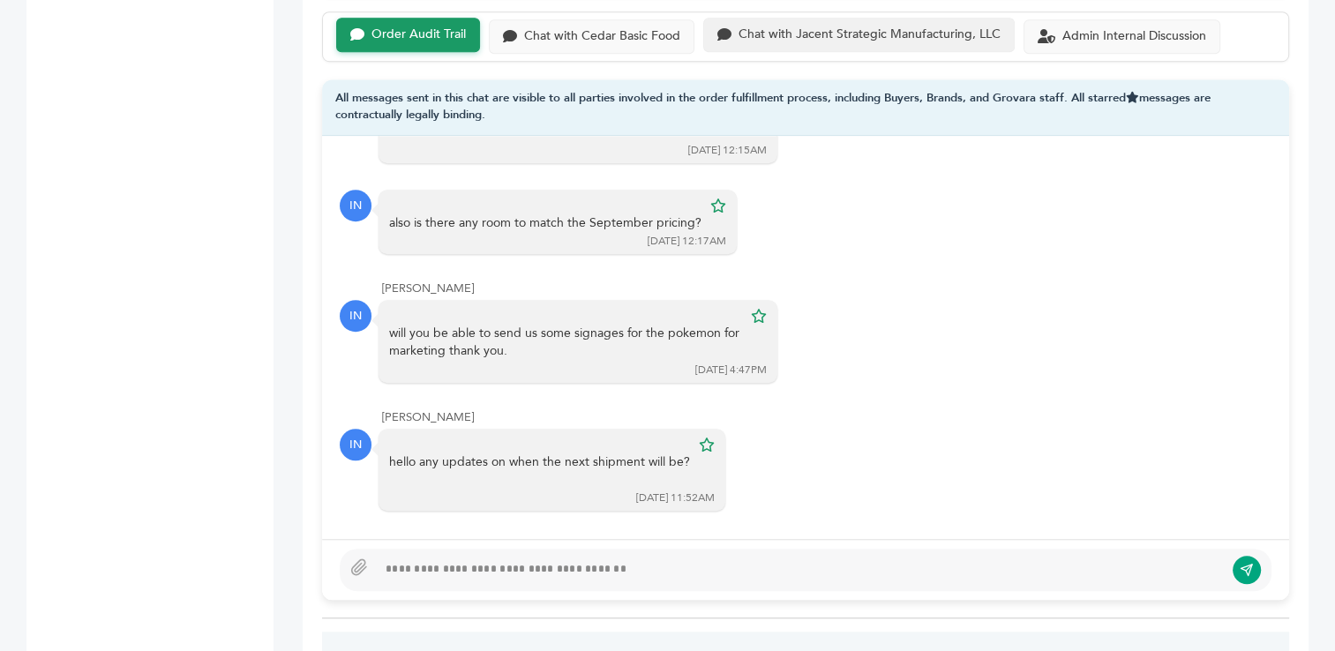
click at [849, 41] on div "Chat with Jacent Strategic Manufacturing, LLC" at bounding box center [859, 35] width 312 height 34
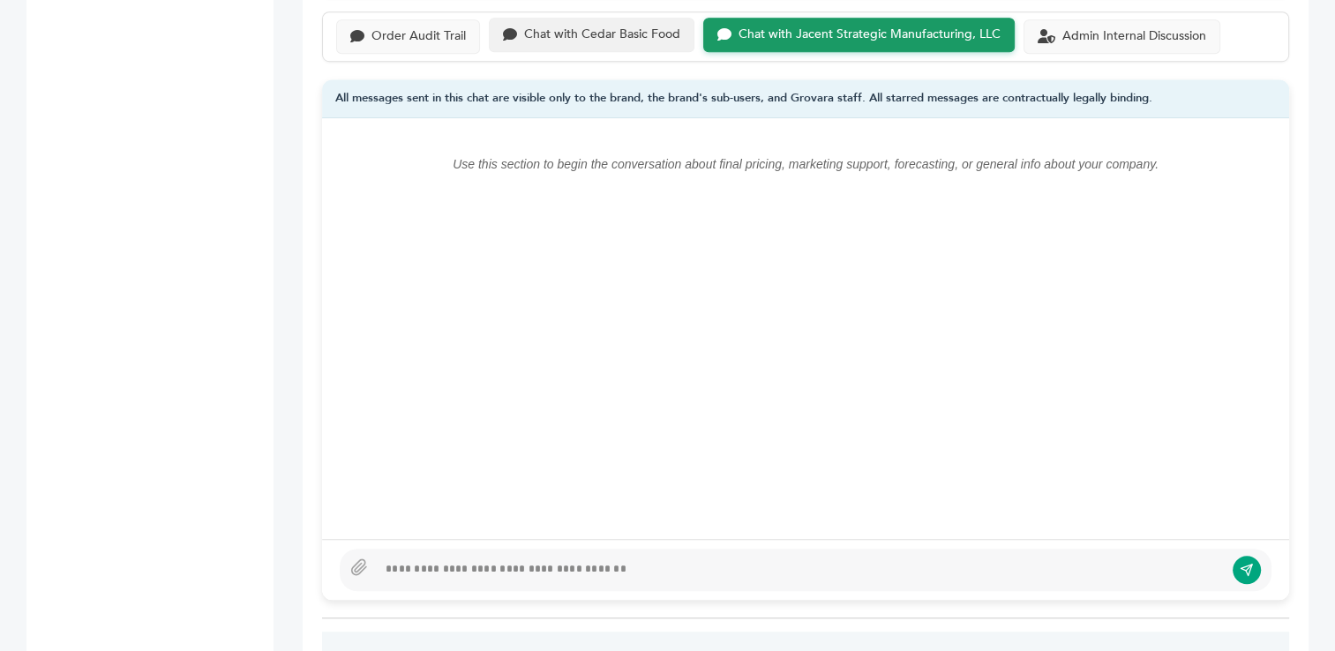
click at [628, 34] on div "Chat with Cedar Basic Food" at bounding box center [602, 34] width 156 height 15
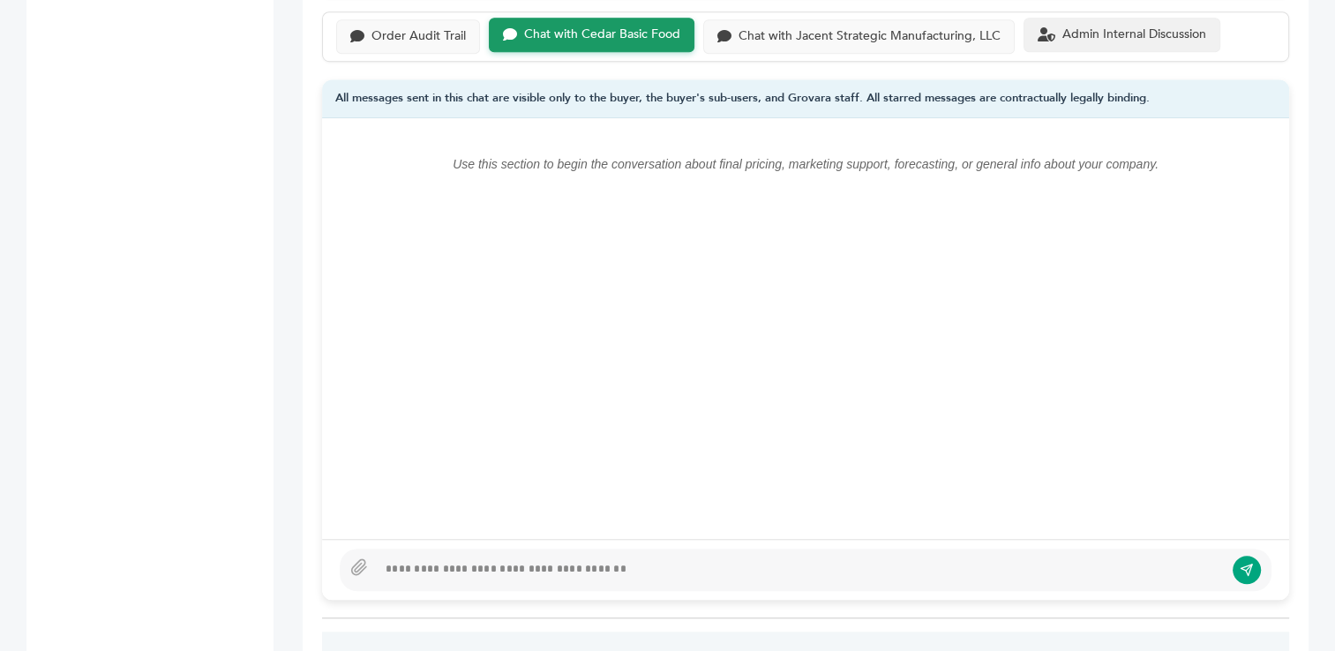
click at [1087, 34] on div "Admin Internal Discussion" at bounding box center [1135, 34] width 144 height 15
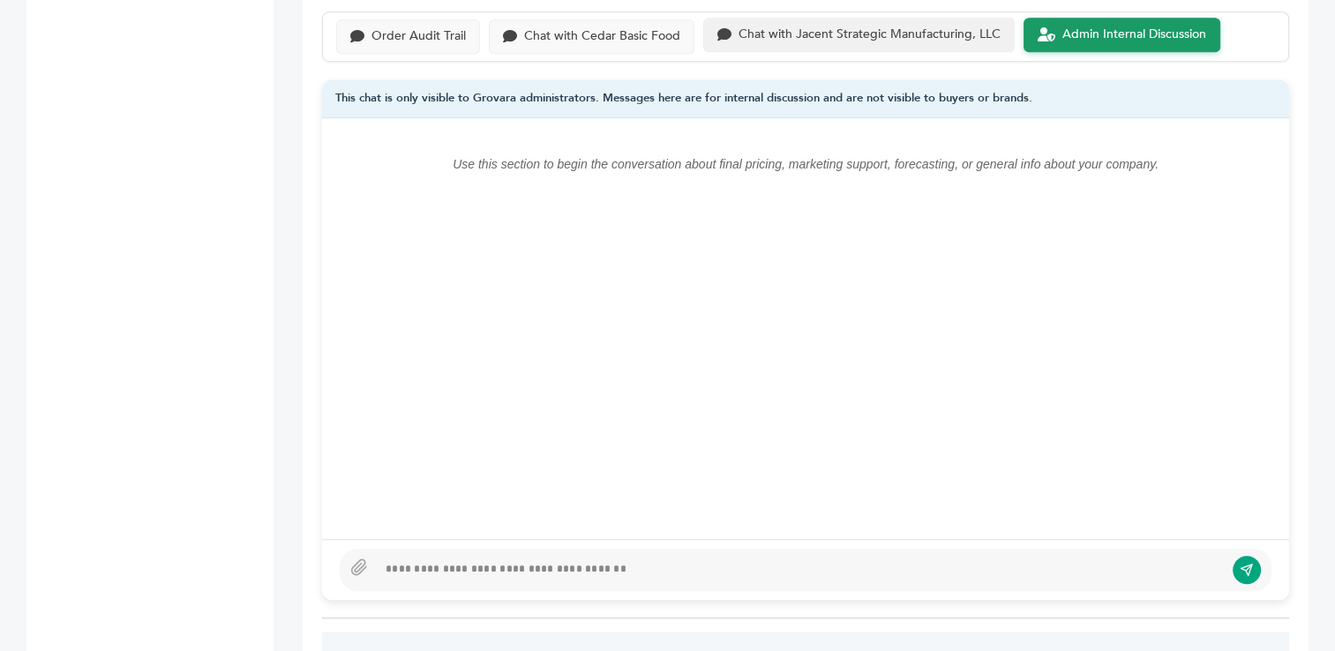
click at [798, 32] on div "Chat with Jacent Strategic Manufacturing, LLC" at bounding box center [870, 34] width 262 height 15
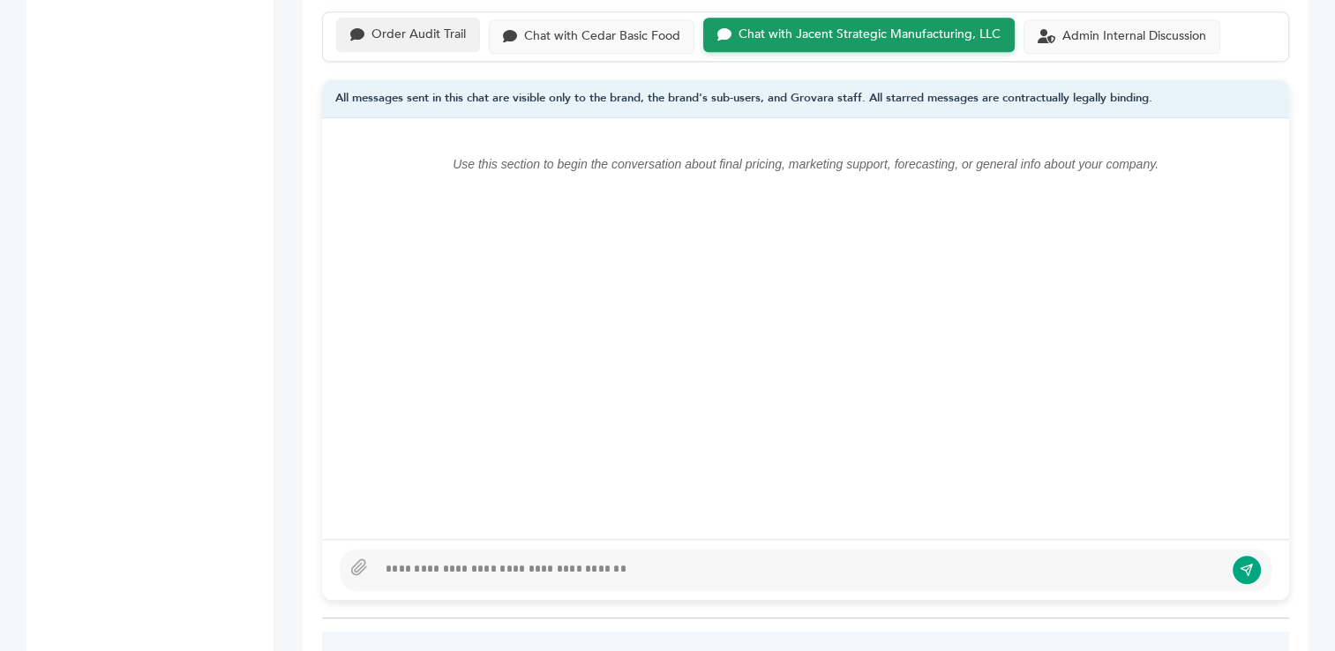
click at [448, 36] on div "Order Audit Trail" at bounding box center [419, 34] width 94 height 15
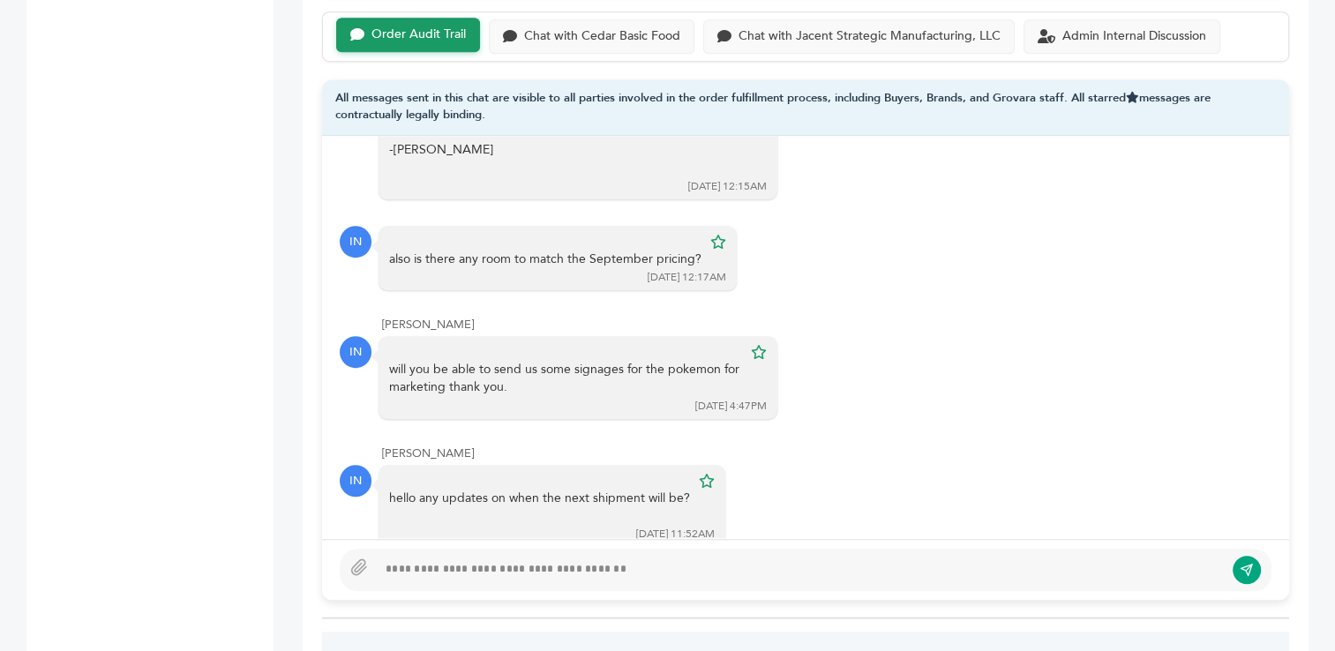
scroll to position [660, 0]
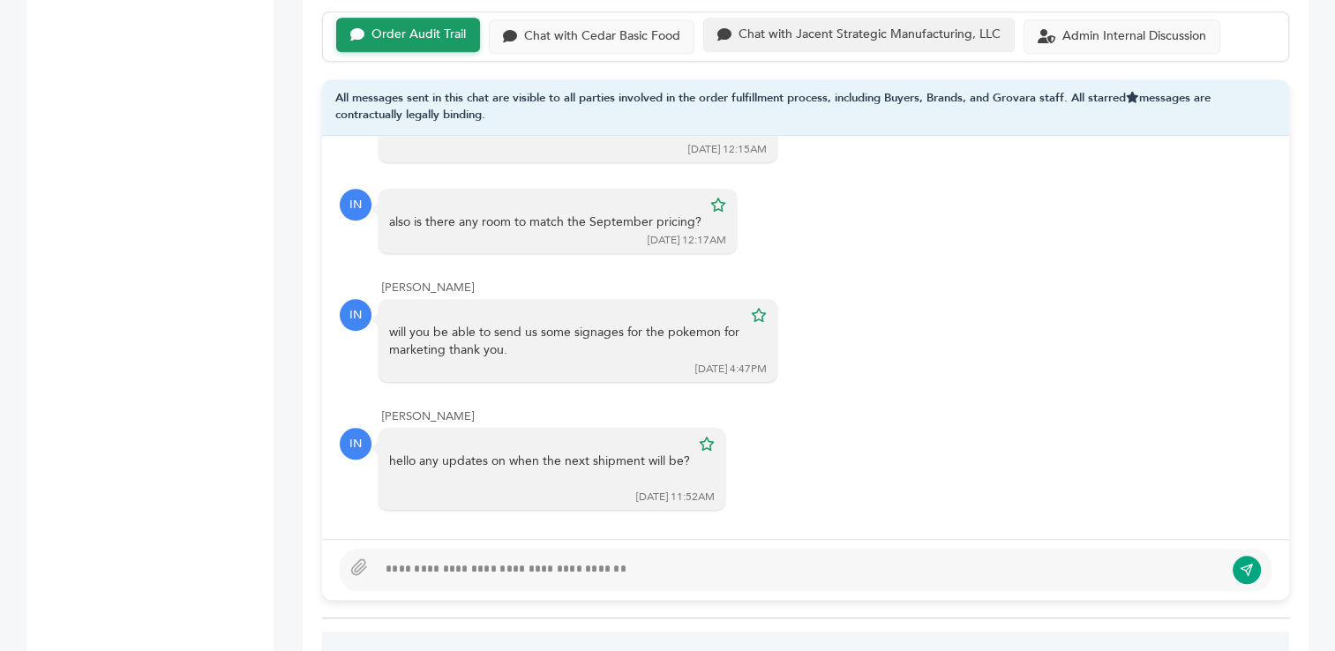
click at [844, 36] on div "Chat with Jacent Strategic Manufacturing, LLC" at bounding box center [870, 34] width 262 height 15
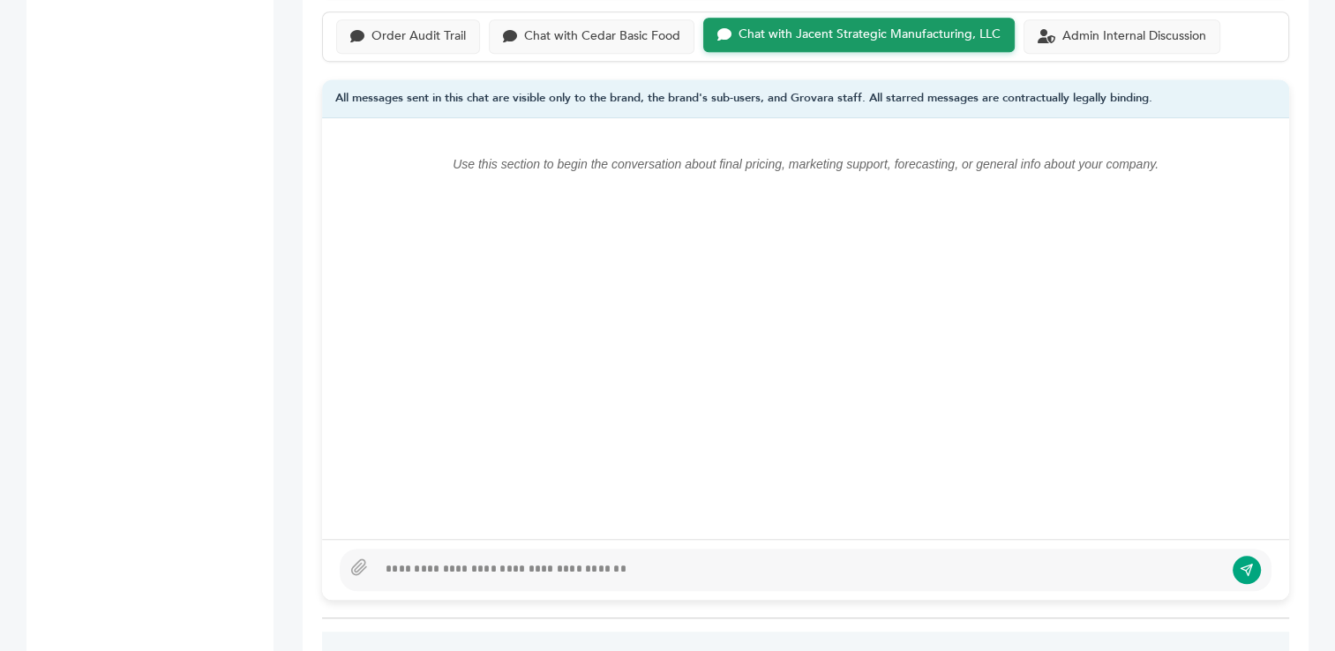
click at [593, 560] on div at bounding box center [800, 570] width 847 height 21
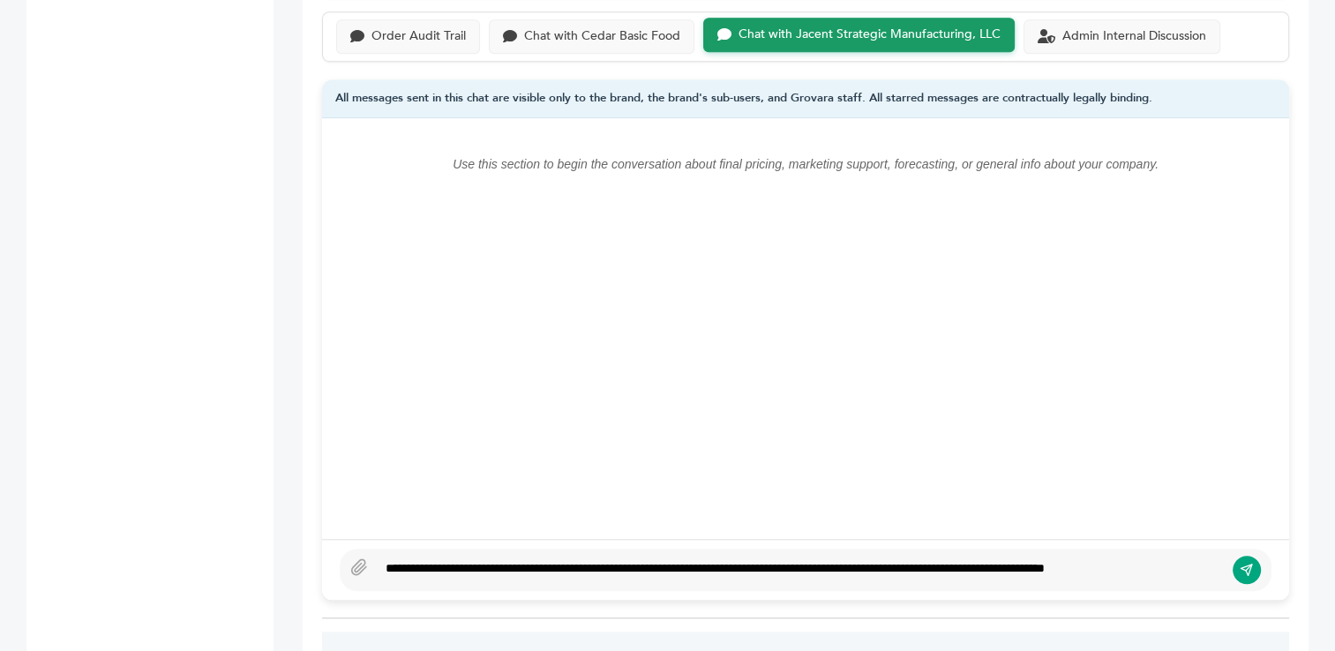
scroll to position [1190, 0]
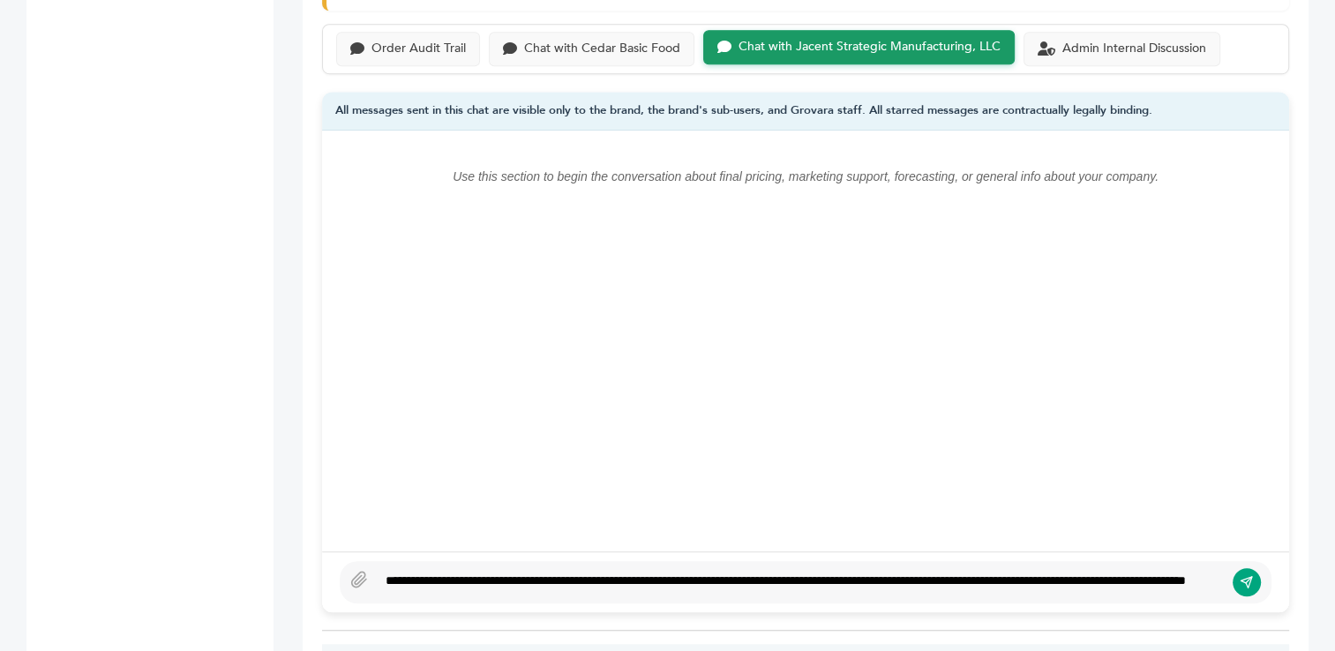
type textarea "**********"
click at [1238, 573] on button "submit" at bounding box center [1247, 582] width 28 height 28
